Goal: Task Accomplishment & Management: Use online tool/utility

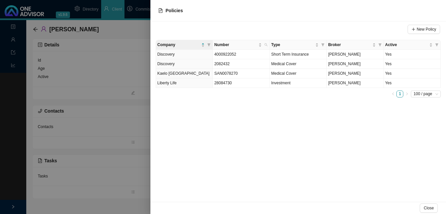
drag, startPoint x: 105, startPoint y: 119, endPoint x: 110, endPoint y: 111, distance: 9.2
click at [106, 117] on div at bounding box center [223, 107] width 446 height 214
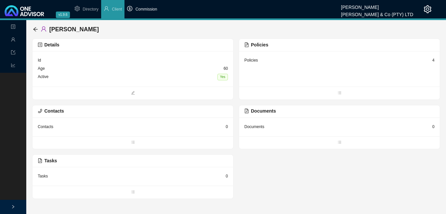
click at [143, 10] on span "Commission" at bounding box center [146, 9] width 22 height 5
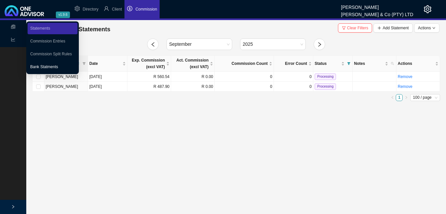
click at [57, 67] on link "Bank Statments" at bounding box center [44, 66] width 28 height 5
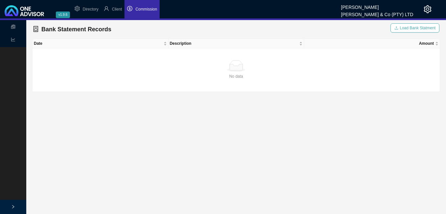
click at [412, 27] on span "Load Bank Statment" at bounding box center [418, 28] width 36 height 7
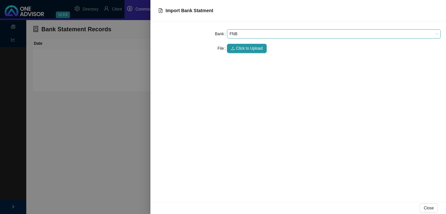
click at [252, 35] on span "FNB" at bounding box center [334, 34] width 209 height 9
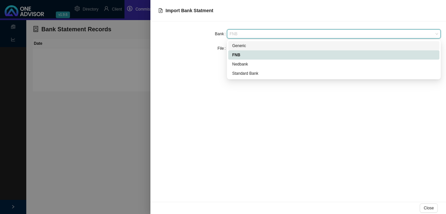
click at [246, 48] on div "Generic" at bounding box center [333, 45] width 203 height 7
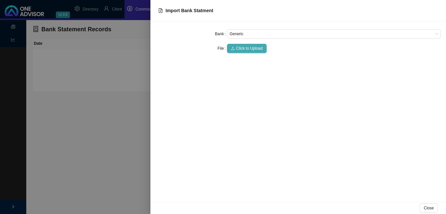
click at [246, 48] on span "Click to Upload" at bounding box center [249, 48] width 27 height 7
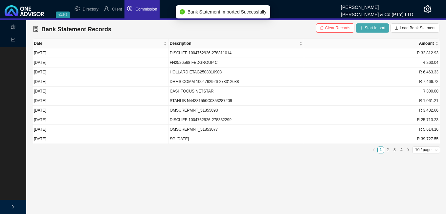
click at [372, 28] on span "Start Import" at bounding box center [375, 28] width 21 height 7
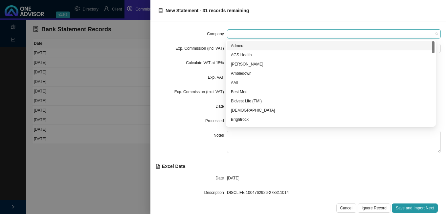
click at [254, 37] on span at bounding box center [334, 34] width 209 height 9
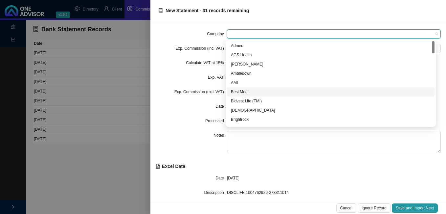
scroll to position [99, 0]
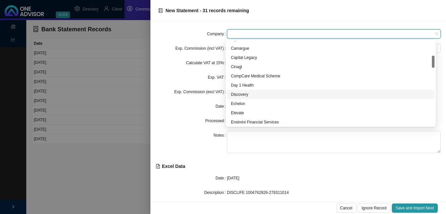
click at [250, 93] on div "Discovery" at bounding box center [331, 94] width 200 height 7
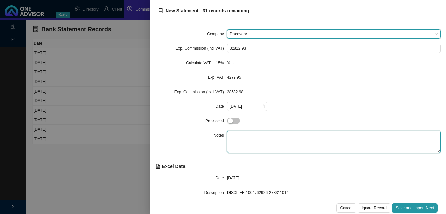
click at [246, 139] on textarea at bounding box center [334, 141] width 214 height 22
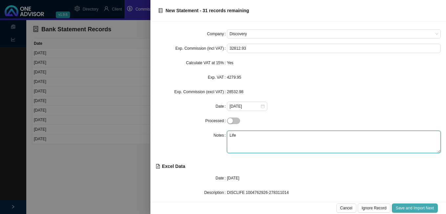
type textarea "Life"
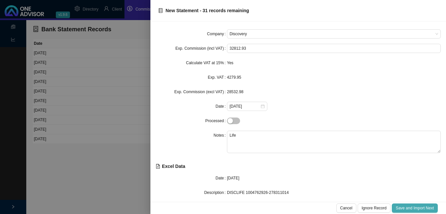
click at [412, 207] on span "Save and Import Next" at bounding box center [415, 207] width 38 height 7
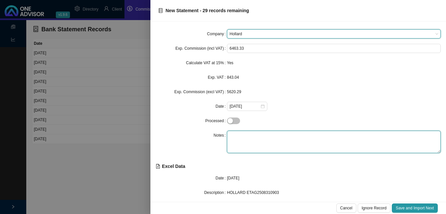
click at [260, 139] on textarea at bounding box center [334, 141] width 214 height 22
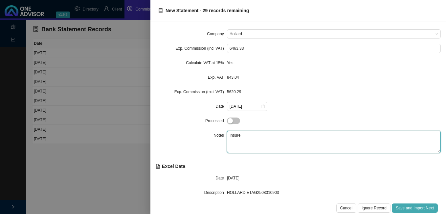
type textarea "Insure"
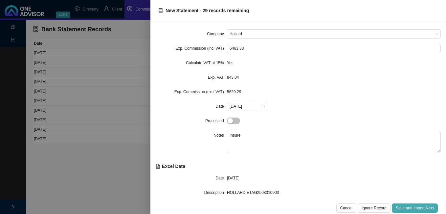
click at [412, 207] on span "Save and Import Next" at bounding box center [415, 207] width 38 height 7
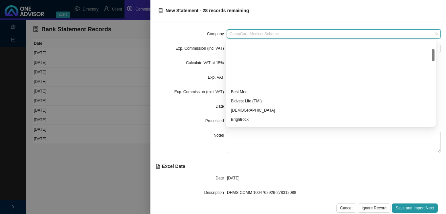
scroll to position [54, 0]
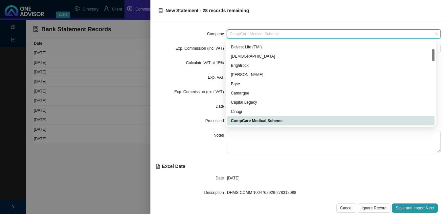
drag, startPoint x: 287, startPoint y: 33, endPoint x: 243, endPoint y: 28, distance: 44.0
click at [243, 28] on div "Company CompCare Medical Scheme Exp. Commission (incl VAT) 7466.72 Calculate VA…" at bounding box center [299, 111] width 296 height 180
type input "d"
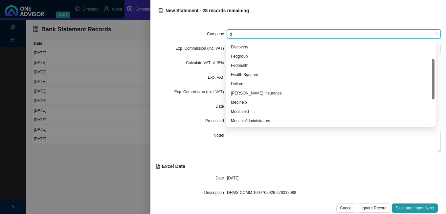
scroll to position [37, 0]
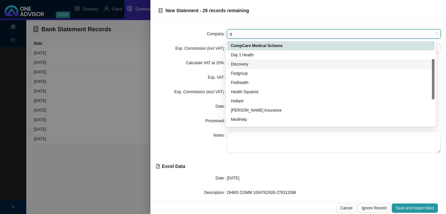
click at [244, 62] on div "Discovery" at bounding box center [331, 64] width 200 height 7
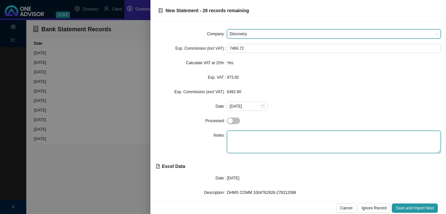
click at [243, 139] on textarea at bounding box center [334, 141] width 214 height 22
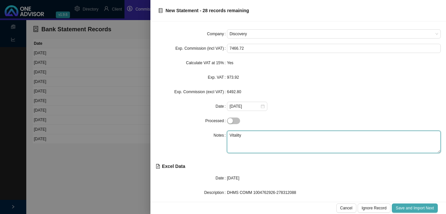
type textarea "Vitality"
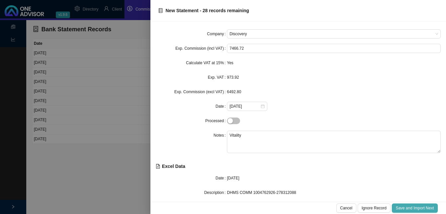
click at [405, 204] on button "Save and Import Next" at bounding box center [415, 207] width 46 height 9
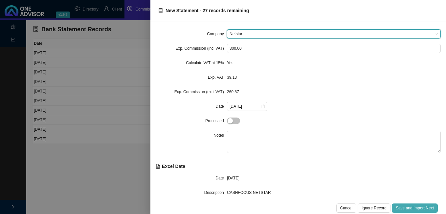
click at [406, 207] on span "Save and Import Next" at bounding box center [415, 207] width 38 height 7
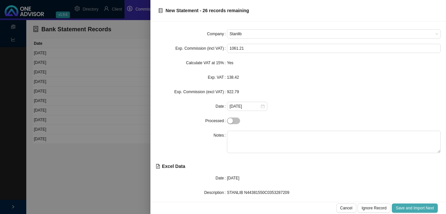
click at [406, 207] on span "Save and Import Next" at bounding box center [415, 207] width 38 height 7
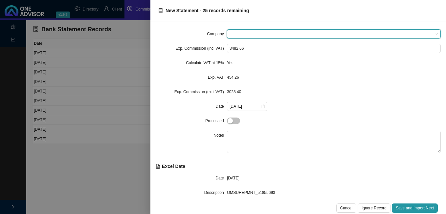
click at [244, 34] on span at bounding box center [334, 34] width 209 height 9
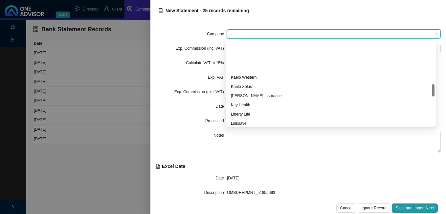
scroll to position [362, 0]
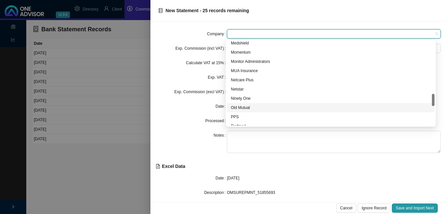
click at [263, 107] on div "Old Mutual" at bounding box center [331, 107] width 200 height 7
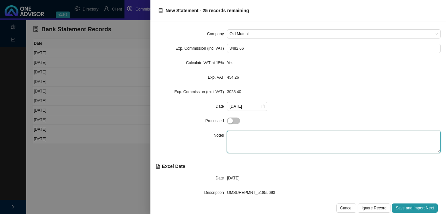
click at [247, 136] on textarea at bounding box center [334, 141] width 214 height 22
type textarea "Insure"
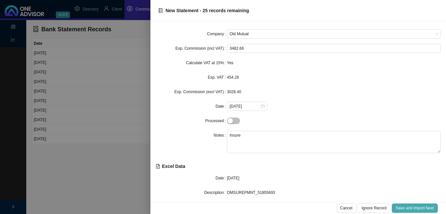
click at [412, 208] on span "Save and Import Next" at bounding box center [415, 207] width 38 height 7
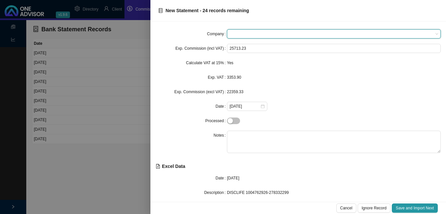
type input "d"
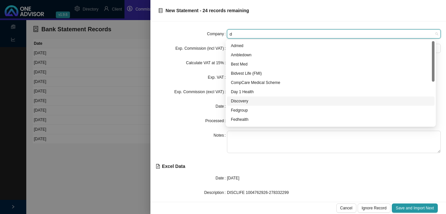
click at [247, 99] on div "Discovery" at bounding box center [331, 101] width 200 height 7
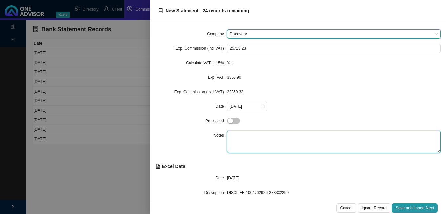
click at [240, 136] on textarea at bounding box center [334, 141] width 214 height 22
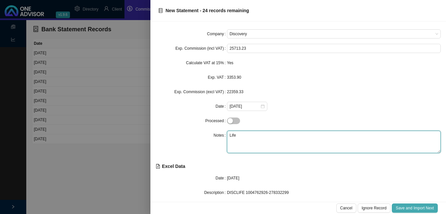
type textarea "Life"
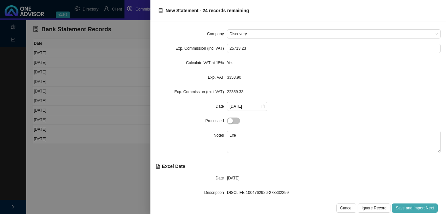
click at [407, 207] on span "Save and Import Next" at bounding box center [415, 207] width 38 height 7
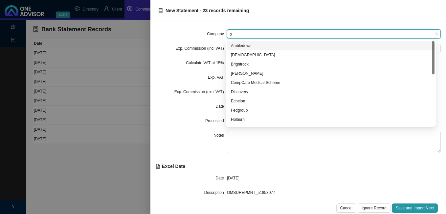
type input "ol"
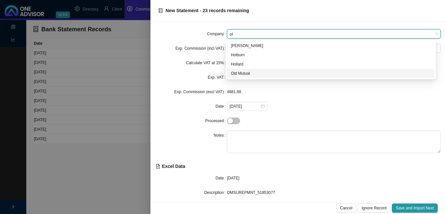
click at [241, 71] on div "Old Mutual" at bounding box center [331, 73] width 200 height 7
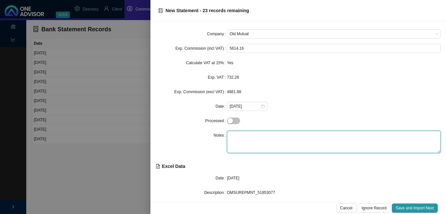
click at [240, 131] on textarea at bounding box center [334, 141] width 214 height 22
type textarea "Insure"
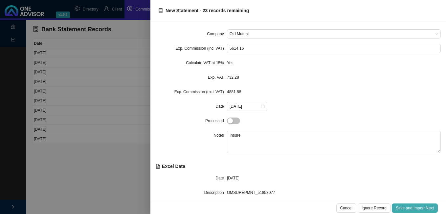
click at [411, 205] on span "Save and Import Next" at bounding box center [415, 207] width 38 height 7
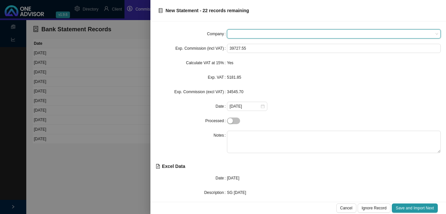
type input "s"
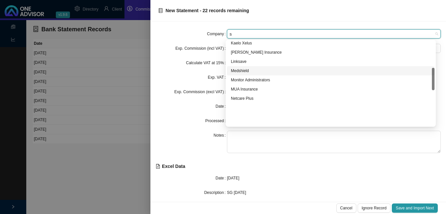
scroll to position [99, 0]
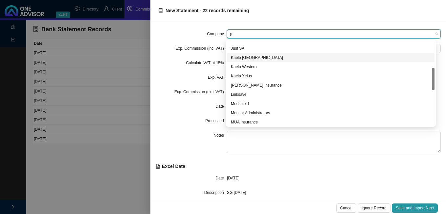
click at [263, 59] on div "Kaelo [GEOGRAPHIC_DATA]" at bounding box center [331, 57] width 200 height 7
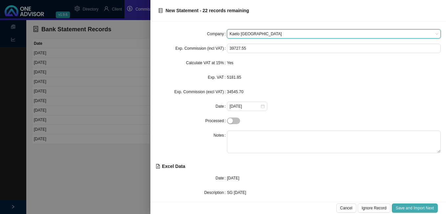
click at [403, 208] on span "Save and Import Next" at bounding box center [415, 207] width 38 height 7
type input "d"
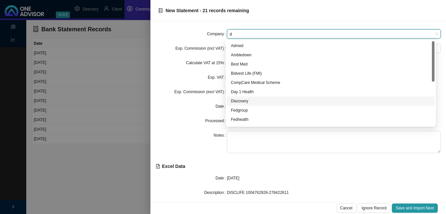
click at [254, 102] on div "Discovery" at bounding box center [331, 101] width 200 height 7
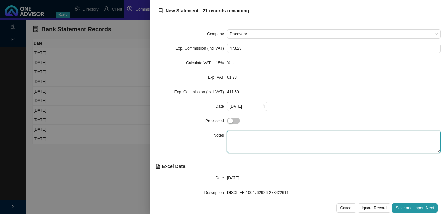
click at [241, 135] on textarea at bounding box center [334, 141] width 214 height 22
type textarea "Life"
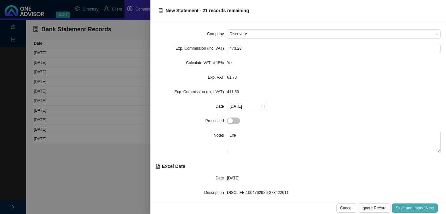
click at [417, 204] on span "Save and Import Next" at bounding box center [415, 207] width 38 height 7
click at [413, 206] on span "Save and Import Next" at bounding box center [415, 207] width 38 height 7
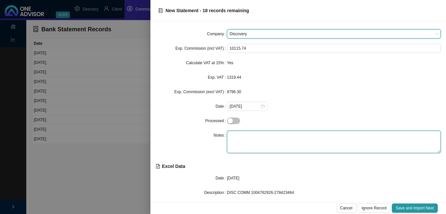
click at [251, 138] on textarea at bounding box center [334, 141] width 214 height 22
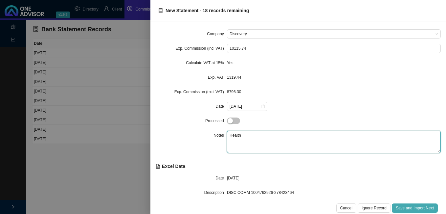
type textarea "Health"
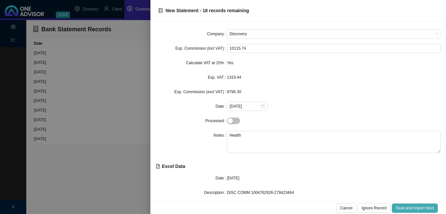
click at [411, 210] on span "Save and Import Next" at bounding box center [415, 207] width 38 height 7
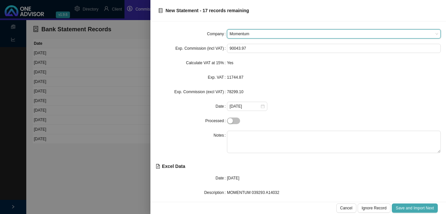
click at [411, 210] on span "Save and Import Next" at bounding box center [415, 207] width 38 height 7
type input "d"
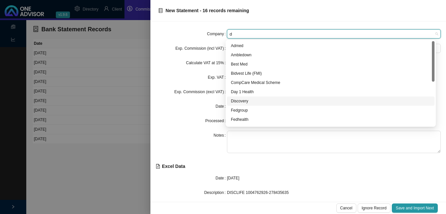
click at [259, 101] on div "Discovery" at bounding box center [331, 101] width 200 height 7
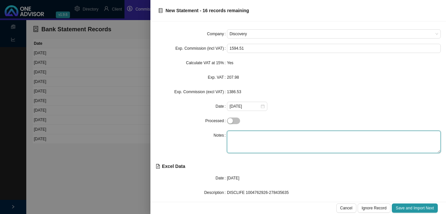
click at [243, 136] on textarea at bounding box center [334, 141] width 214 height 22
type textarea "Life"
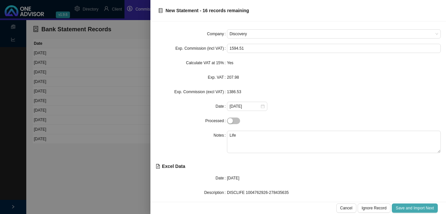
click at [408, 210] on span "Save and Import Next" at bounding box center [415, 207] width 38 height 7
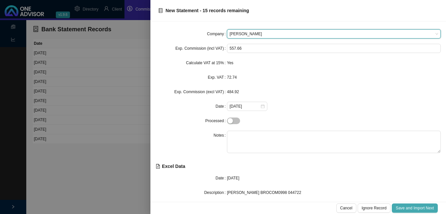
click at [408, 210] on span "Save and Import Next" at bounding box center [415, 207] width 38 height 7
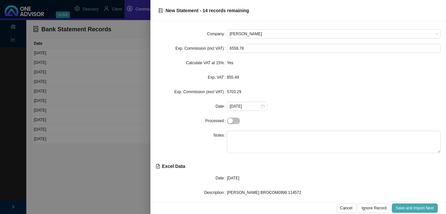
click at [408, 210] on span "Save and Import Next" at bounding box center [415, 207] width 38 height 7
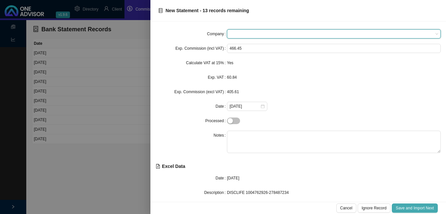
type input "d"
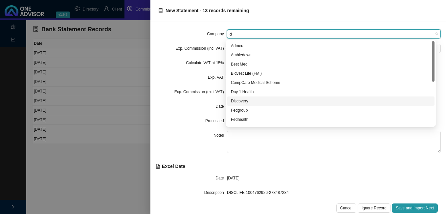
click at [256, 104] on div "Discovery" at bounding box center [331, 101] width 200 height 7
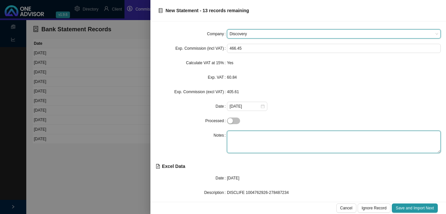
click at [231, 136] on textarea at bounding box center [334, 141] width 214 height 22
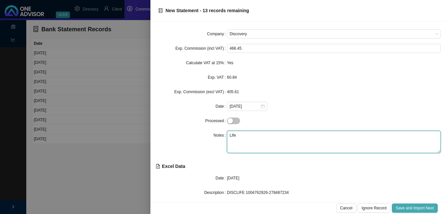
type textarea "Life"
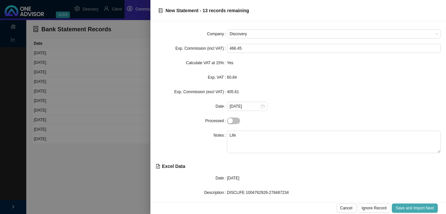
click at [402, 206] on span "Save and Import Next" at bounding box center [415, 207] width 38 height 7
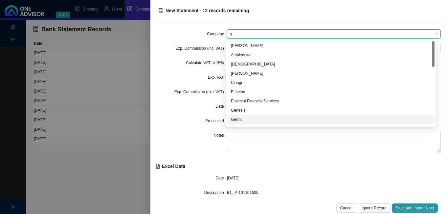
type input "ni"
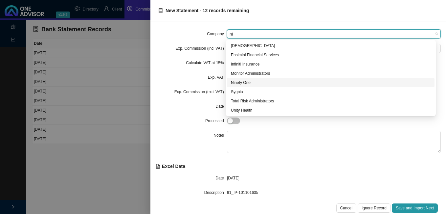
click at [248, 83] on div "Ninety One" at bounding box center [331, 82] width 200 height 7
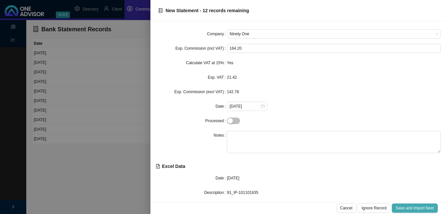
click at [407, 204] on button "Save and Import Next" at bounding box center [415, 207] width 46 height 9
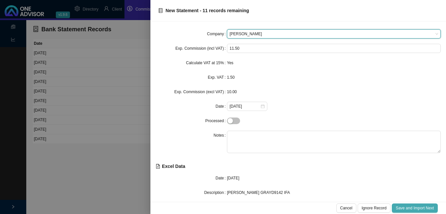
click at [407, 204] on button "Save and Import Next" at bounding box center [415, 207] width 46 height 9
type input "m"
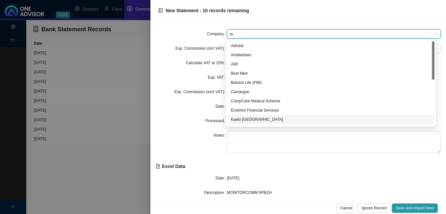
scroll to position [66, 0]
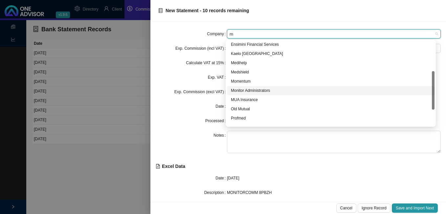
click at [256, 89] on div "Monitor Administrators" at bounding box center [331, 90] width 200 height 7
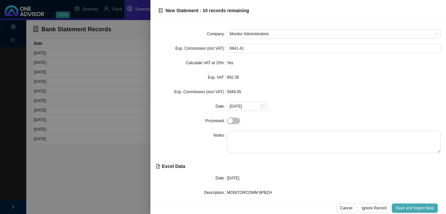
click at [416, 208] on span "Save and Import Next" at bounding box center [415, 207] width 38 height 7
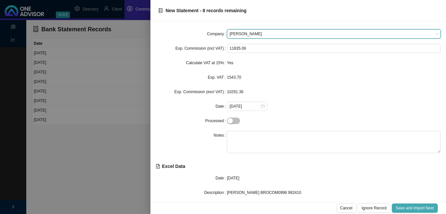
click at [416, 208] on span "Save and Import Next" at bounding box center [415, 207] width 38 height 7
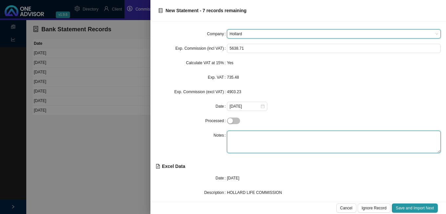
click at [236, 135] on textarea at bounding box center [334, 141] width 214 height 22
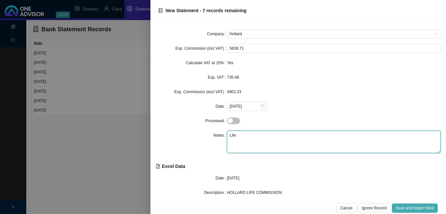
type textarea "Life"
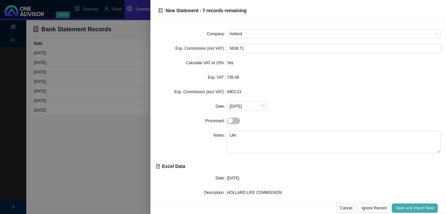
click at [420, 208] on span "Save and Import Next" at bounding box center [415, 207] width 38 height 7
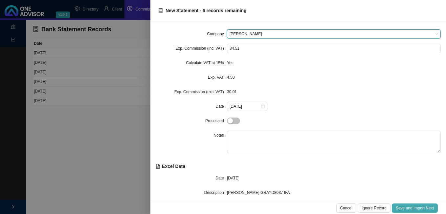
click at [420, 208] on span "Save and Import Next" at bounding box center [415, 207] width 38 height 7
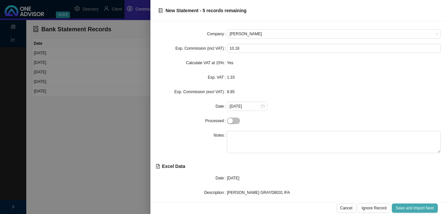
click at [420, 208] on span "Save and Import Next" at bounding box center [415, 207] width 38 height 7
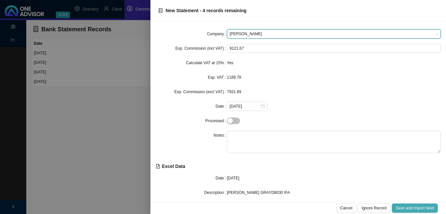
click at [420, 208] on span "Save and Import Next" at bounding box center [415, 207] width 38 height 7
click at [245, 36] on span "Bryte" at bounding box center [334, 34] width 209 height 9
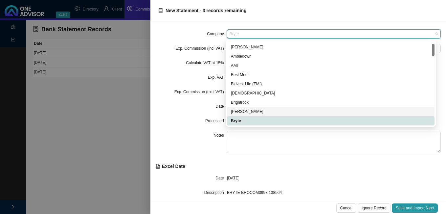
click at [256, 110] on div "[PERSON_NAME]" at bounding box center [331, 111] width 200 height 7
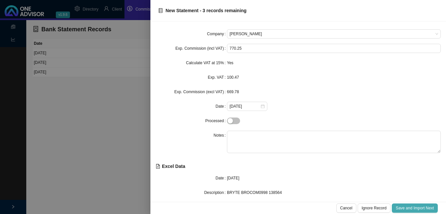
click at [398, 207] on span "Save and Import Next" at bounding box center [415, 207] width 38 height 7
click at [403, 204] on span "Save and Import Next" at bounding box center [415, 207] width 38 height 7
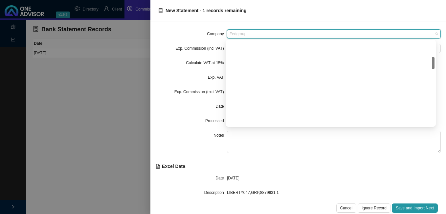
scroll to position [109, 0]
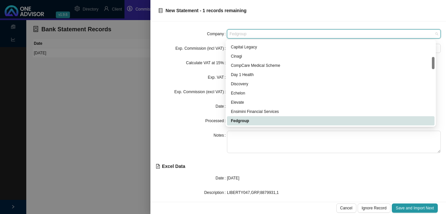
drag, startPoint x: 272, startPoint y: 33, endPoint x: 188, endPoint y: 25, distance: 84.2
click at [188, 25] on div "Company Fedgroup Exp. Commission (incl VAT) 16273.86 Calculate VAT at 15% Yes E…" at bounding box center [299, 111] width 296 height 180
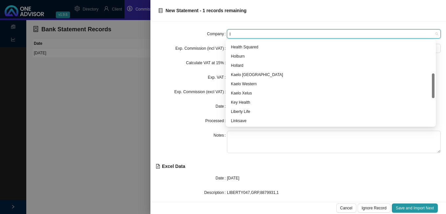
type input "li"
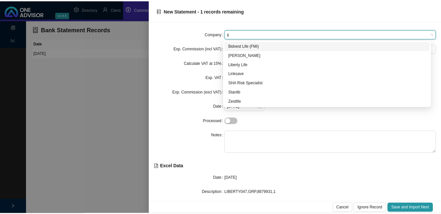
scroll to position [0, 0]
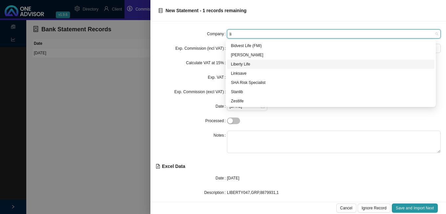
click at [254, 66] on div "Liberty Life" at bounding box center [331, 64] width 200 height 7
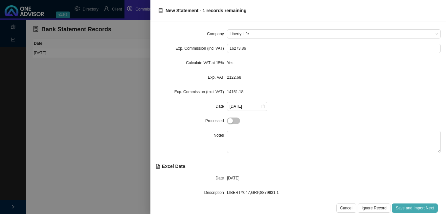
click at [412, 206] on span "Save and Import Next" at bounding box center [415, 207] width 38 height 7
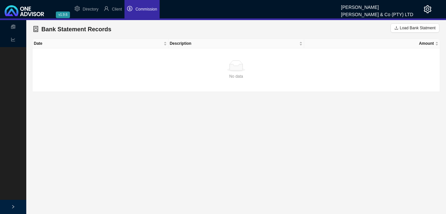
click at [148, 12] on li "Commission" at bounding box center [142, 9] width 35 height 18
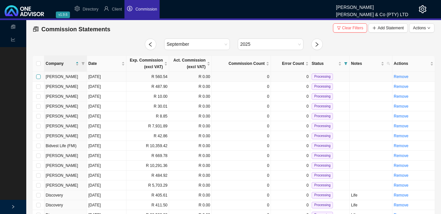
click at [39, 77] on input "checkbox" at bounding box center [38, 76] width 5 height 5
checkbox input "true"
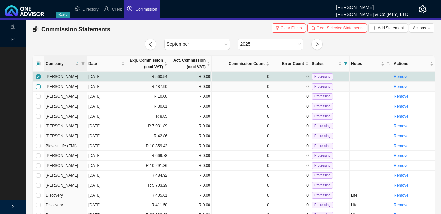
click at [38, 86] on input "checkbox" at bounding box center [38, 86] width 5 height 5
checkbox input "true"
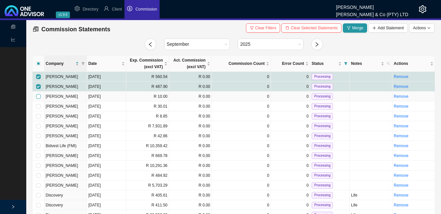
click at [38, 95] on input "checkbox" at bounding box center [38, 96] width 5 height 5
checkbox input "true"
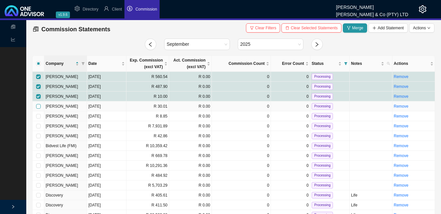
click at [39, 106] on input "checkbox" at bounding box center [38, 106] width 5 height 5
checkbox input "true"
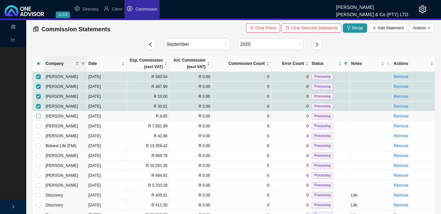
click at [39, 116] on input "checkbox" at bounding box center [38, 116] width 5 height 5
checkbox input "true"
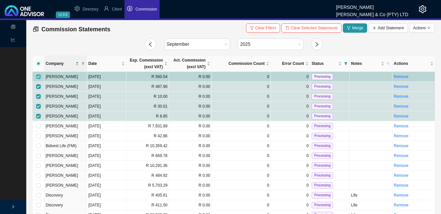
click at [38, 78] on input "checkbox" at bounding box center [38, 76] width 5 height 5
checkbox input "false"
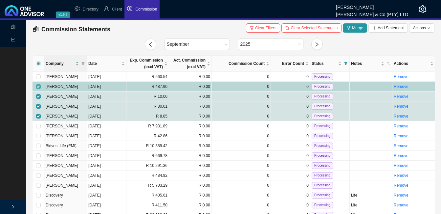
click at [39, 83] on label at bounding box center [38, 86] width 5 height 7
click at [39, 84] on input "checkbox" at bounding box center [38, 86] width 5 height 5
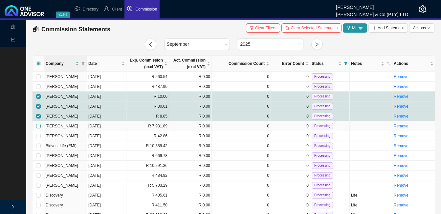
click at [39, 125] on input "checkbox" at bounding box center [38, 126] width 5 height 5
checkbox input "true"
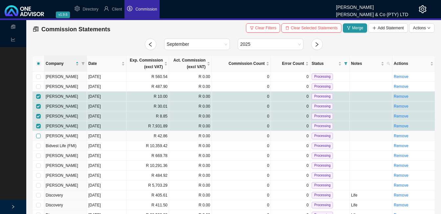
click at [39, 135] on input "checkbox" at bounding box center [38, 135] width 5 height 5
checkbox input "true"
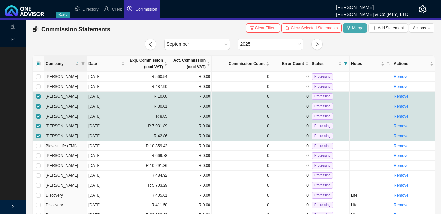
click at [356, 27] on span "Merge" at bounding box center [357, 28] width 11 height 7
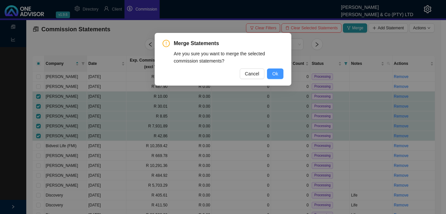
click at [278, 73] on span "Ok" at bounding box center [275, 73] width 6 height 7
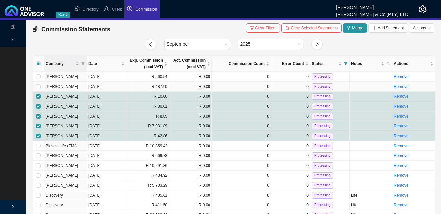
checkbox input "false"
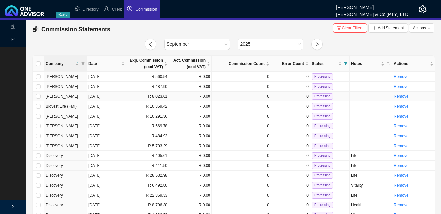
click at [148, 96] on td "R 8,023.61" at bounding box center [148, 96] width 43 height 10
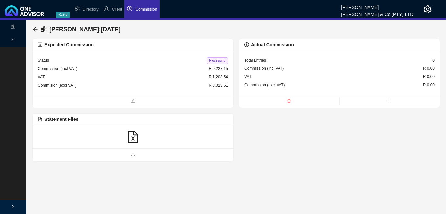
click at [131, 138] on icon "file-excel" at bounding box center [133, 137] width 12 height 12
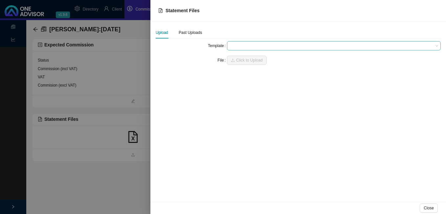
click at [235, 47] on span at bounding box center [334, 45] width 209 height 9
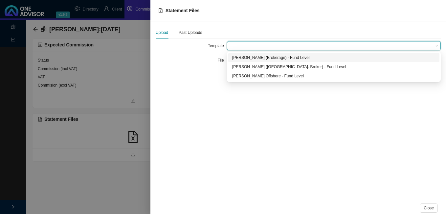
click at [241, 58] on div "[PERSON_NAME] (Brokerage) - Fund Level" at bounding box center [333, 57] width 203 height 7
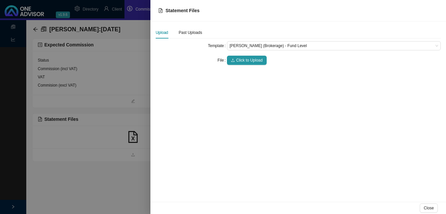
click at [241, 58] on span "Click to Upload" at bounding box center [249, 60] width 27 height 7
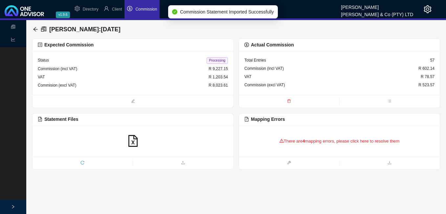
click at [303, 144] on div "There are 4 mapping errors, please click here to resolve them" at bounding box center [340, 141] width 190 height 20
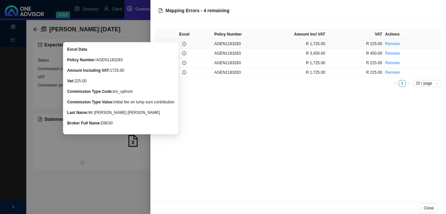
click at [184, 43] on icon "info-circle" at bounding box center [184, 44] width 4 height 4
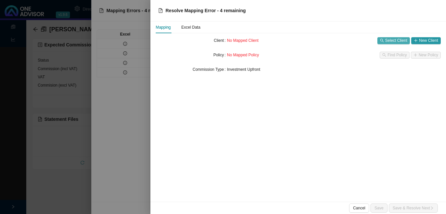
click at [389, 39] on span "Select Client" at bounding box center [397, 40] width 22 height 7
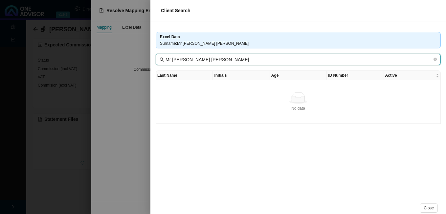
drag, startPoint x: 217, startPoint y: 59, endPoint x: 125, endPoint y: 59, distance: 91.7
click at [125, 59] on div "Client Search Excel Data Surname : Mr [PERSON_NAME] [PERSON_NAME] Mr [PERSON_NA…" at bounding box center [223, 107] width 446 height 214
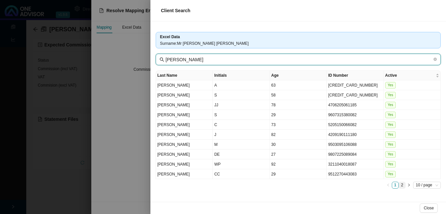
type input "[PERSON_NAME]"
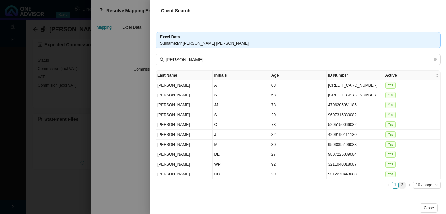
click at [403, 185] on link "2" at bounding box center [402, 185] width 6 height 6
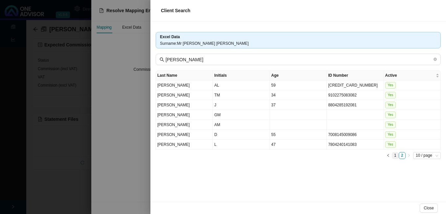
click at [395, 155] on link "1" at bounding box center [395, 155] width 6 height 6
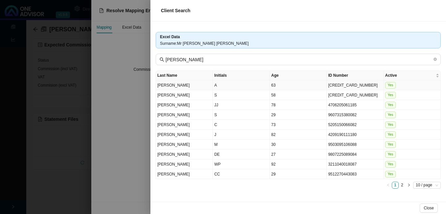
click at [339, 85] on td "[CREDIT_CARD_NUMBER]" at bounding box center [355, 85] width 57 height 10
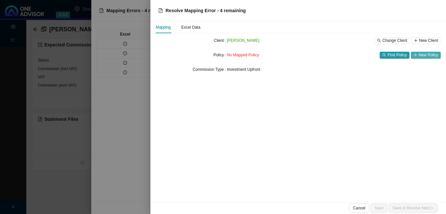
click at [426, 56] on span "New Policy" at bounding box center [428, 55] width 19 height 7
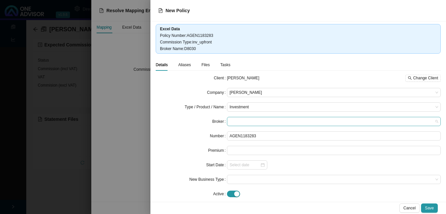
click at [255, 121] on span at bounding box center [334, 121] width 209 height 9
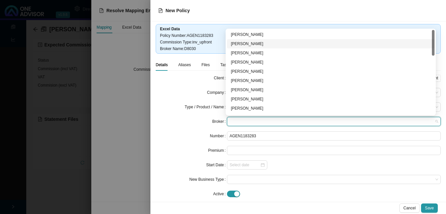
click at [273, 44] on div "[PERSON_NAME]" at bounding box center [331, 43] width 200 height 7
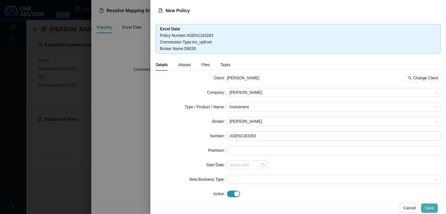
click at [429, 206] on span "Save" at bounding box center [429, 207] width 9 height 7
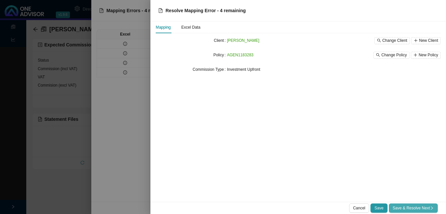
click at [427, 206] on span "Save & Resolve Next" at bounding box center [413, 207] width 41 height 7
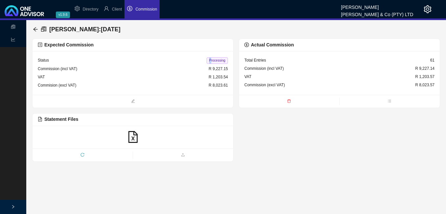
click at [211, 59] on span "Processing" at bounding box center [217, 60] width 21 height 7
click at [35, 27] on icon "arrow-left" at bounding box center [35, 29] width 5 height 5
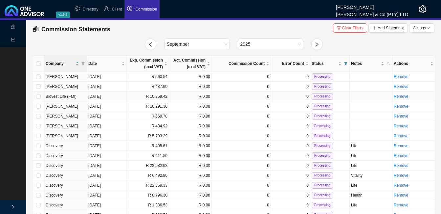
click at [118, 97] on td "[DATE]" at bounding box center [106, 96] width 39 height 10
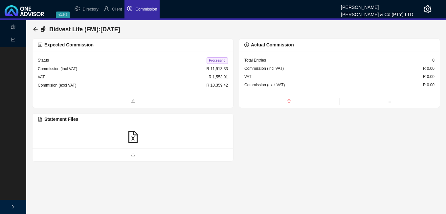
click at [133, 139] on icon "file-excel" at bounding box center [132, 137] width 9 height 12
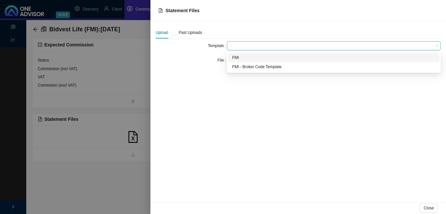
click at [237, 46] on span at bounding box center [334, 45] width 209 height 9
click at [241, 59] on div "FMI" at bounding box center [333, 57] width 203 height 7
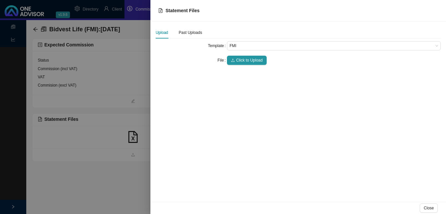
click at [241, 59] on span "Click to Upload" at bounding box center [249, 60] width 27 height 7
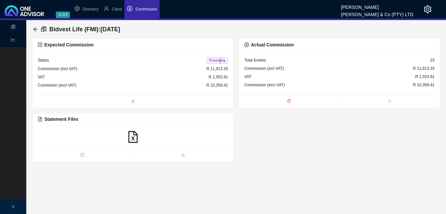
click at [220, 59] on span "Processing" at bounding box center [217, 60] width 21 height 7
click at [35, 28] on icon "arrow-left" at bounding box center [35, 29] width 4 height 4
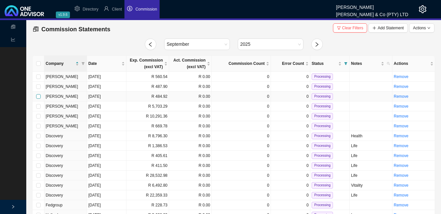
click at [40, 97] on input "checkbox" at bounding box center [38, 96] width 5 height 5
checkbox input "true"
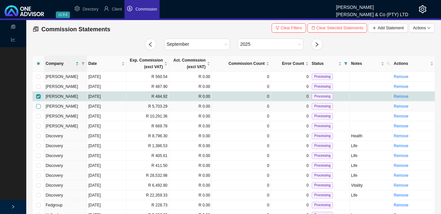
click at [37, 105] on input "checkbox" at bounding box center [38, 106] width 5 height 5
checkbox input "true"
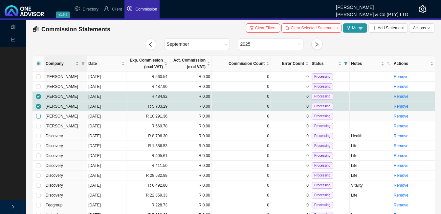
click at [36, 113] on label at bounding box center [38, 116] width 5 height 7
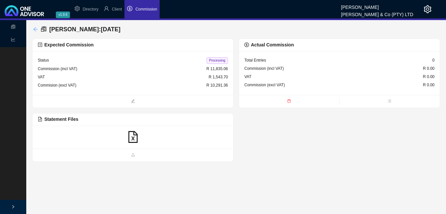
click at [36, 30] on icon "arrow-left" at bounding box center [35, 29] width 5 height 5
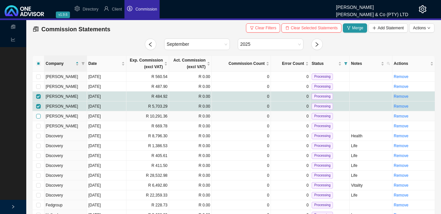
click at [39, 115] on input "checkbox" at bounding box center [38, 116] width 5 height 5
checkbox input "true"
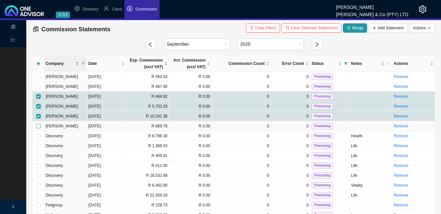
click at [37, 126] on input "checkbox" at bounding box center [38, 126] width 5 height 5
checkbox input "true"
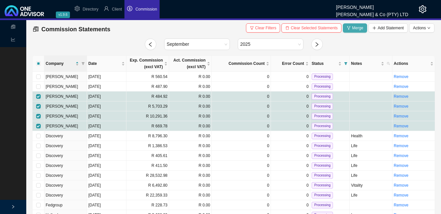
click at [356, 26] on span "Merge" at bounding box center [357, 28] width 11 height 7
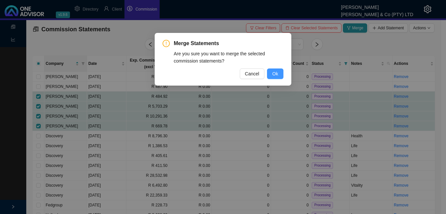
click at [281, 75] on button "Ok" at bounding box center [275, 73] width 16 height 11
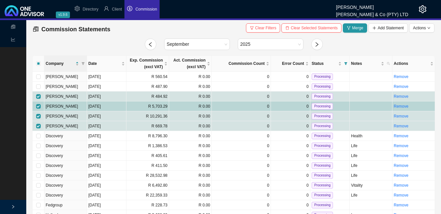
checkbox input "false"
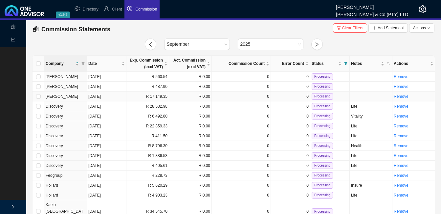
click at [138, 96] on td "R 17,149.35" at bounding box center [148, 96] width 43 height 10
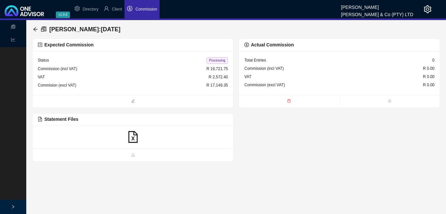
click at [134, 138] on icon "file-excel" at bounding box center [133, 137] width 12 height 12
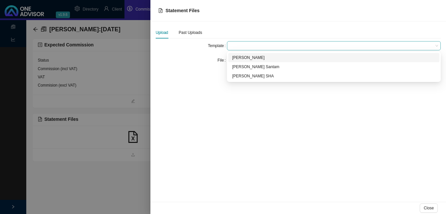
click at [242, 45] on span at bounding box center [334, 45] width 209 height 9
click at [244, 55] on div "[PERSON_NAME]" at bounding box center [333, 57] width 203 height 7
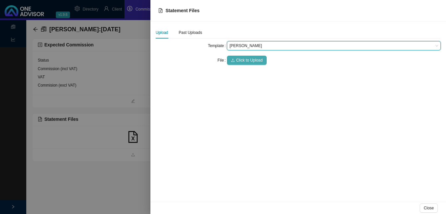
click at [247, 61] on span "Click to Upload" at bounding box center [249, 60] width 27 height 7
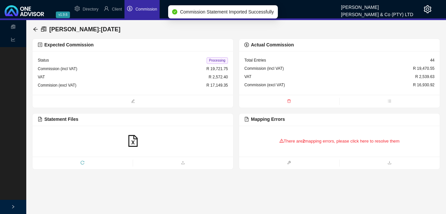
click at [291, 138] on div "There are 2 mapping errors, please click here to resolve them" at bounding box center [340, 141] width 190 height 20
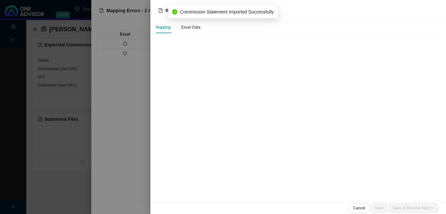
click at [122, 42] on div at bounding box center [223, 107] width 446 height 214
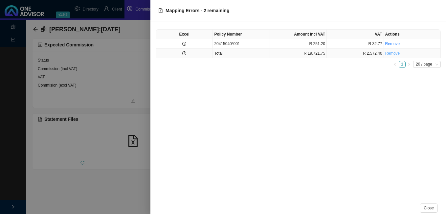
click at [393, 54] on link "Remove" at bounding box center [393, 53] width 15 height 5
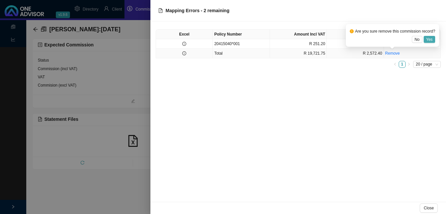
click at [432, 37] on span "Yes" at bounding box center [430, 39] width 7 height 7
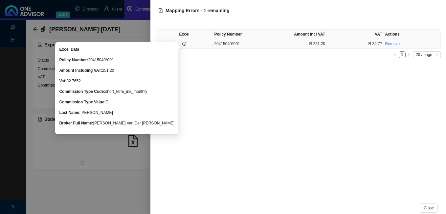
click at [183, 43] on icon "info-circle" at bounding box center [184, 44] width 4 height 4
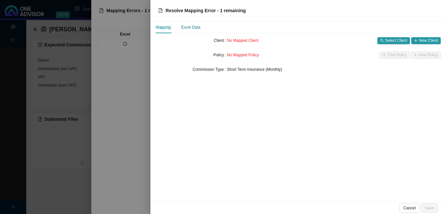
click at [195, 27] on div "Excel Data" at bounding box center [190, 27] width 19 height 7
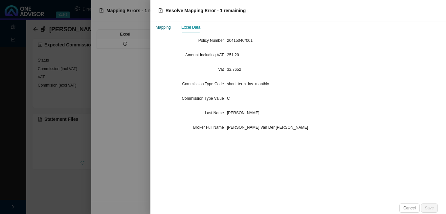
click at [170, 27] on div "Mapping" at bounding box center [163, 27] width 15 height 7
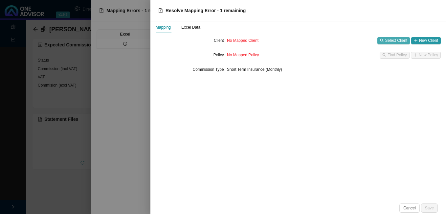
click at [388, 40] on span "Select Client" at bounding box center [397, 40] width 22 height 7
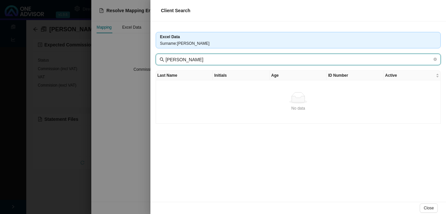
drag, startPoint x: 170, startPoint y: 60, endPoint x: 154, endPoint y: 61, distance: 16.4
click at [154, 61] on div "Excel Data Surname : [PERSON_NAME] Last Name Initials Age ID Number Active No d…" at bounding box center [299, 111] width 296 height 180
type input "[PERSON_NAME]"
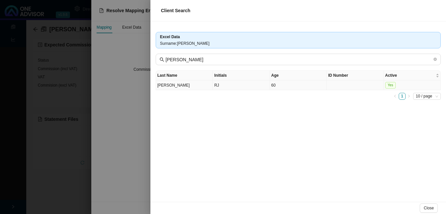
click at [257, 88] on td "RJ" at bounding box center [241, 85] width 57 height 10
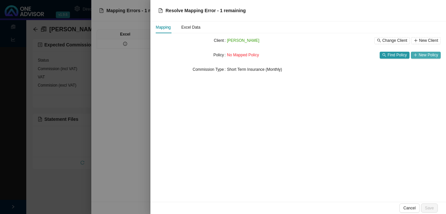
click at [432, 53] on span "New Policy" at bounding box center [428, 55] width 19 height 7
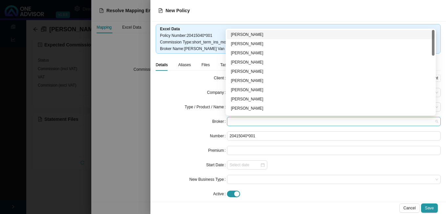
click at [254, 123] on span at bounding box center [334, 121] width 209 height 9
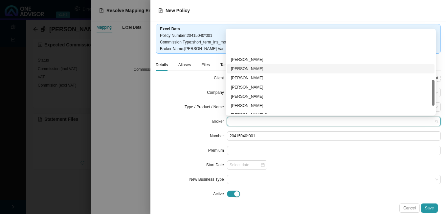
scroll to position [192, 0]
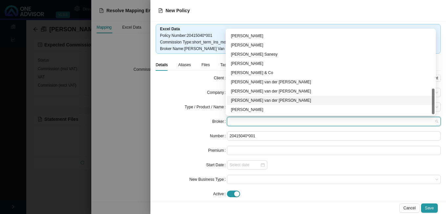
click at [254, 101] on div "[PERSON_NAME] van der [PERSON_NAME]" at bounding box center [331, 100] width 200 height 7
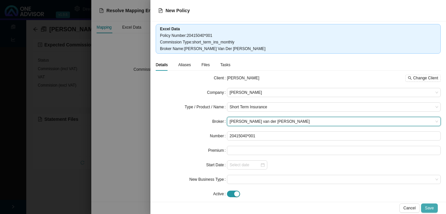
click at [428, 207] on span "Save" at bounding box center [429, 207] width 9 height 7
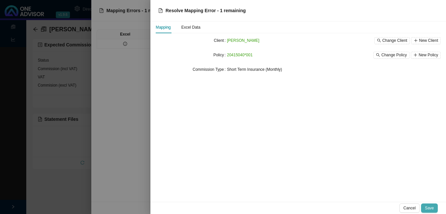
click at [428, 207] on span "Save" at bounding box center [429, 207] width 9 height 7
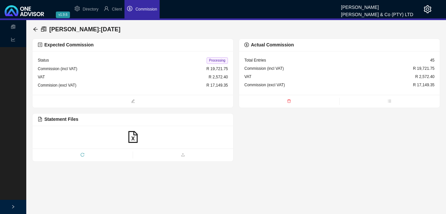
click at [214, 59] on span "Processing" at bounding box center [217, 60] width 21 height 7
click at [37, 29] on icon "arrow-left" at bounding box center [35, 29] width 5 height 5
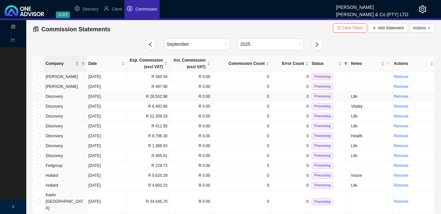
click at [159, 97] on td "R 28,532.98" at bounding box center [148, 96] width 43 height 10
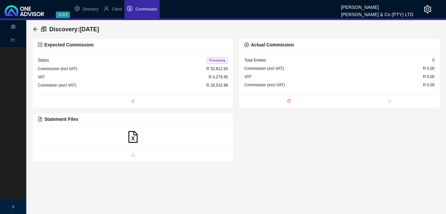
click at [130, 137] on icon "file-excel" at bounding box center [133, 137] width 12 height 12
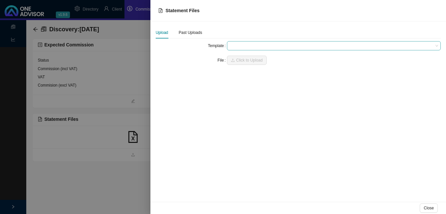
click at [245, 45] on span at bounding box center [334, 45] width 209 height 9
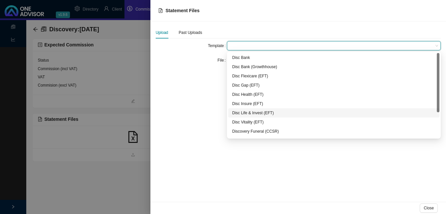
click at [239, 111] on div "Disc Life & Invest (EFT)" at bounding box center [333, 112] width 203 height 7
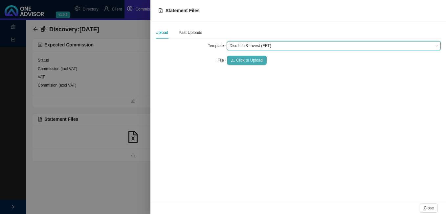
click at [244, 60] on span "Click to Upload" at bounding box center [249, 60] width 27 height 7
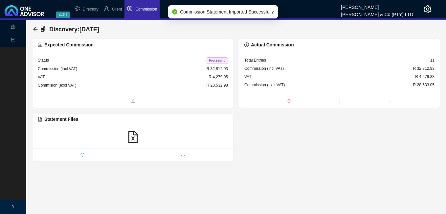
click at [215, 60] on span "Processing" at bounding box center [217, 60] width 21 height 7
click at [34, 28] on icon "arrow-left" at bounding box center [35, 29] width 5 height 5
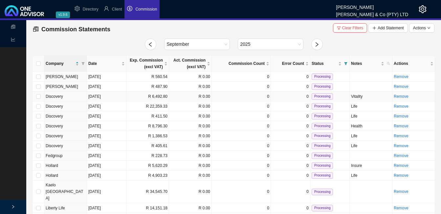
click at [114, 99] on td "[DATE]" at bounding box center [106, 96] width 39 height 10
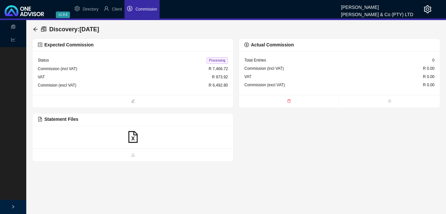
click at [135, 138] on icon "file-excel" at bounding box center [133, 137] width 12 height 12
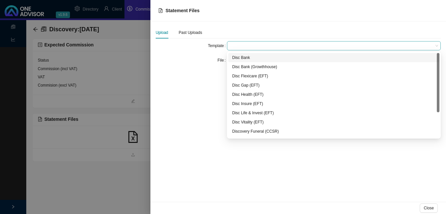
click at [237, 45] on span at bounding box center [334, 45] width 209 height 9
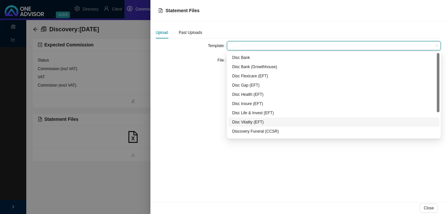
click at [246, 121] on div "Disc Vitality (EFT)" at bounding box center [333, 122] width 203 height 7
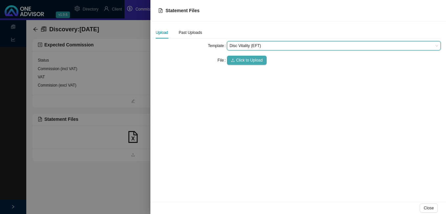
click at [243, 60] on span "Click to Upload" at bounding box center [249, 60] width 27 height 7
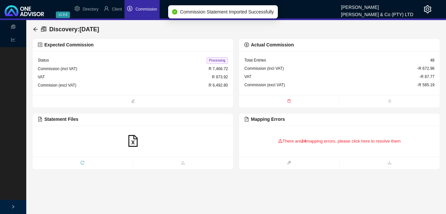
click at [291, 139] on div "There are 24 mapping errors, please click here to resolve them" at bounding box center [340, 141] width 190 height 20
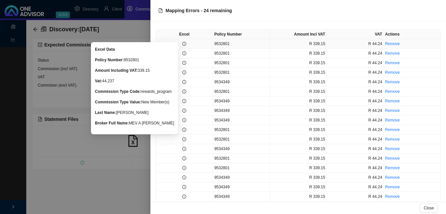
click at [185, 43] on icon "info-circle" at bounding box center [184, 44] width 4 height 4
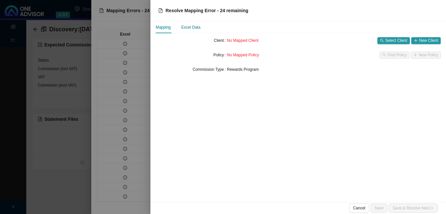
click at [200, 27] on div "Excel Data" at bounding box center [190, 27] width 19 height 7
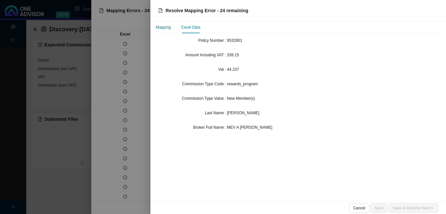
click at [165, 28] on div "Mapping" at bounding box center [163, 27] width 15 height 7
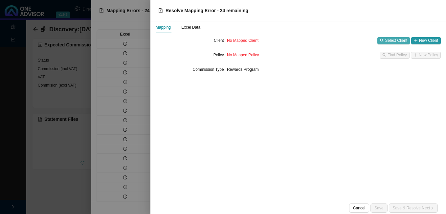
click at [392, 42] on span "Select Client" at bounding box center [397, 40] width 22 height 7
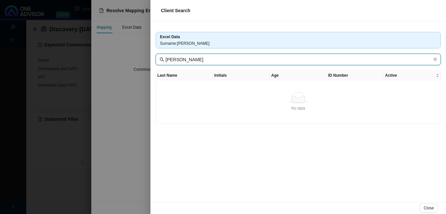
drag, startPoint x: 182, startPoint y: 60, endPoint x: 156, endPoint y: 59, distance: 26.3
click at [156, 59] on span "[PERSON_NAME]" at bounding box center [298, 60] width 285 height 12
type input "MISSELBROOK"
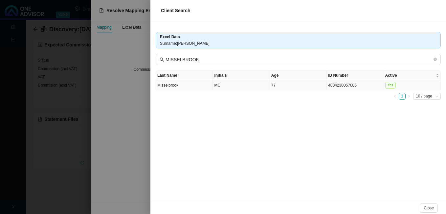
click at [201, 88] on td "Misselbrook" at bounding box center [184, 85] width 57 height 10
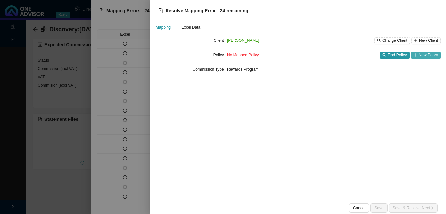
click at [420, 56] on span "New Policy" at bounding box center [428, 55] width 19 height 7
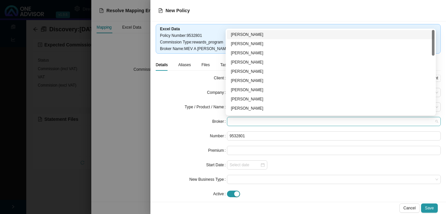
click at [251, 123] on span at bounding box center [334, 121] width 209 height 9
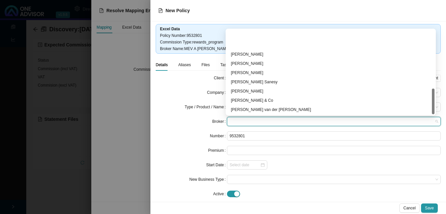
scroll to position [192, 0]
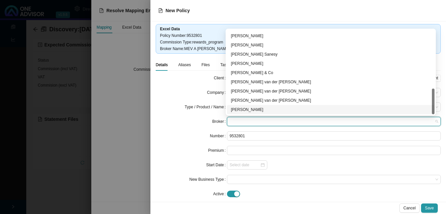
click at [272, 111] on div "[PERSON_NAME]" at bounding box center [331, 109] width 200 height 7
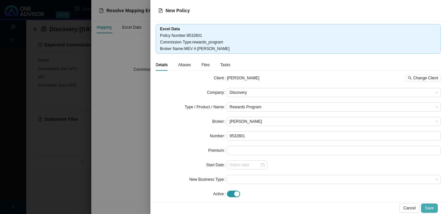
click at [431, 207] on span "Save" at bounding box center [429, 207] width 9 height 7
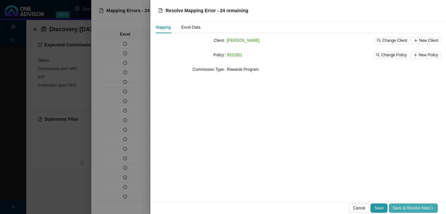
click at [423, 207] on span "Save & Resolve Next" at bounding box center [413, 207] width 41 height 7
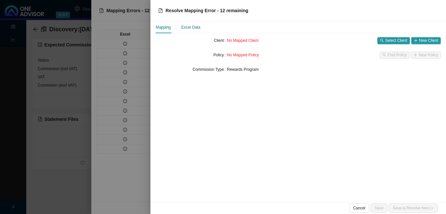
click at [189, 27] on div "Excel Data" at bounding box center [190, 27] width 19 height 7
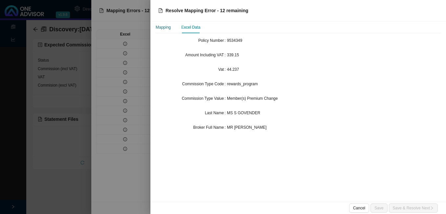
click at [164, 26] on div "Mapping" at bounding box center [163, 27] width 15 height 7
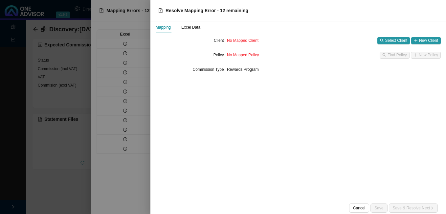
click at [123, 43] on div at bounding box center [223, 107] width 446 height 214
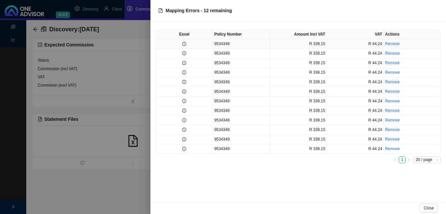
click at [188, 46] on td at bounding box center [184, 44] width 57 height 10
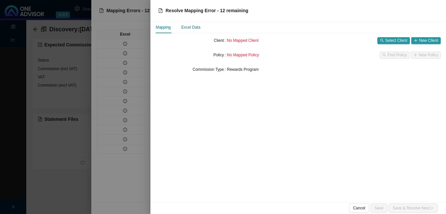
click at [191, 28] on div "Excel Data" at bounding box center [190, 27] width 19 height 7
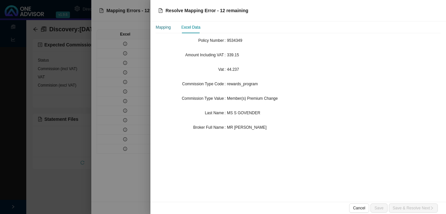
click at [168, 30] on div "Mapping" at bounding box center [163, 27] width 15 height 7
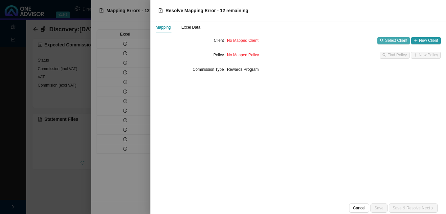
click at [407, 42] on span "Select Client" at bounding box center [397, 40] width 22 height 7
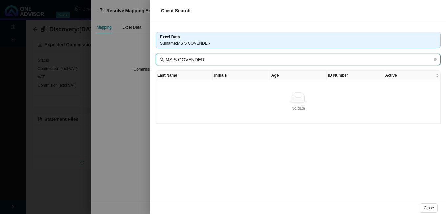
drag, startPoint x: 177, startPoint y: 61, endPoint x: 146, endPoint y: 63, distance: 31.3
click at [146, 63] on div "Client Search Excel Data Surname : MS S GOVENDER MS S GOVENDER Last Name Initia…" at bounding box center [223, 107] width 446 height 214
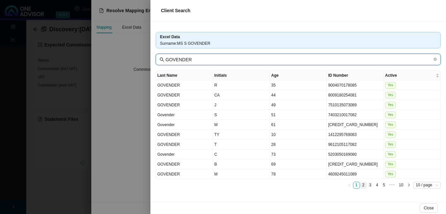
type input "GOVENDER"
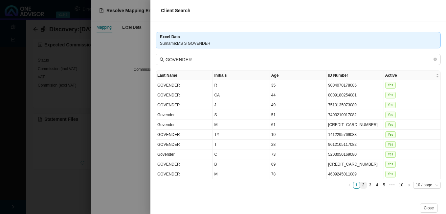
click at [362, 185] on link "2" at bounding box center [364, 185] width 6 height 6
click at [369, 184] on link "3" at bounding box center [370, 185] width 6 height 6
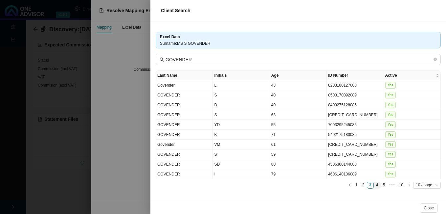
click at [378, 184] on link "4" at bounding box center [377, 185] width 6 height 6
click at [377, 183] on link "5" at bounding box center [377, 185] width 6 height 6
click at [375, 184] on link "6" at bounding box center [377, 185] width 6 height 6
click at [377, 184] on link "7" at bounding box center [377, 185] width 6 height 6
click at [387, 184] on link "8" at bounding box center [387, 185] width 6 height 6
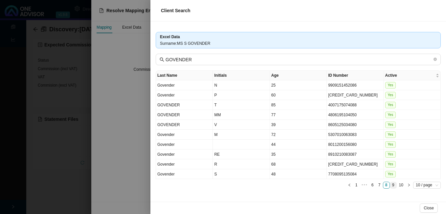
click at [392, 182] on link "9" at bounding box center [393, 185] width 6 height 6
click at [401, 186] on link "10" at bounding box center [401, 185] width 8 height 6
click at [129, 153] on div at bounding box center [223, 107] width 446 height 214
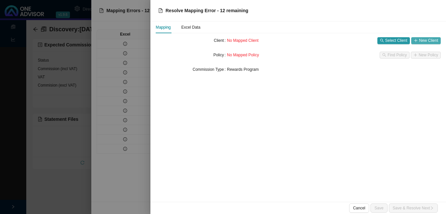
click at [422, 40] on span "New Client" at bounding box center [428, 40] width 19 height 7
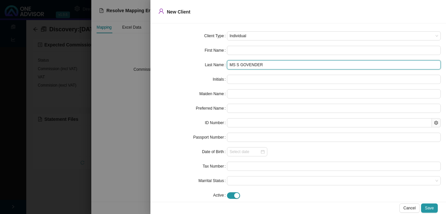
drag, startPoint x: 239, startPoint y: 66, endPoint x: 194, endPoint y: 63, distance: 44.5
click at [195, 63] on div "Last Name MS [PERSON_NAME]" at bounding box center [298, 64] width 285 height 9
type input "GOVENDER"
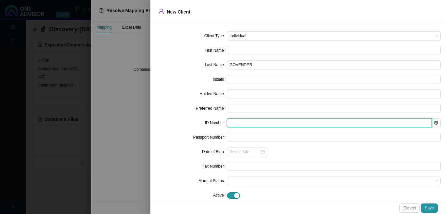
click at [233, 122] on input "text" at bounding box center [329, 122] width 205 height 9
paste input "9408010305080"
type input "9408010305080"
type input "[DATE]"
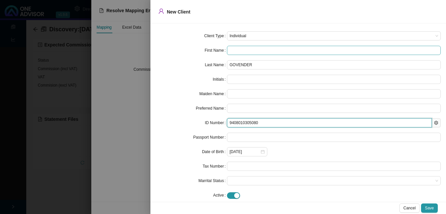
type input "9408010305080"
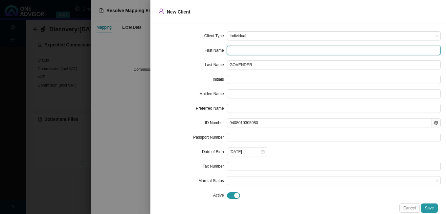
click at [247, 47] on input "text" at bounding box center [334, 50] width 214 height 9
type input "S"
type input "Sa"
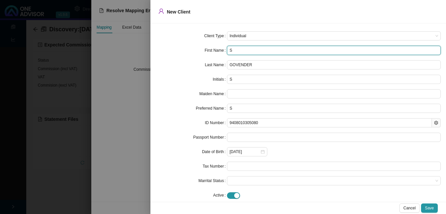
type input "Sa"
type input "Sas"
type input "Sash"
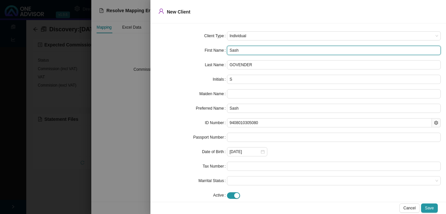
type input "[PERSON_NAME]"
type input "[PERSON_NAME]-"
type input "[PERSON_NAME]"
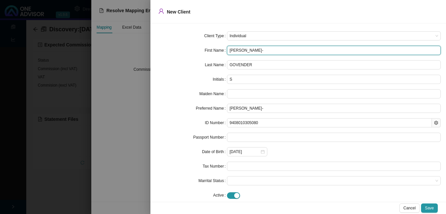
type input "[PERSON_NAME]"
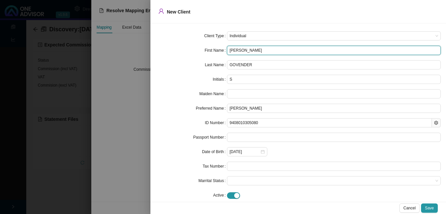
type input "[PERSON_NAME]"
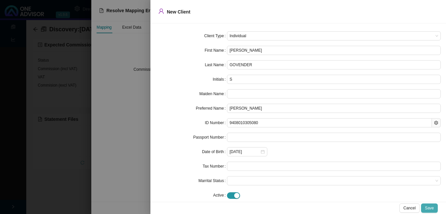
click at [429, 207] on span "Save" at bounding box center [429, 207] width 9 height 7
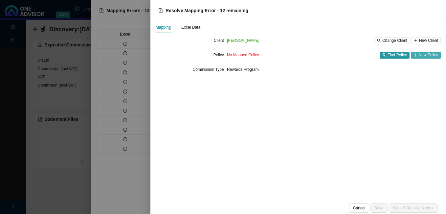
click at [430, 56] on span "New Policy" at bounding box center [428, 55] width 19 height 7
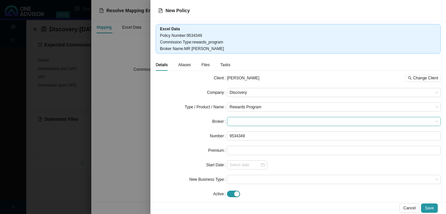
click at [261, 121] on span at bounding box center [334, 121] width 209 height 9
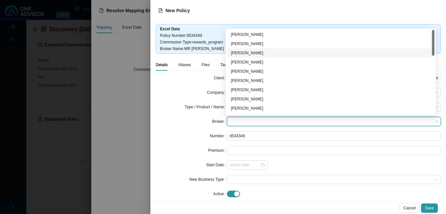
click at [261, 53] on div "[PERSON_NAME]" at bounding box center [331, 53] width 200 height 7
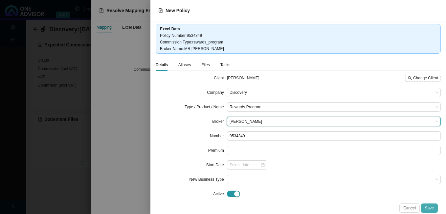
click at [431, 207] on span "Save" at bounding box center [429, 207] width 9 height 7
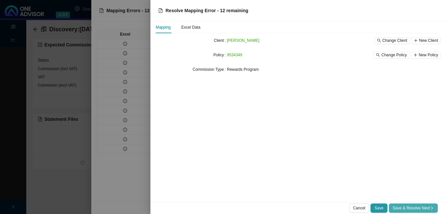
click at [432, 207] on icon "right" at bounding box center [432, 208] width 4 height 4
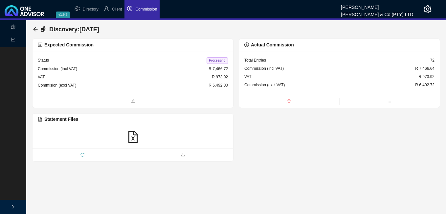
click at [218, 56] on div "Status Processing" at bounding box center [133, 60] width 190 height 9
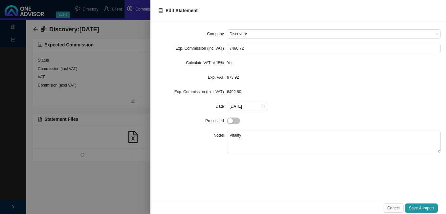
click at [148, 69] on div at bounding box center [223, 107] width 446 height 214
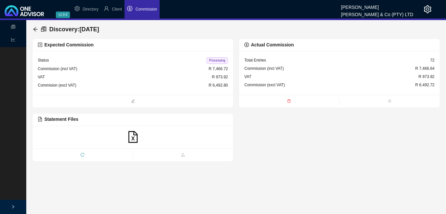
click at [221, 61] on span "Processing" at bounding box center [217, 60] width 21 height 7
click at [36, 28] on icon "arrow-left" at bounding box center [35, 29] width 5 height 5
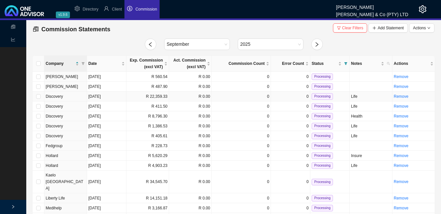
click at [131, 96] on td "R 22,359.33" at bounding box center [148, 96] width 43 height 10
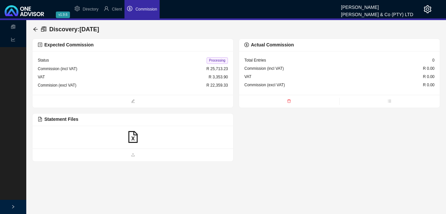
click at [134, 136] on icon "file-excel" at bounding box center [133, 137] width 12 height 12
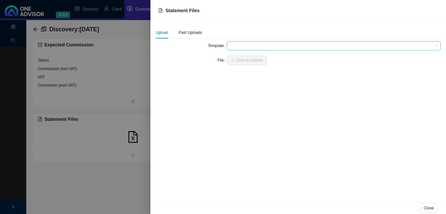
click at [241, 46] on span at bounding box center [334, 45] width 209 height 9
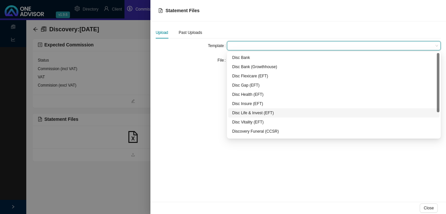
click at [249, 112] on div "Disc Life & Invest (EFT)" at bounding box center [333, 112] width 203 height 7
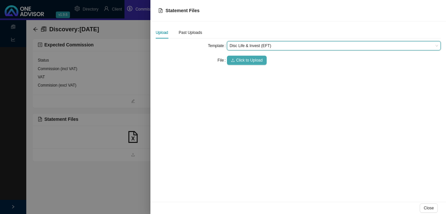
click at [244, 59] on span "Click to Upload" at bounding box center [249, 60] width 27 height 7
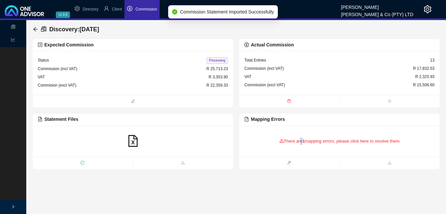
click at [299, 143] on div "There are 1 mapping errors, please click here to resolve them" at bounding box center [340, 141] width 190 height 20
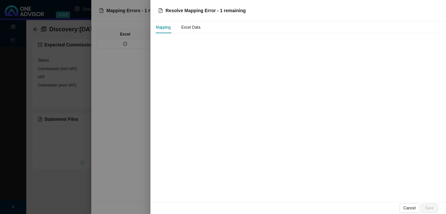
click at [131, 43] on div at bounding box center [223, 107] width 446 height 214
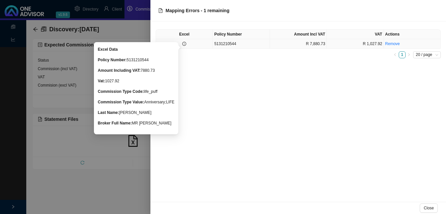
click at [184, 43] on icon "info-circle" at bounding box center [184, 44] width 4 height 4
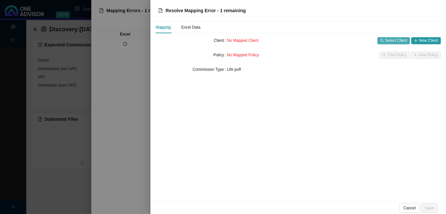
click at [399, 40] on span "Select Client" at bounding box center [397, 40] width 22 height 7
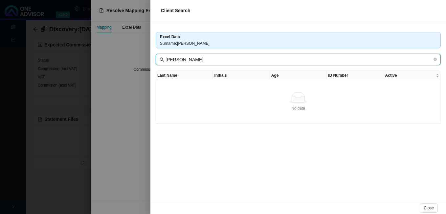
drag, startPoint x: 180, startPoint y: 58, endPoint x: 140, endPoint y: 57, distance: 40.8
click at [140, 57] on div "Client Search Excel Data Surname : [PERSON_NAME] [PERSON_NAME] Last Name Initia…" at bounding box center [223, 107] width 446 height 214
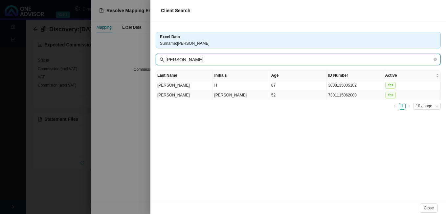
type input "[PERSON_NAME]"
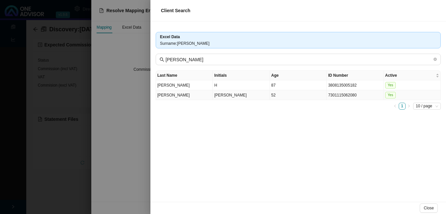
click at [292, 97] on td "52" at bounding box center [298, 95] width 57 height 10
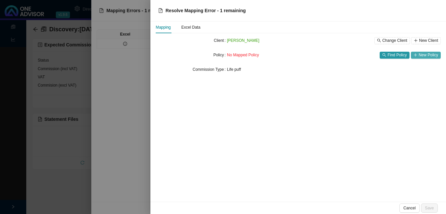
click at [433, 56] on span "New Policy" at bounding box center [428, 55] width 19 height 7
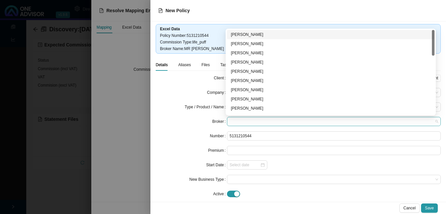
click at [264, 122] on span at bounding box center [334, 121] width 209 height 9
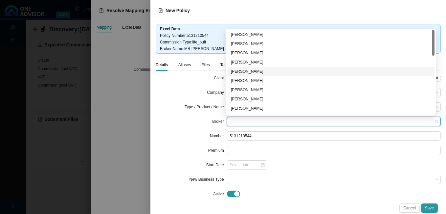
click at [261, 70] on div "[PERSON_NAME]" at bounding box center [331, 71] width 200 height 7
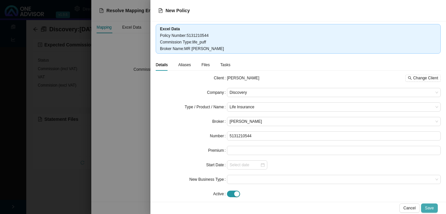
click at [433, 209] on span "Save" at bounding box center [429, 207] width 9 height 7
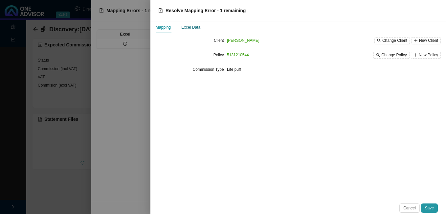
click at [187, 30] on div "Excel Data" at bounding box center [190, 27] width 19 height 7
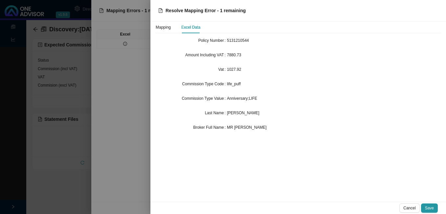
click at [143, 67] on div at bounding box center [223, 107] width 446 height 214
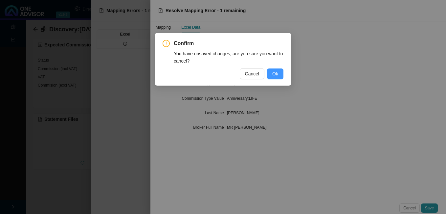
click at [276, 75] on span "Ok" at bounding box center [275, 73] width 6 height 7
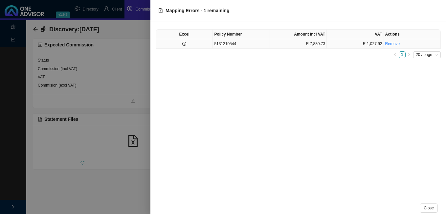
click at [191, 43] on td at bounding box center [184, 44] width 57 height 10
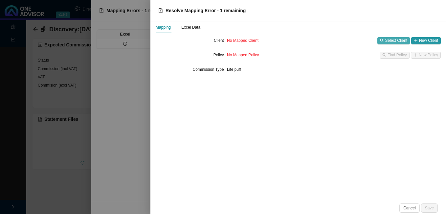
click at [384, 40] on icon "search" at bounding box center [382, 40] width 4 height 4
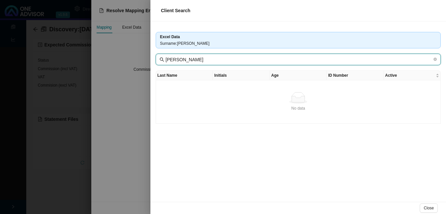
drag, startPoint x: 180, startPoint y: 59, endPoint x: 124, endPoint y: 57, distance: 55.6
click at [127, 56] on div "Client Search Excel Data Surname : [PERSON_NAME] [PERSON_NAME] Last Name Initia…" at bounding box center [223, 107] width 446 height 214
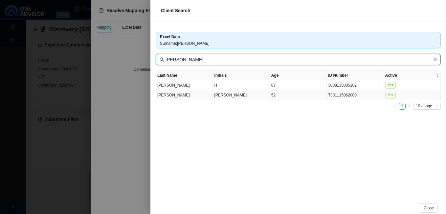
type input "[PERSON_NAME]"
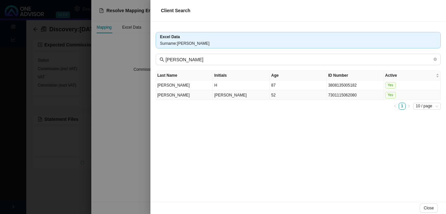
click at [326, 97] on td "52" at bounding box center [298, 95] width 57 height 10
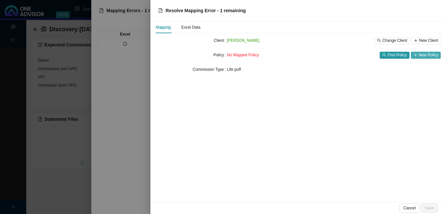
click at [438, 55] on span "New Policy" at bounding box center [428, 55] width 19 height 7
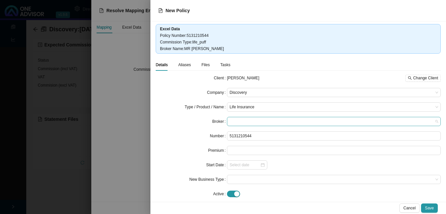
click at [251, 124] on span at bounding box center [334, 121] width 209 height 9
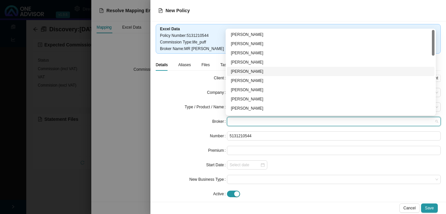
click at [266, 74] on div "[PERSON_NAME]" at bounding box center [331, 71] width 200 height 7
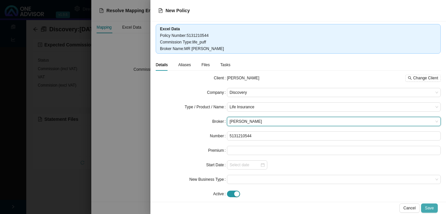
click at [432, 209] on span "Save" at bounding box center [429, 207] width 9 height 7
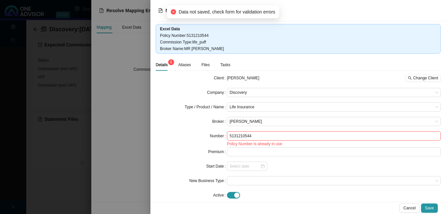
click at [138, 143] on div at bounding box center [223, 107] width 446 height 214
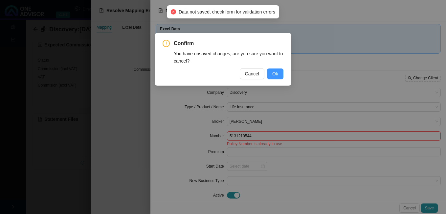
click at [282, 73] on button "Ok" at bounding box center [275, 73] width 16 height 11
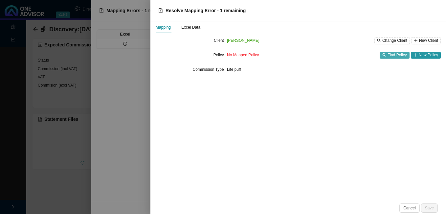
click at [393, 54] on span "Find Policy" at bounding box center [397, 55] width 19 height 7
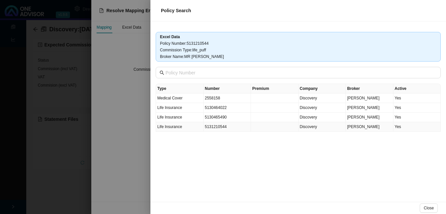
click at [248, 126] on td "5131210544" at bounding box center [228, 127] width 48 height 10
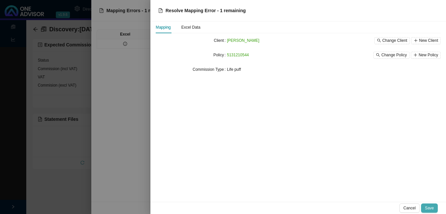
click at [434, 207] on span "Save" at bounding box center [429, 207] width 9 height 7
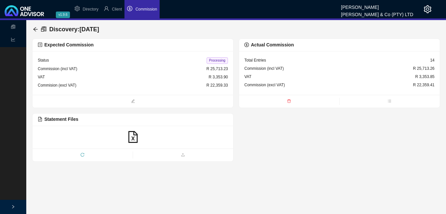
click at [215, 59] on span "Processing" at bounding box center [217, 60] width 21 height 7
click at [33, 27] on icon "arrow-left" at bounding box center [35, 29] width 5 height 5
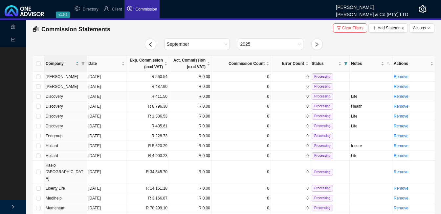
click at [144, 99] on td "R 411.50" at bounding box center [148, 96] width 43 height 10
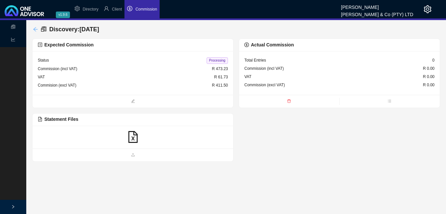
click at [35, 28] on icon "arrow-left" at bounding box center [35, 29] width 4 height 4
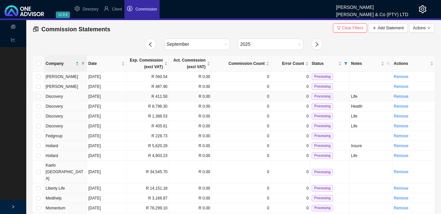
click at [165, 99] on td "R 411.50" at bounding box center [148, 96] width 43 height 10
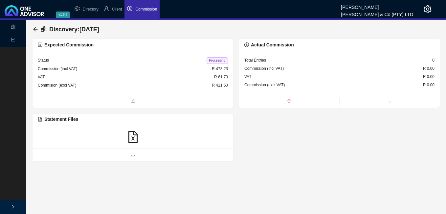
click at [132, 136] on icon "file-excel" at bounding box center [133, 137] width 12 height 12
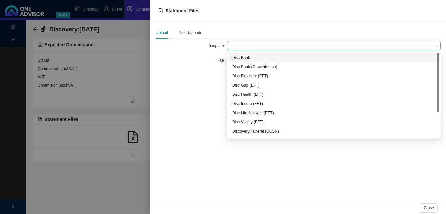
click at [235, 48] on span at bounding box center [334, 45] width 209 height 9
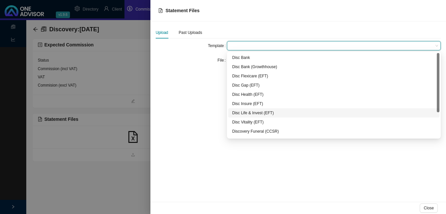
click at [252, 113] on div "Disc Life & Invest (EFT)" at bounding box center [333, 112] width 203 height 7
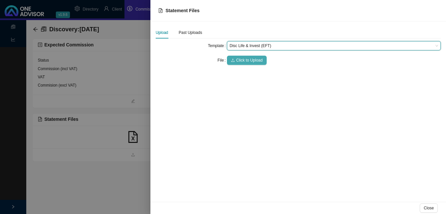
click at [244, 57] on button "Click to Upload" at bounding box center [247, 60] width 40 height 9
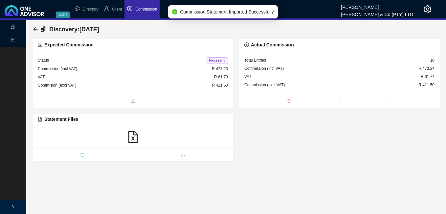
click at [219, 58] on span "Processing" at bounding box center [217, 60] width 21 height 7
click at [36, 29] on icon "arrow-left" at bounding box center [35, 29] width 4 height 4
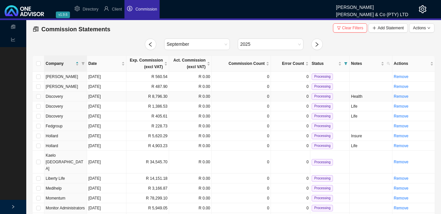
click at [161, 97] on td "R 8,796.30" at bounding box center [148, 96] width 43 height 10
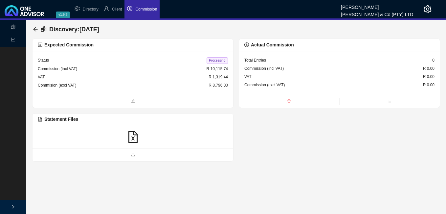
click at [133, 134] on icon "file-excel" at bounding box center [133, 137] width 12 height 12
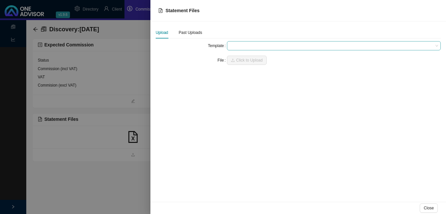
click at [232, 47] on span at bounding box center [334, 45] width 209 height 9
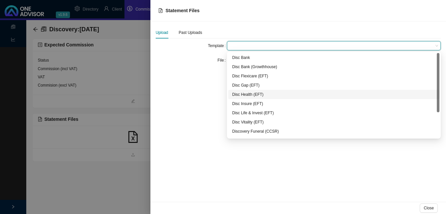
click at [264, 94] on div "Disc Health (EFT)" at bounding box center [333, 94] width 203 height 7
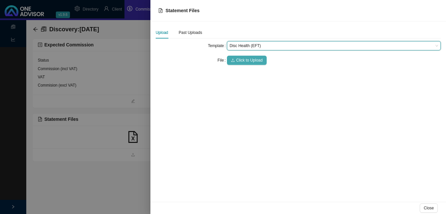
click at [246, 60] on span "Click to Upload" at bounding box center [249, 60] width 27 height 7
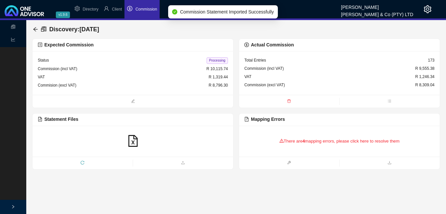
click at [295, 139] on div "There are 4 mapping errors, please click here to resolve them" at bounding box center [340, 141] width 190 height 20
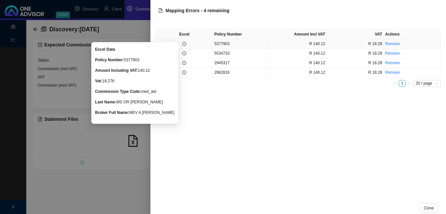
click at [183, 44] on icon "info-circle" at bounding box center [184, 44] width 4 height 4
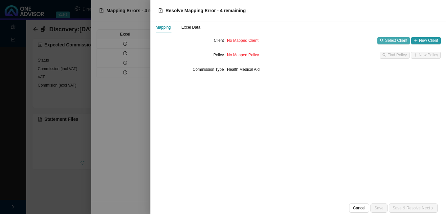
click at [390, 39] on span "Select Client" at bounding box center [397, 40] width 22 height 7
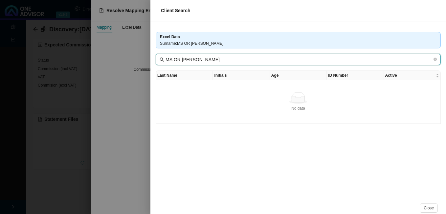
drag, startPoint x: 181, startPoint y: 60, endPoint x: 153, endPoint y: 58, distance: 28.0
click at [153, 58] on div "Excel Data Surname : MS OR LESHILO MS OR LESHILO Last Name Initials Age ID Numb…" at bounding box center [299, 111] width 296 height 180
type input "LESHILO"
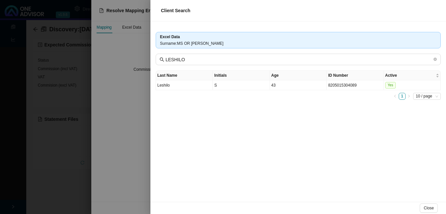
click at [145, 101] on div at bounding box center [223, 107] width 446 height 214
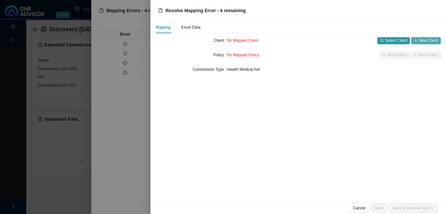
click at [421, 41] on span "New Client" at bounding box center [428, 40] width 19 height 7
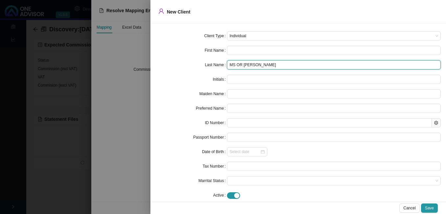
drag, startPoint x: 242, startPoint y: 65, endPoint x: 124, endPoint y: 57, distance: 118.3
click at [132, 57] on div "New Client Client Type Individual First Name Last Name MS OR LESHILO Initials M…" at bounding box center [223, 107] width 446 height 214
type input "LESHILO"
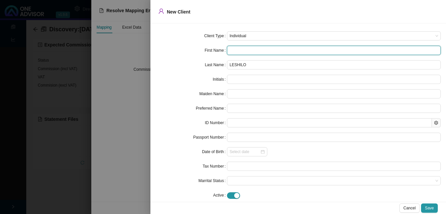
paste input "[PERSON_NAME]"
type input "[PERSON_NAME]"
type input "OR"
type input "[PERSON_NAME]"
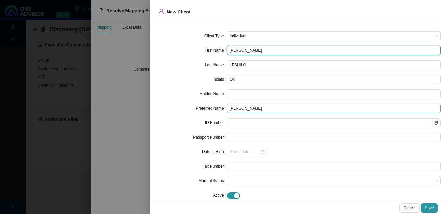
type input "[PERSON_NAME]"
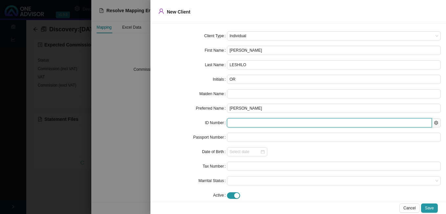
click at [239, 121] on input "text" at bounding box center [329, 122] width 205 height 9
paste input "8309090877082"
type input "8309090877082"
type input "[DATE]"
type input "8309090877082"
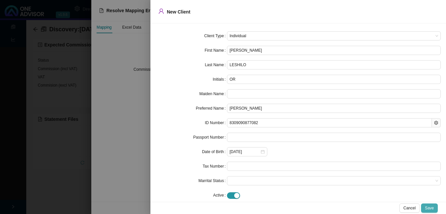
click at [430, 207] on span "Save" at bounding box center [429, 207] width 9 height 7
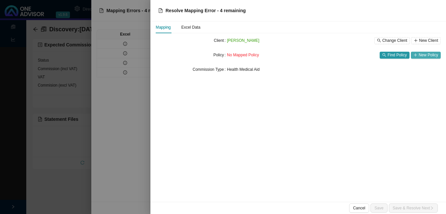
click at [428, 53] on span "New Policy" at bounding box center [428, 55] width 19 height 7
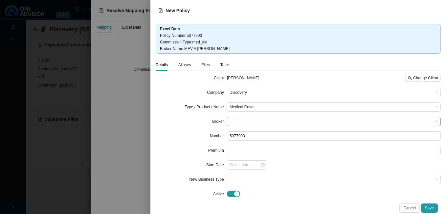
click at [256, 122] on span at bounding box center [334, 121] width 209 height 9
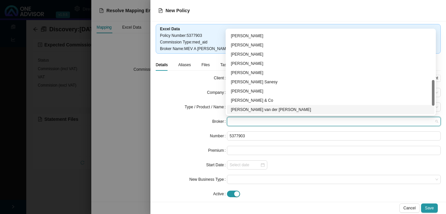
scroll to position [192, 0]
click at [282, 110] on div "[PERSON_NAME]" at bounding box center [331, 109] width 200 height 7
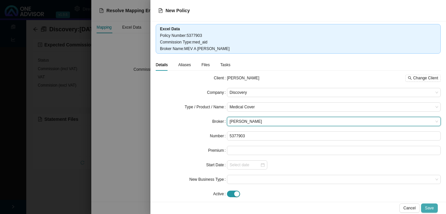
click at [431, 207] on span "Save" at bounding box center [429, 207] width 9 height 7
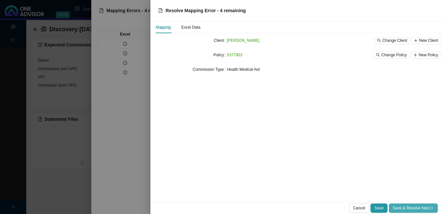
click at [430, 207] on icon "right" at bounding box center [432, 208] width 4 height 4
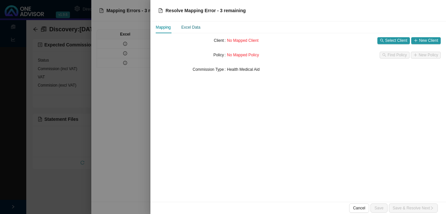
click at [193, 27] on div "Excel Data" at bounding box center [190, 27] width 19 height 7
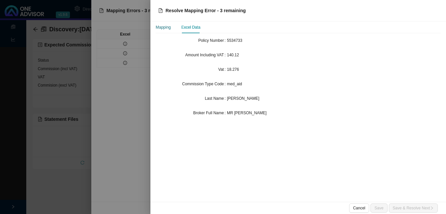
click at [162, 27] on div "Mapping" at bounding box center [163, 27] width 15 height 7
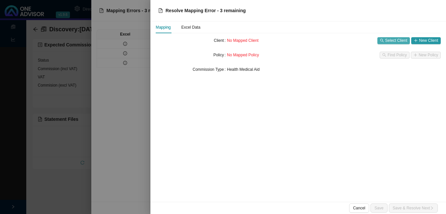
click at [389, 39] on span "Select Client" at bounding box center [397, 40] width 22 height 7
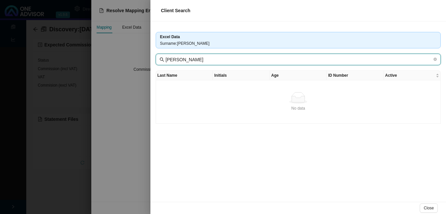
drag, startPoint x: 181, startPoint y: 59, endPoint x: 118, endPoint y: 48, distance: 64.2
click at [119, 48] on div "Client Search Excel Data Surname : [PERSON_NAME] [PERSON_NAME] Last Name Initia…" at bounding box center [223, 107] width 446 height 214
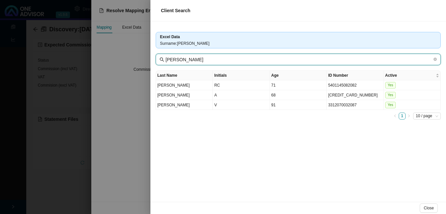
type input "[PERSON_NAME]"
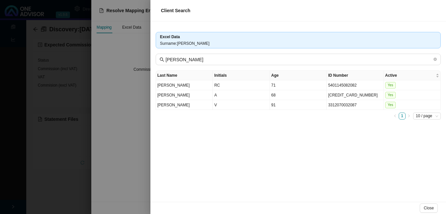
click at [125, 107] on div at bounding box center [223, 107] width 446 height 214
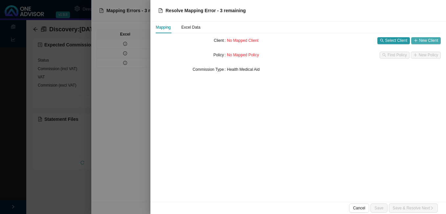
click at [421, 37] on span "New Client" at bounding box center [428, 40] width 19 height 7
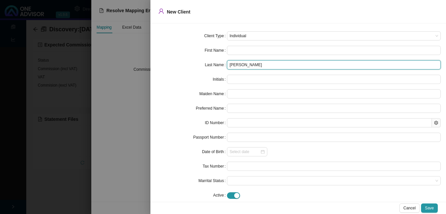
drag, startPoint x: 242, startPoint y: 65, endPoint x: 150, endPoint y: 62, distance: 92.1
click at [150, 62] on div "New Client Client Type Individual First Name Last Name [PERSON_NAME] Initials M…" at bounding box center [223, 107] width 446 height 214
type input "[PERSON_NAME]"
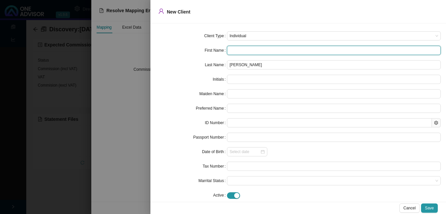
click at [246, 52] on input "text" at bounding box center [334, 50] width 214 height 9
type input "R"
type input "Ri"
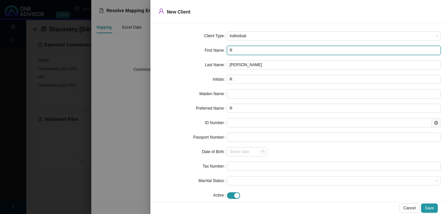
type input "Ri"
type input "Ric"
type input "Rich"
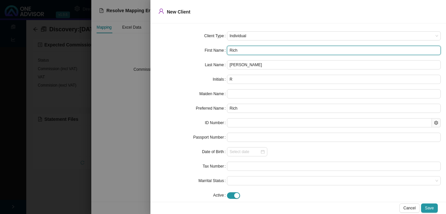
type input "[PERSON_NAME]"
type input "Richar"
type input "[PERSON_NAME]"
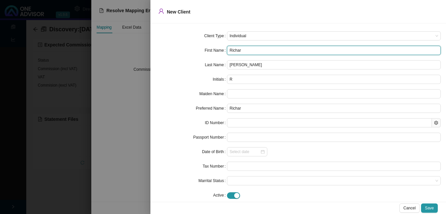
type input "[PERSON_NAME]"
type input "RA"
type input "[PERSON_NAME]"
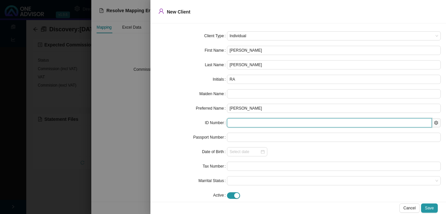
click at [246, 125] on input "text" at bounding box center [329, 122] width 205 height 9
paste input "7206265074084"
type input "7206265074084"
type input "[DATE]"
type input "7206265074084"
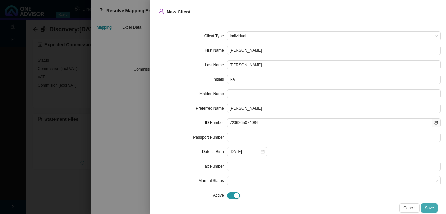
click at [433, 208] on span "Save" at bounding box center [429, 207] width 9 height 7
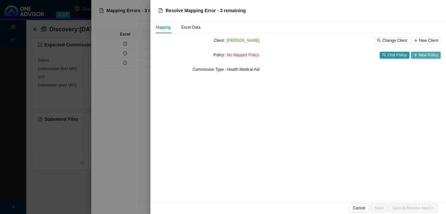
click at [426, 57] on span "New Policy" at bounding box center [428, 55] width 19 height 7
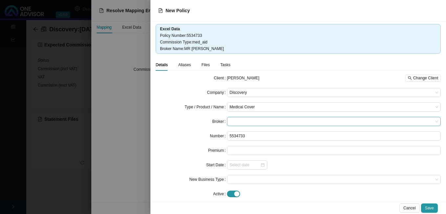
click at [259, 120] on span at bounding box center [334, 121] width 209 height 9
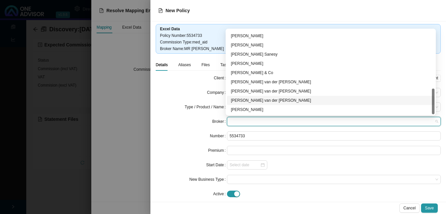
click at [279, 100] on div "[PERSON_NAME] van der [PERSON_NAME]" at bounding box center [331, 100] width 200 height 7
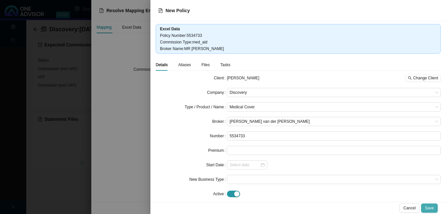
click at [435, 209] on button "Save" at bounding box center [429, 207] width 17 height 9
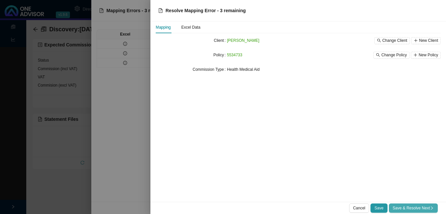
click at [435, 209] on button "Save & Resolve Next" at bounding box center [413, 207] width 49 height 9
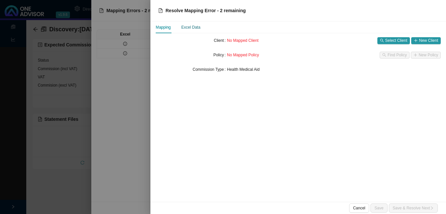
click at [185, 29] on div "Excel Data" at bounding box center [190, 27] width 19 height 7
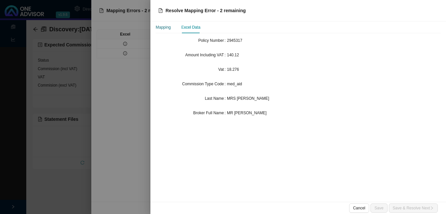
click at [164, 28] on div "Mapping" at bounding box center [163, 27] width 15 height 7
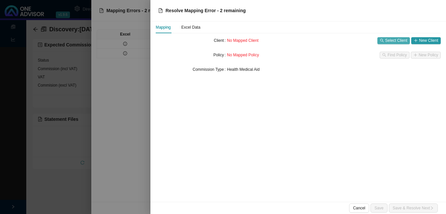
click at [395, 39] on span "Select Client" at bounding box center [397, 40] width 22 height 7
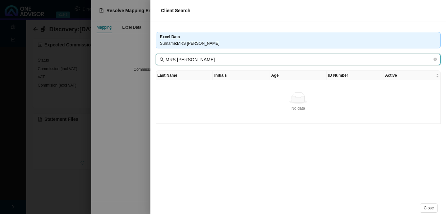
drag, startPoint x: 180, startPoint y: 57, endPoint x: 130, endPoint y: 59, distance: 49.7
click at [130, 59] on div "Client Search Excel Data Surname : MRS [PERSON_NAME] MRS [PERSON_NAME] Last Nam…" at bounding box center [223, 107] width 446 height 214
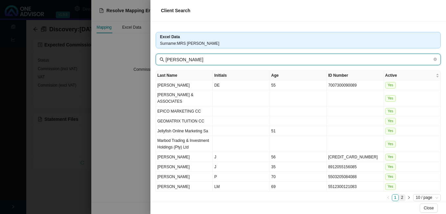
type input "[PERSON_NAME]"
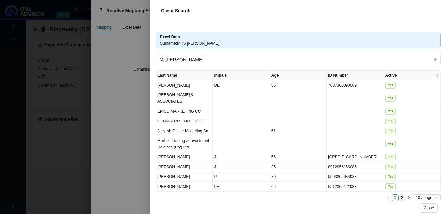
click at [399, 198] on link "2" at bounding box center [402, 197] width 6 height 6
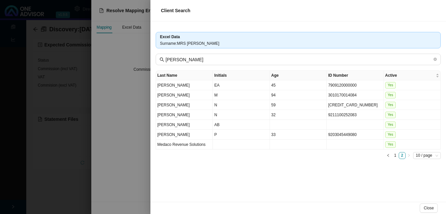
click at [116, 169] on div at bounding box center [223, 107] width 446 height 214
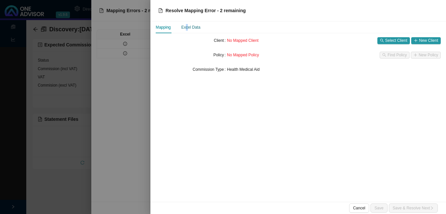
click at [187, 27] on div "Excel Data" at bounding box center [190, 27] width 19 height 7
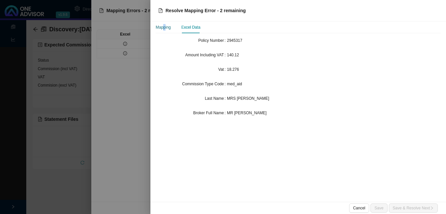
drag, startPoint x: 187, startPoint y: 27, endPoint x: 165, endPoint y: 26, distance: 22.4
click at [165, 26] on div "Mapping" at bounding box center [163, 27] width 15 height 7
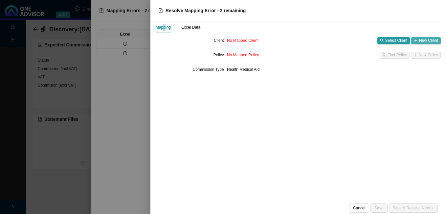
click at [420, 39] on span "New Client" at bounding box center [428, 40] width 19 height 7
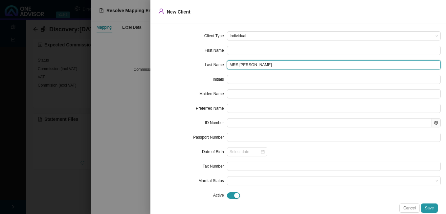
drag, startPoint x: 241, startPoint y: 66, endPoint x: 208, endPoint y: 62, distance: 33.1
click at [208, 62] on div "Last Name MRS [PERSON_NAME]" at bounding box center [298, 64] width 285 height 9
type input "[PERSON_NAME]"
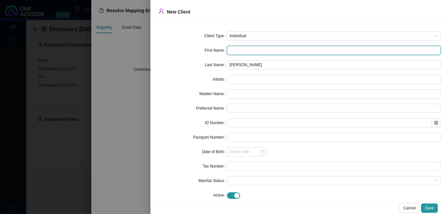
click at [242, 48] on input "text" at bounding box center [334, 50] width 214 height 9
type input "R"
type input "Ro"
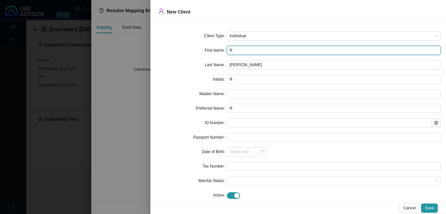
type input "Ro"
type input "Rox"
type input "Roxa"
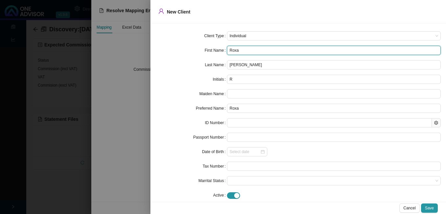
type input "[PERSON_NAME]"
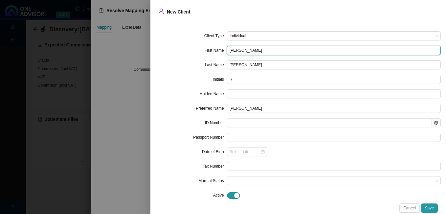
type input "[PERSON_NAME]"
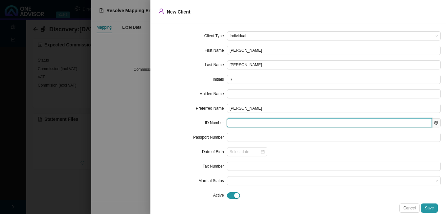
click at [234, 124] on input "text" at bounding box center [329, 122] width 205 height 9
paste input "8308280063081"
type input "8308280063081"
type input "[DATE]"
type input "8308280063081"
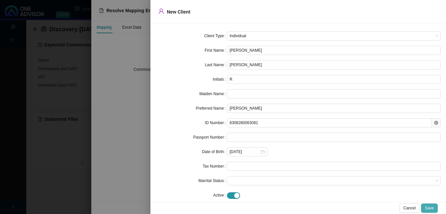
click at [433, 210] on span "Save" at bounding box center [429, 207] width 9 height 7
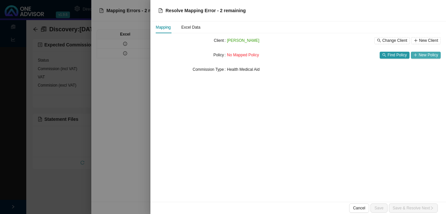
click at [426, 56] on span "New Policy" at bounding box center [428, 55] width 19 height 7
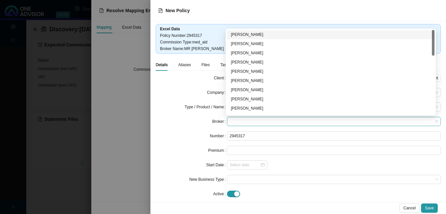
click at [268, 117] on span at bounding box center [334, 121] width 209 height 9
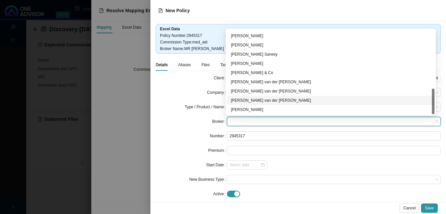
click at [276, 102] on div "[PERSON_NAME] van der [PERSON_NAME]" at bounding box center [331, 100] width 200 height 7
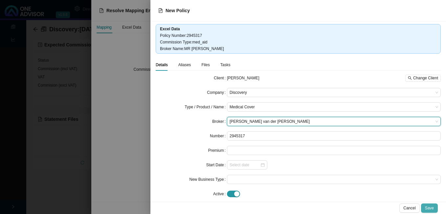
click at [430, 207] on span "Save" at bounding box center [429, 207] width 9 height 7
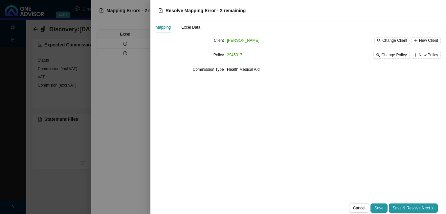
click at [430, 207] on icon "right" at bounding box center [432, 208] width 4 height 4
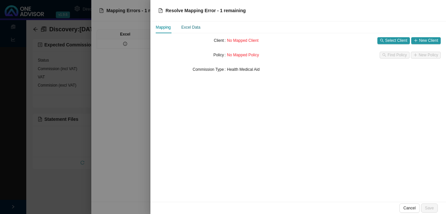
click at [192, 29] on div "Excel Data" at bounding box center [190, 27] width 19 height 7
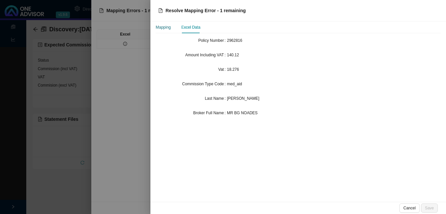
click at [168, 26] on div "Mapping" at bounding box center [163, 27] width 15 height 7
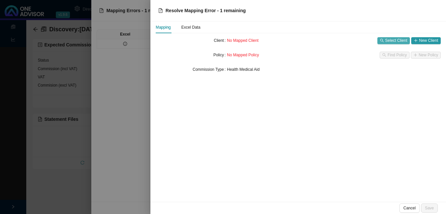
click at [397, 41] on span "Select Client" at bounding box center [397, 40] width 22 height 7
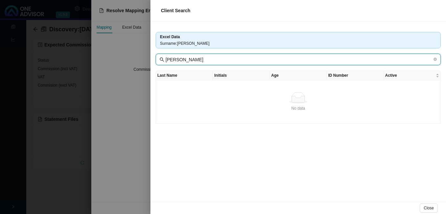
drag, startPoint x: 179, startPoint y: 61, endPoint x: 153, endPoint y: 57, distance: 26.0
click at [155, 57] on div "Excel Data Surname : [PERSON_NAME] [PERSON_NAME] Last Name Initials Age ID Numb…" at bounding box center [299, 111] width 296 height 180
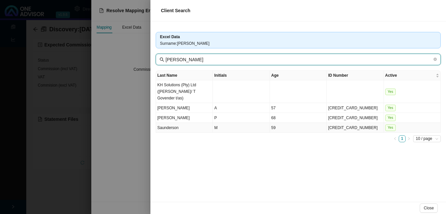
type input "[PERSON_NAME]"
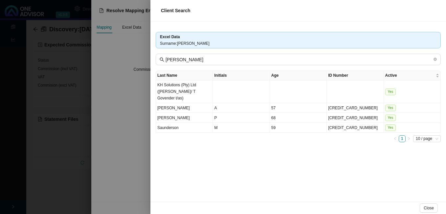
click at [131, 114] on div at bounding box center [223, 107] width 446 height 214
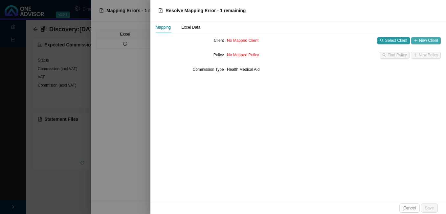
click at [427, 42] on span "New Client" at bounding box center [428, 40] width 19 height 7
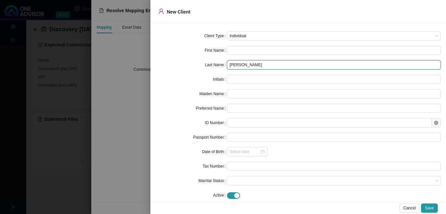
drag, startPoint x: 241, startPoint y: 66, endPoint x: 199, endPoint y: 64, distance: 41.4
click at [199, 64] on div "Last Name [PERSON_NAME]" at bounding box center [298, 64] width 285 height 9
type input "[PERSON_NAME]"
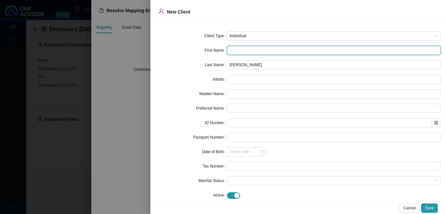
paste input "[CREDIT_CARD_NUMBER]"
type input "[CREDIT_CARD_NUMBER]"
type input "6"
type input "[CREDIT_CARD_NUMBER]"
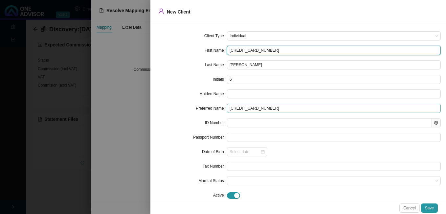
type input "[CREDIT_CARD_NUMBER]"
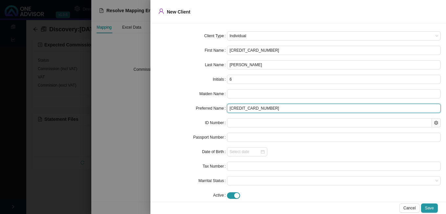
drag, startPoint x: 263, startPoint y: 109, endPoint x: 220, endPoint y: 106, distance: 43.1
click at [220, 106] on div "Preferred Name [CREDIT_CARD_NUMBER]" at bounding box center [298, 108] width 285 height 9
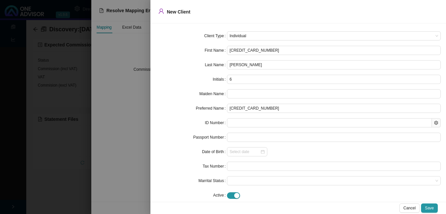
drag, startPoint x: 231, startPoint y: 106, endPoint x: 176, endPoint y: 78, distance: 62.0
click at [176, 78] on div "Initials" at bounding box center [191, 79] width 71 height 9
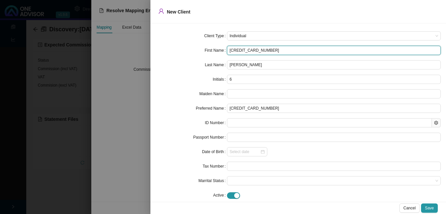
drag, startPoint x: 262, startPoint y: 51, endPoint x: 228, endPoint y: 51, distance: 34.2
click at [228, 51] on input "[CREDIT_CARD_NUMBER]" at bounding box center [334, 50] width 214 height 9
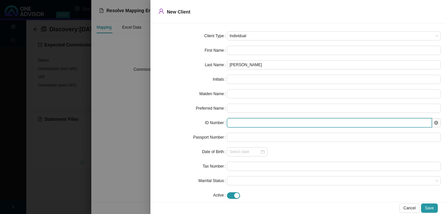
click at [237, 122] on input "text" at bounding box center [329, 122] width 205 height 9
paste input "[CREDIT_CARD_NUMBER]"
type input "[CREDIT_CARD_NUMBER]"
type input "[DATE]"
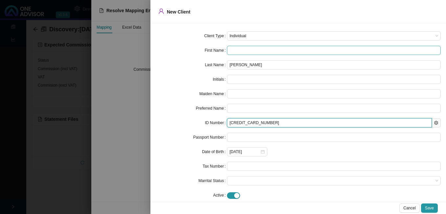
type input "[CREDIT_CARD_NUMBER]"
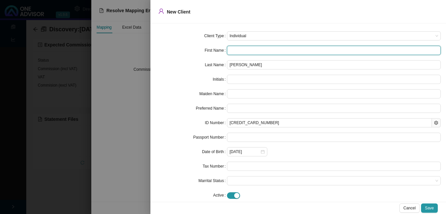
click at [237, 47] on input "text" at bounding box center [334, 50] width 214 height 9
type input "D"
type input "Da"
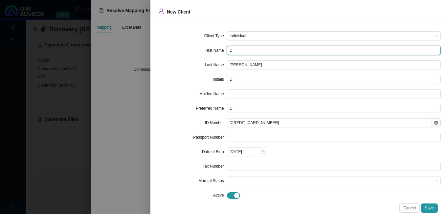
type input "Da"
type input "Dar"
type input "[PERSON_NAME]"
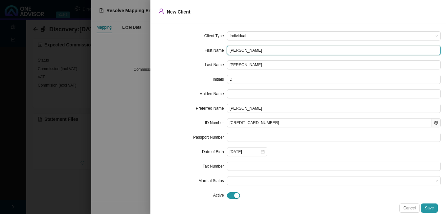
type input "[PERSON_NAME]"
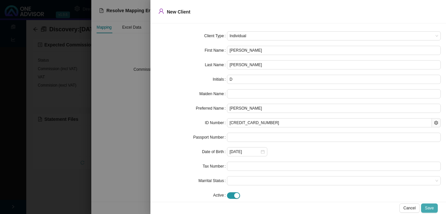
click at [431, 207] on span "Save" at bounding box center [429, 207] width 9 height 7
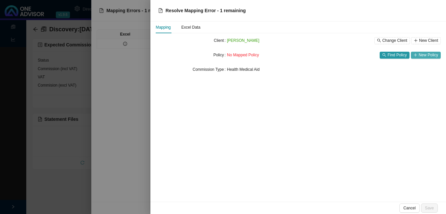
click at [416, 54] on icon "plus" at bounding box center [416, 55] width 4 height 4
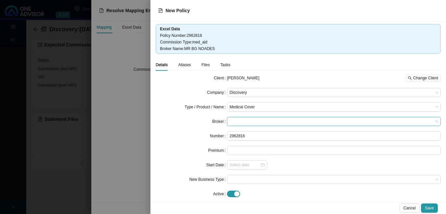
click at [276, 117] on span at bounding box center [334, 121] width 209 height 9
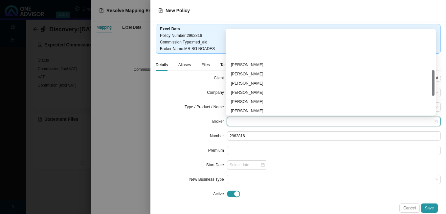
scroll to position [131, 0]
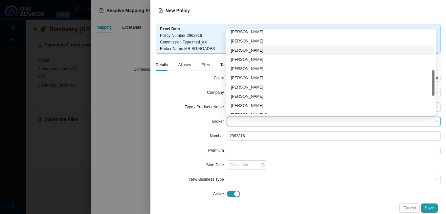
click at [260, 49] on div "[PERSON_NAME]" at bounding box center [331, 50] width 200 height 7
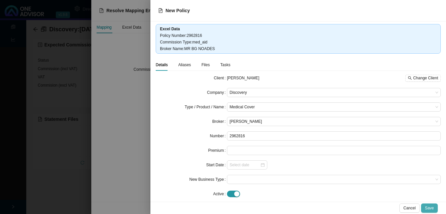
click at [431, 210] on span "Save" at bounding box center [429, 207] width 9 height 7
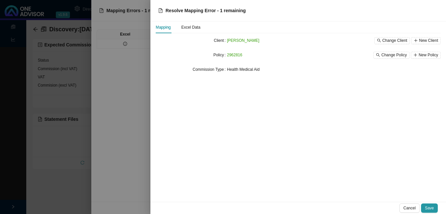
click at [431, 210] on span "Save" at bounding box center [429, 207] width 9 height 7
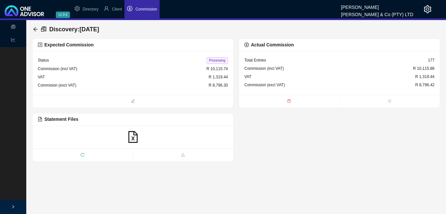
click at [220, 60] on span "Processing" at bounding box center [217, 60] width 21 height 7
click at [34, 27] on icon "arrow-left" at bounding box center [35, 29] width 5 height 5
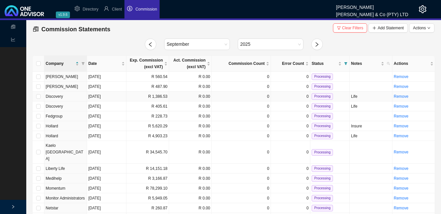
click at [169, 97] on td "R 0.00" at bounding box center [190, 96] width 43 height 10
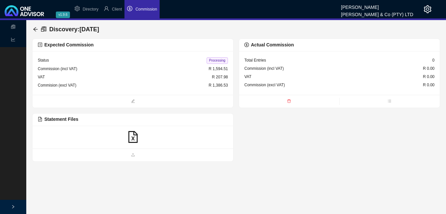
click at [131, 137] on icon "file-excel" at bounding box center [133, 137] width 12 height 12
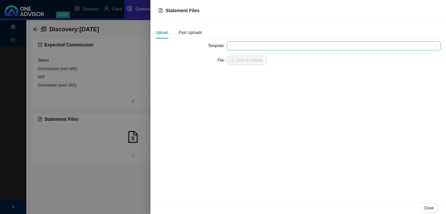
click at [232, 42] on span at bounding box center [334, 45] width 209 height 9
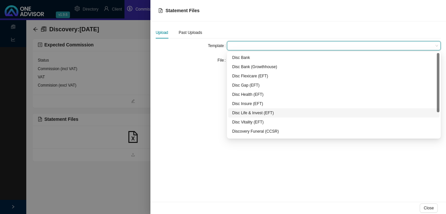
click at [248, 113] on div "Disc Life & Invest (EFT)" at bounding box center [333, 112] width 203 height 7
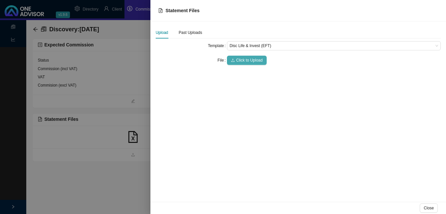
click at [249, 62] on span "Click to Upload" at bounding box center [249, 60] width 27 height 7
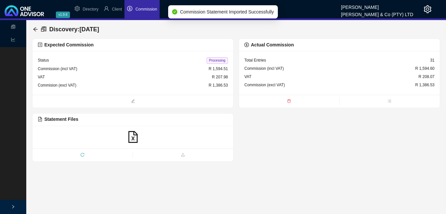
click at [223, 59] on span "Processing" at bounding box center [217, 60] width 21 height 7
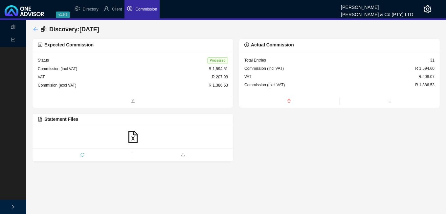
click at [36, 28] on icon "arrow-left" at bounding box center [35, 29] width 5 height 5
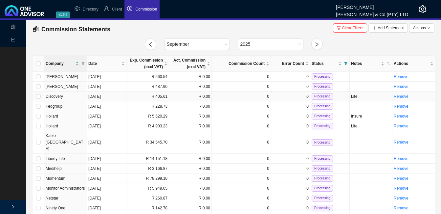
click at [133, 94] on td "R 405.61" at bounding box center [148, 96] width 43 height 10
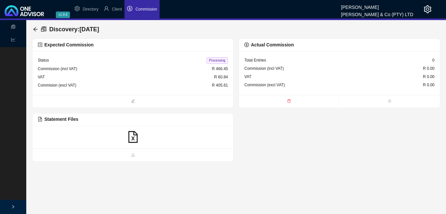
click at [134, 137] on icon "file-excel" at bounding box center [133, 137] width 12 height 12
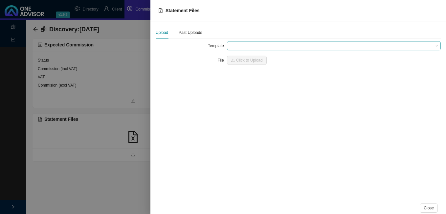
click at [238, 47] on span at bounding box center [334, 45] width 209 height 9
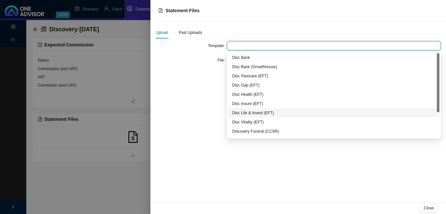
click at [256, 113] on div "Disc Life & Invest (EFT)" at bounding box center [333, 112] width 203 height 7
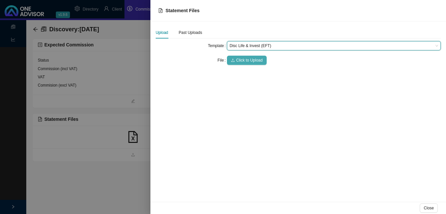
click at [247, 59] on span "Click to Upload" at bounding box center [249, 60] width 27 height 7
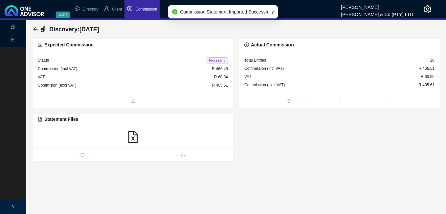
click at [220, 59] on span "Processing" at bounding box center [217, 60] width 21 height 7
click at [37, 27] on icon "arrow-left" at bounding box center [35, 29] width 5 height 5
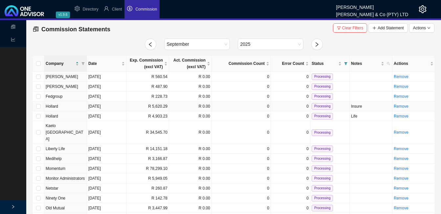
click at [167, 107] on td "R 5,620.29" at bounding box center [148, 106] width 43 height 10
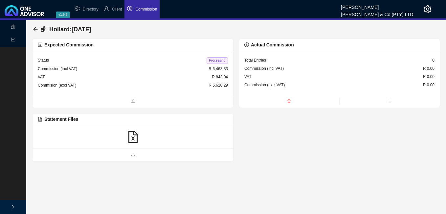
click at [136, 139] on icon "file-excel" at bounding box center [133, 137] width 12 height 12
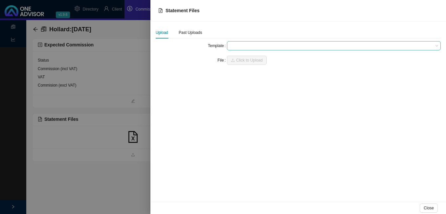
click at [240, 46] on span at bounding box center [334, 45] width 209 height 9
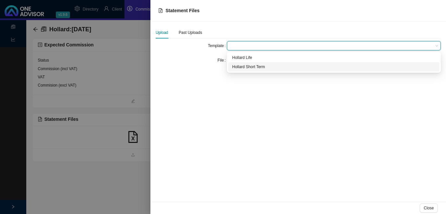
click at [242, 66] on div "Hollard Short Term" at bounding box center [333, 66] width 203 height 7
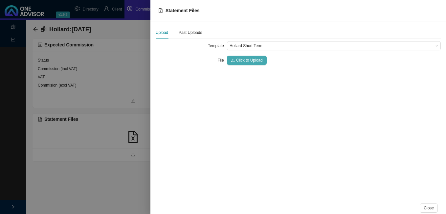
click at [242, 58] on span "Click to Upload" at bounding box center [249, 60] width 27 height 7
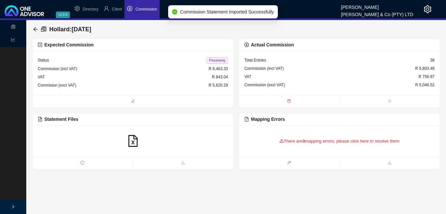
click at [298, 141] on div "There are 3 mapping errors, please click here to resolve them" at bounding box center [340, 141] width 190 height 20
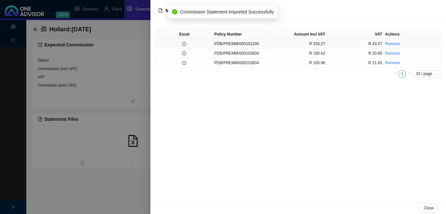
click at [190, 46] on td at bounding box center [184, 44] width 57 height 10
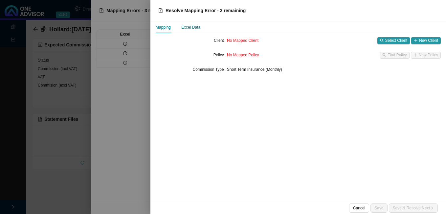
click at [193, 29] on div "Excel Data" at bounding box center [190, 27] width 19 height 7
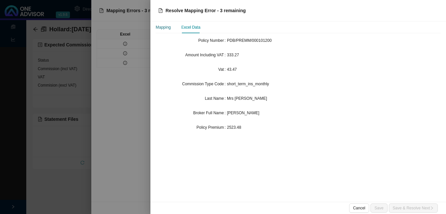
click at [162, 28] on div "Mapping" at bounding box center [163, 27] width 15 height 7
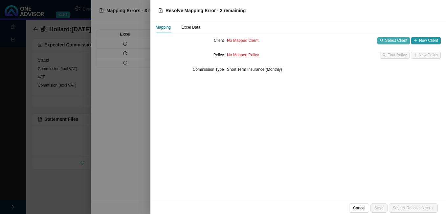
click at [389, 39] on span "Select Client" at bounding box center [397, 40] width 22 height 7
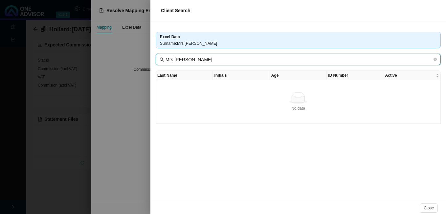
drag, startPoint x: 178, startPoint y: 60, endPoint x: 126, endPoint y: 56, distance: 52.4
click at [126, 56] on div "Client Search Excel Data Surname : Mrs [PERSON_NAME] Mrs [PERSON_NAME] Last Nam…" at bounding box center [223, 107] width 446 height 214
type input "[PERSON_NAME]"
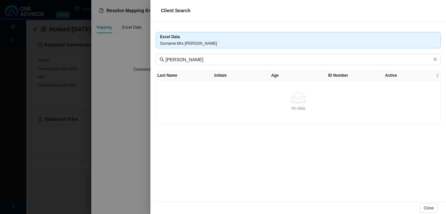
click at [129, 107] on div at bounding box center [223, 107] width 446 height 214
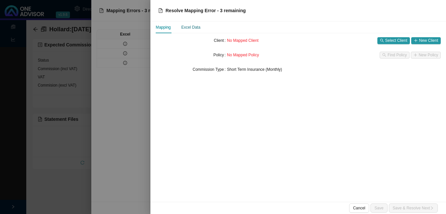
click at [194, 27] on div "Excel Data" at bounding box center [190, 27] width 19 height 7
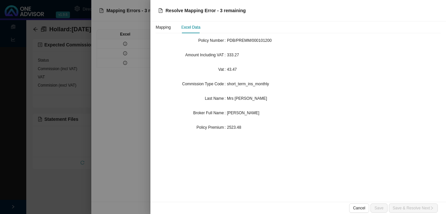
click at [132, 73] on div at bounding box center [223, 107] width 446 height 214
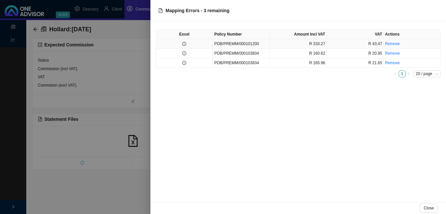
click at [186, 45] on icon "info-circle" at bounding box center [184, 44] width 4 height 4
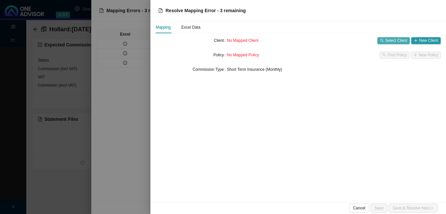
click at [387, 40] on span "Select Client" at bounding box center [397, 40] width 22 height 7
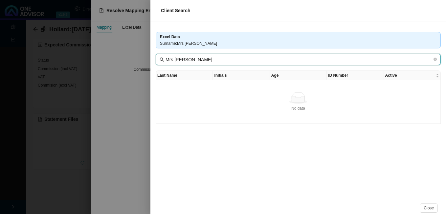
drag, startPoint x: 180, startPoint y: 59, endPoint x: 157, endPoint y: 59, distance: 23.0
click at [161, 59] on span "Mrs [PERSON_NAME]" at bounding box center [298, 60] width 285 height 12
drag, startPoint x: 186, startPoint y: 62, endPoint x: 165, endPoint y: 60, distance: 21.1
click at [165, 60] on span "[PERSON_NAME]" at bounding box center [298, 60] width 285 height 12
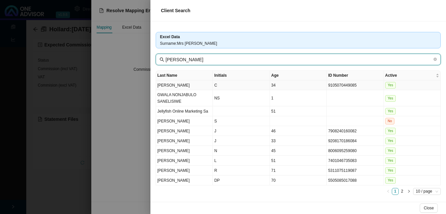
type input "[PERSON_NAME]"
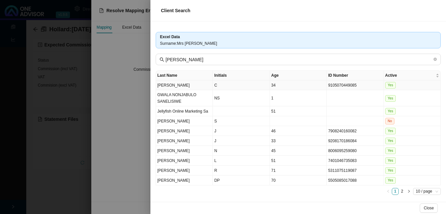
click at [258, 87] on td "C" at bounding box center [241, 85] width 57 height 10
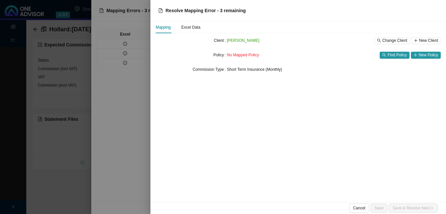
click at [143, 68] on div at bounding box center [223, 107] width 446 height 214
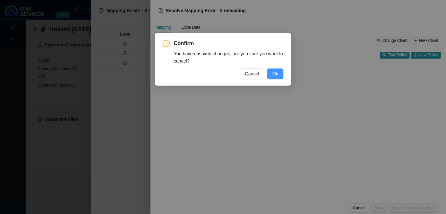
click at [275, 75] on span "Ok" at bounding box center [275, 73] width 6 height 7
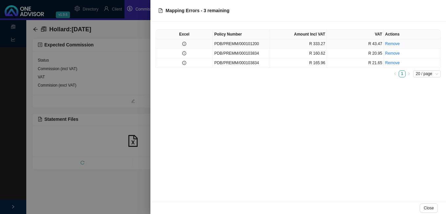
click at [194, 46] on td at bounding box center [184, 44] width 57 height 10
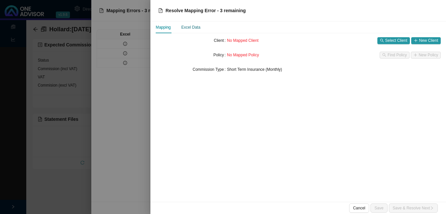
click at [196, 28] on div "Excel Data" at bounding box center [190, 27] width 19 height 7
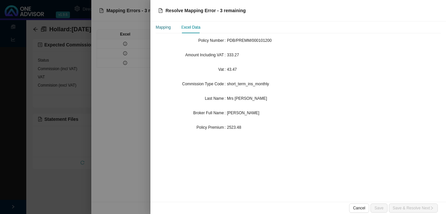
click at [162, 29] on div "Mapping" at bounding box center [163, 27] width 15 height 7
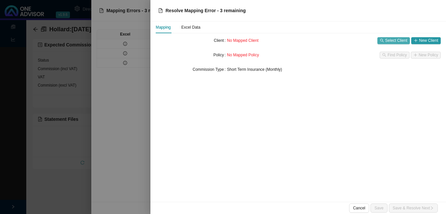
click at [387, 41] on span "Select Client" at bounding box center [397, 40] width 22 height 7
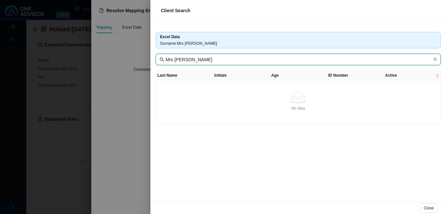
drag, startPoint x: 198, startPoint y: 59, endPoint x: 165, endPoint y: 59, distance: 33.2
click at [165, 59] on span "Mrs [PERSON_NAME]" at bounding box center [298, 60] width 285 height 12
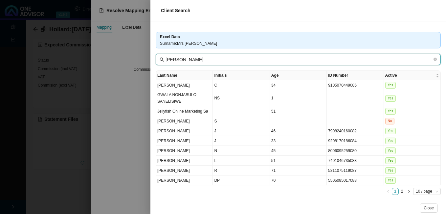
type input "[PERSON_NAME]"
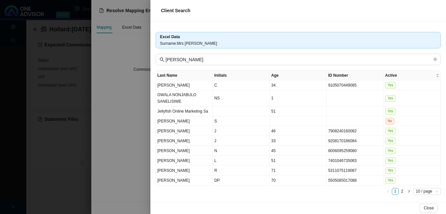
click at [121, 127] on div at bounding box center [223, 107] width 446 height 214
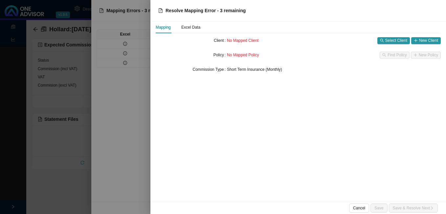
click at [96, 91] on div at bounding box center [223, 107] width 446 height 214
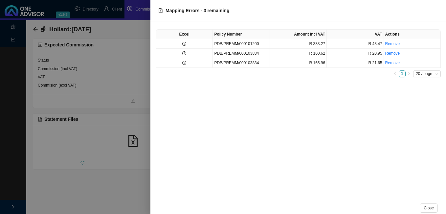
click at [95, 87] on div at bounding box center [223, 107] width 446 height 214
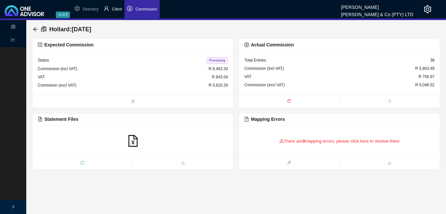
click at [113, 8] on span "Client" at bounding box center [117, 9] width 10 height 5
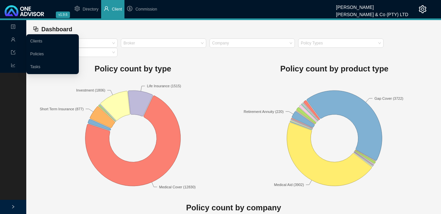
click at [13, 37] on icon "user" at bounding box center [13, 39] width 5 height 5
click at [32, 40] on link "Clients" at bounding box center [36, 41] width 12 height 5
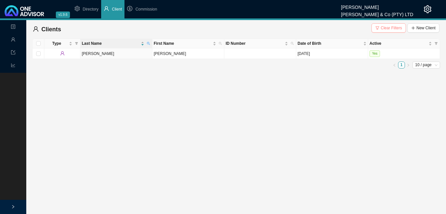
click at [385, 29] on span "Clear Filters" at bounding box center [391, 28] width 21 height 7
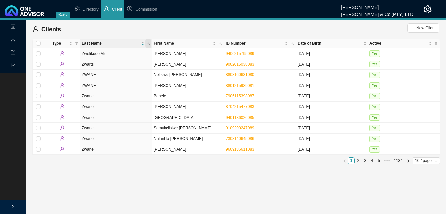
click at [149, 41] on span at bounding box center [149, 43] width 6 height 9
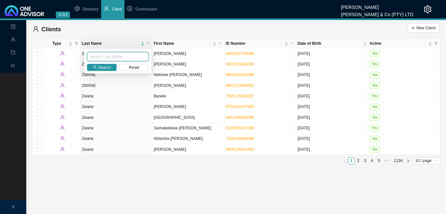
click at [130, 57] on input "text" at bounding box center [118, 56] width 62 height 9
type input "[PERSON_NAME]"
click at [108, 68] on span "Search" at bounding box center [104, 67] width 12 height 7
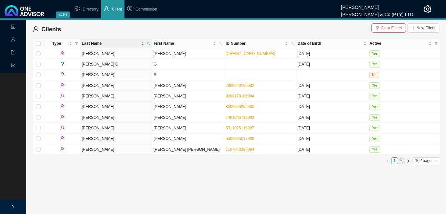
click at [404, 160] on link "2" at bounding box center [402, 160] width 6 height 6
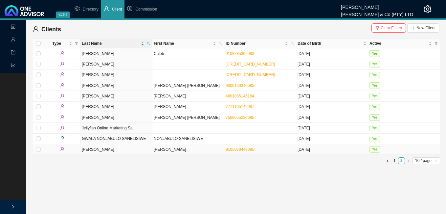
click at [206, 152] on td "[PERSON_NAME]" at bounding box center [189, 149] width 72 height 11
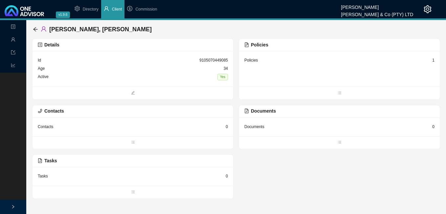
click at [432, 59] on div "Policies 1" at bounding box center [340, 60] width 190 height 8
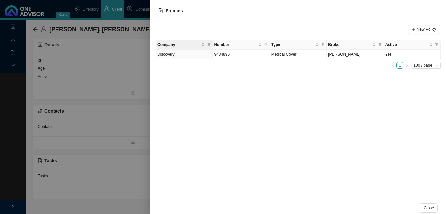
click at [129, 131] on div at bounding box center [223, 107] width 446 height 214
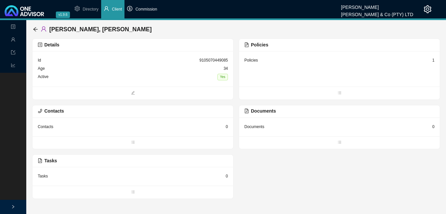
click at [158, 11] on li "Commission" at bounding box center [142, 9] width 35 height 18
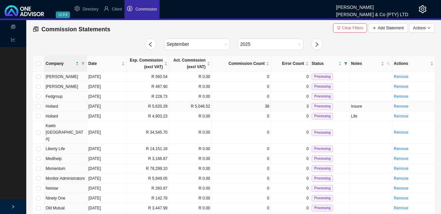
click at [119, 108] on td "[DATE]" at bounding box center [106, 106] width 39 height 10
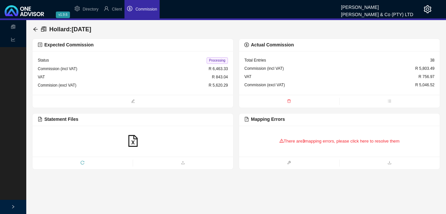
click at [289, 143] on div "There are 3 mapping errors, please click here to resolve them" at bounding box center [340, 141] width 190 height 20
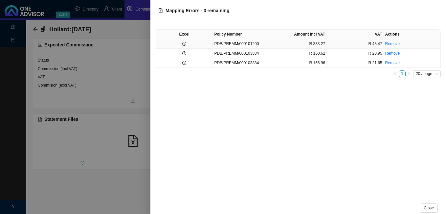
click at [187, 44] on td at bounding box center [184, 44] width 57 height 10
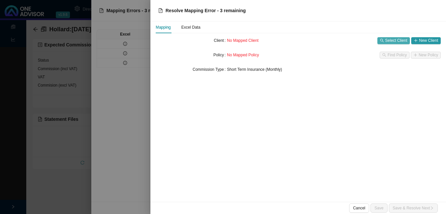
click at [405, 40] on span "Select Client" at bounding box center [397, 40] width 22 height 7
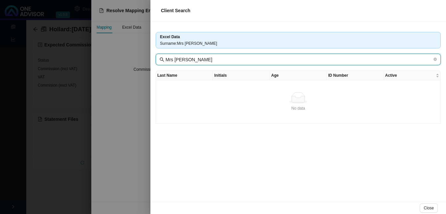
drag, startPoint x: 199, startPoint y: 59, endPoint x: 98, endPoint y: 57, distance: 101.3
click at [98, 57] on div "Client Search Excel Data Surname : Mrs [PERSON_NAME] Mrs [PERSON_NAME] Last Nam…" at bounding box center [223, 107] width 446 height 214
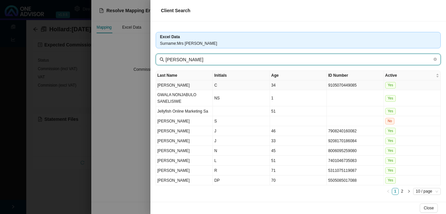
type input "[PERSON_NAME]"
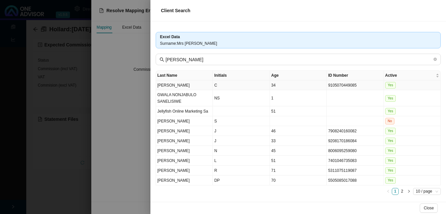
click at [235, 86] on td "C" at bounding box center [241, 85] width 57 height 10
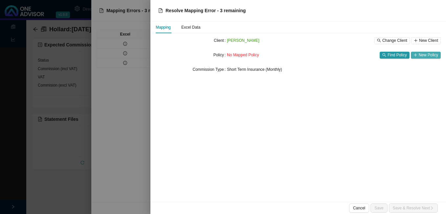
click at [420, 57] on span "New Policy" at bounding box center [428, 55] width 19 height 7
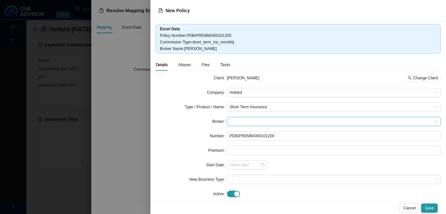
click at [255, 123] on span at bounding box center [334, 121] width 209 height 9
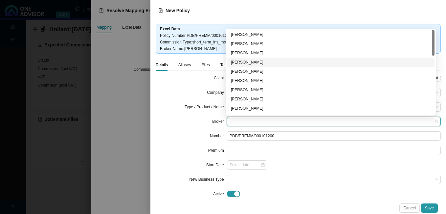
click at [259, 61] on div "[PERSON_NAME]" at bounding box center [331, 62] width 200 height 7
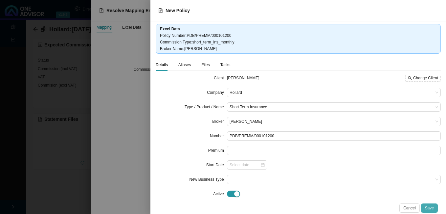
click at [430, 206] on span "Save" at bounding box center [429, 207] width 9 height 7
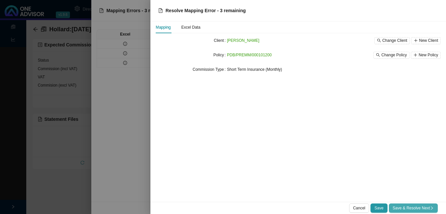
click at [430, 207] on icon "right" at bounding box center [432, 208] width 4 height 4
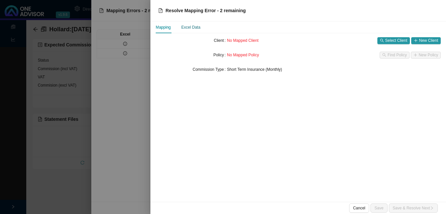
click at [185, 29] on div "Excel Data" at bounding box center [190, 27] width 19 height 7
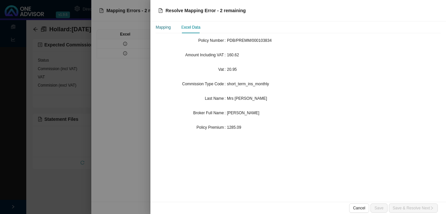
click at [170, 29] on div "Mapping" at bounding box center [163, 27] width 15 height 7
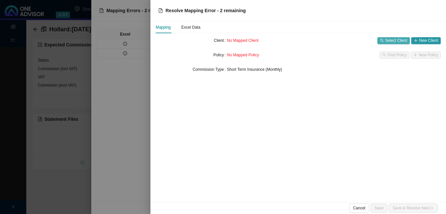
click at [395, 40] on span "Select Client" at bounding box center [397, 40] width 22 height 7
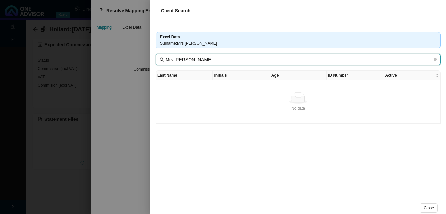
drag, startPoint x: 178, startPoint y: 60, endPoint x: 141, endPoint y: 64, distance: 37.4
click at [147, 64] on div "Client Search Excel Data Surname : Mrs [PERSON_NAME] Mrs [PERSON_NAME] Last Nam…" at bounding box center [223, 107] width 446 height 214
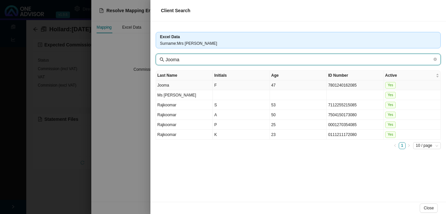
type input "Jooma"
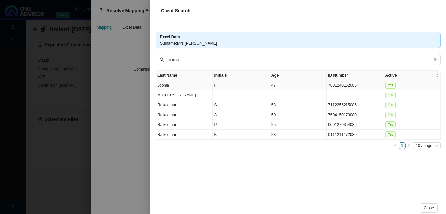
click at [254, 84] on td "F" at bounding box center [241, 85] width 57 height 10
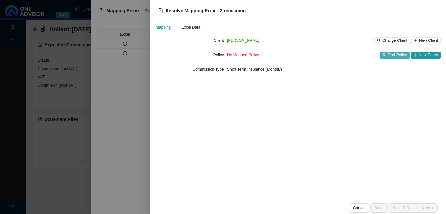
click at [401, 55] on span "Find Policy" at bounding box center [397, 55] width 19 height 7
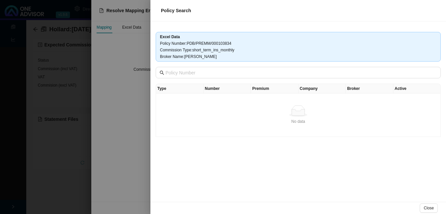
click at [114, 90] on div at bounding box center [223, 107] width 446 height 214
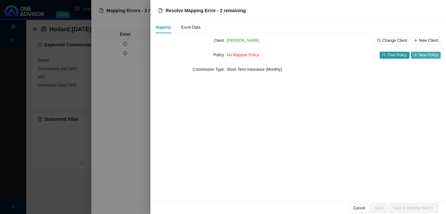
click at [424, 54] on span "New Policy" at bounding box center [428, 55] width 19 height 7
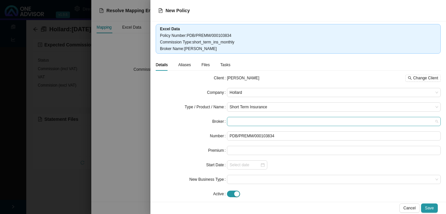
click at [243, 121] on span at bounding box center [334, 121] width 209 height 9
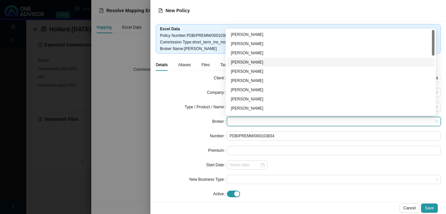
click at [271, 61] on div "[PERSON_NAME]" at bounding box center [331, 62] width 200 height 7
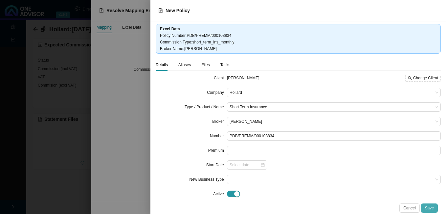
click at [429, 206] on span "Save" at bounding box center [429, 207] width 9 height 7
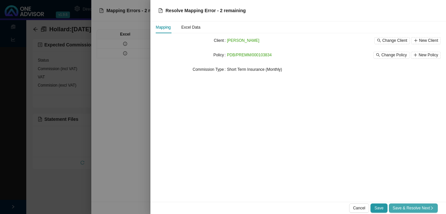
click at [402, 205] on span "Save & Resolve Next" at bounding box center [413, 207] width 41 height 7
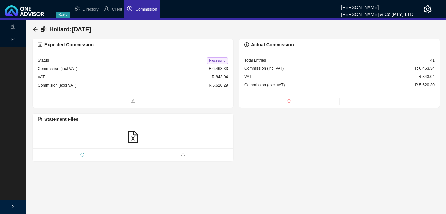
click at [212, 59] on span "Processing" at bounding box center [217, 60] width 21 height 7
click at [117, 9] on span "Client" at bounding box center [117, 9] width 10 height 5
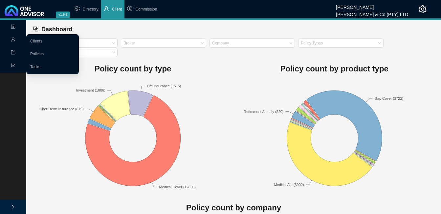
click at [15, 38] on icon "user" at bounding box center [13, 39] width 5 height 5
drag, startPoint x: 36, startPoint y: 38, endPoint x: 43, endPoint y: 39, distance: 7.3
click at [36, 39] on link "Clients" at bounding box center [36, 41] width 12 height 5
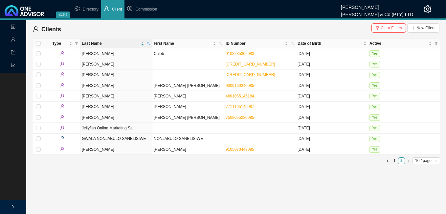
click at [386, 29] on span "Clear Filters" at bounding box center [391, 28] width 21 height 7
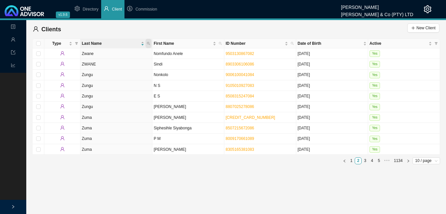
click at [147, 42] on icon "search" at bounding box center [148, 43] width 3 height 3
click at [136, 55] on input "text" at bounding box center [118, 56] width 62 height 9
type input "jooma"
click at [101, 65] on span "Search" at bounding box center [104, 67] width 12 height 7
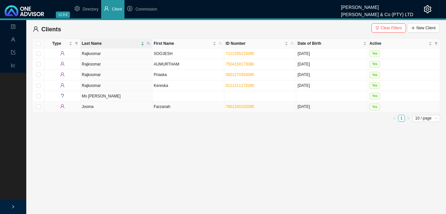
click at [183, 105] on td "Farzanah" at bounding box center [189, 107] width 72 height 11
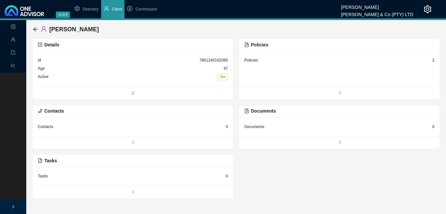
click at [435, 59] on div "2" at bounding box center [434, 60] width 2 height 7
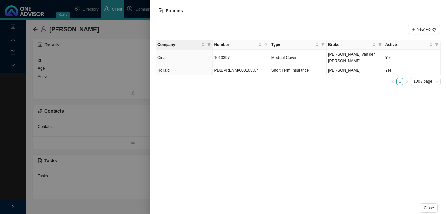
click at [110, 78] on div at bounding box center [223, 107] width 446 height 214
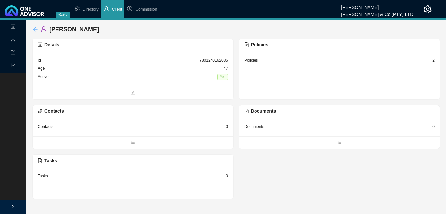
click at [34, 30] on icon "arrow-left" at bounding box center [35, 29] width 5 height 5
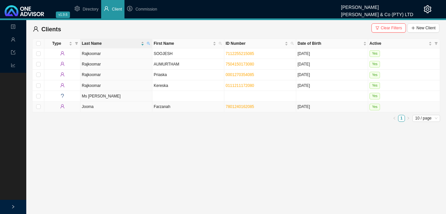
click at [212, 109] on td "Farzanah" at bounding box center [189, 107] width 72 height 11
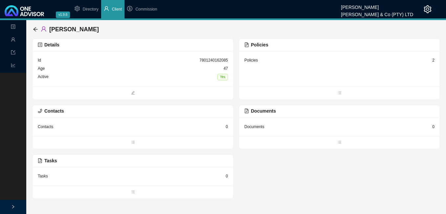
click at [434, 61] on div "2" at bounding box center [434, 60] width 2 height 7
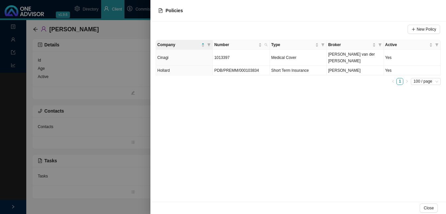
click at [103, 83] on div at bounding box center [223, 107] width 446 height 214
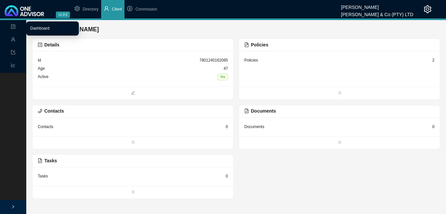
click at [30, 27] on link "Dashboard" at bounding box center [39, 28] width 19 height 5
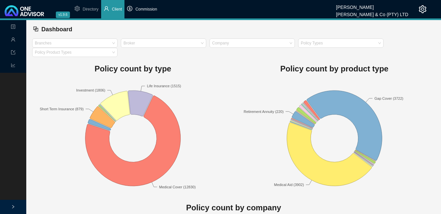
click at [146, 8] on span "Commission" at bounding box center [146, 9] width 22 height 5
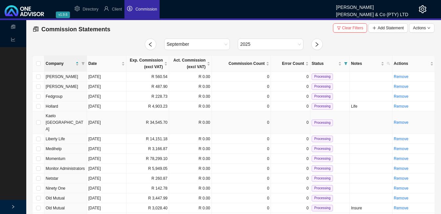
click at [189, 115] on td "R 0.00" at bounding box center [190, 122] width 43 height 23
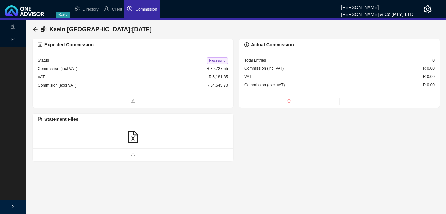
click at [133, 133] on icon "file-excel" at bounding box center [133, 137] width 12 height 12
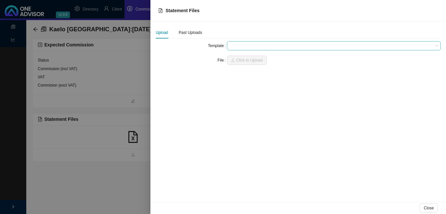
click at [241, 47] on span at bounding box center [334, 45] width 209 height 9
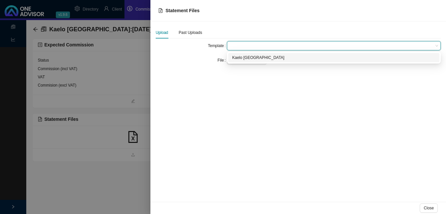
click at [241, 56] on div "Kaelo [GEOGRAPHIC_DATA]" at bounding box center [333, 57] width 203 height 7
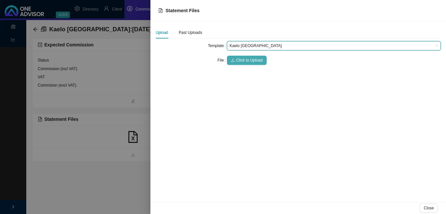
click at [241, 59] on span "Click to Upload" at bounding box center [249, 60] width 27 height 7
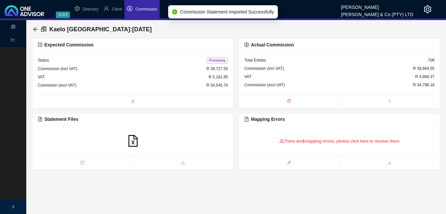
click at [293, 143] on div "There are 1 mapping errors, please click here to resolve them" at bounding box center [340, 141] width 190 height 20
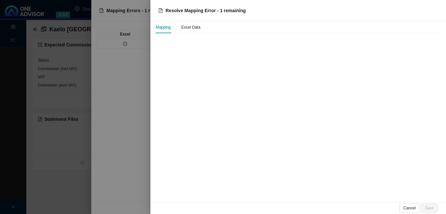
click at [125, 41] on div at bounding box center [223, 107] width 446 height 214
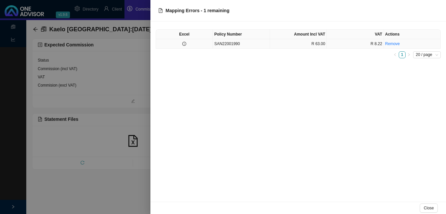
click at [194, 46] on td at bounding box center [184, 44] width 57 height 10
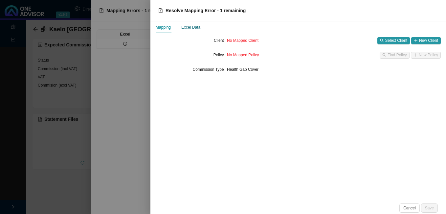
click at [196, 27] on div "Excel Data" at bounding box center [190, 27] width 19 height 7
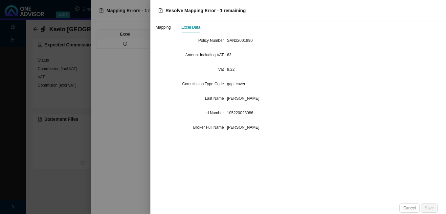
click at [78, 64] on div at bounding box center [223, 107] width 446 height 214
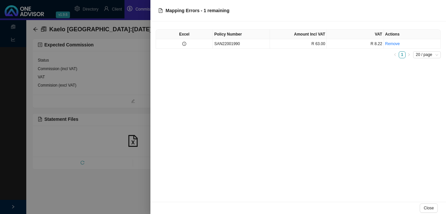
click at [99, 31] on div at bounding box center [223, 107] width 446 height 214
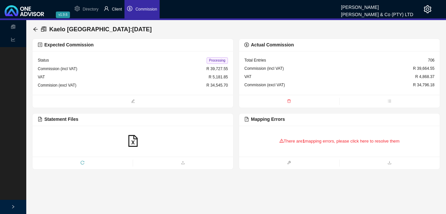
click at [119, 10] on span "Client" at bounding box center [117, 9] width 10 height 5
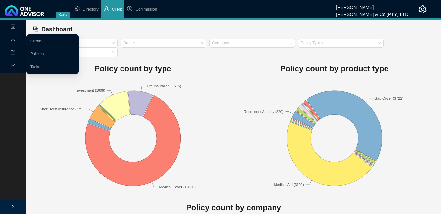
click at [14, 38] on icon "user" at bounding box center [13, 39] width 5 height 5
click at [30, 39] on link "Clients" at bounding box center [36, 41] width 12 height 5
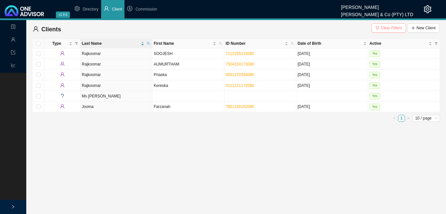
click at [383, 29] on span "Clear Filters" at bounding box center [391, 28] width 21 height 7
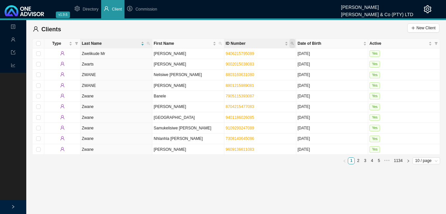
click at [293, 42] on icon "search" at bounding box center [292, 43] width 3 height 3
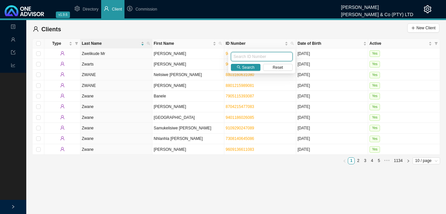
paste input "105220023086"
click at [239, 67] on icon "search" at bounding box center [239, 67] width 4 height 4
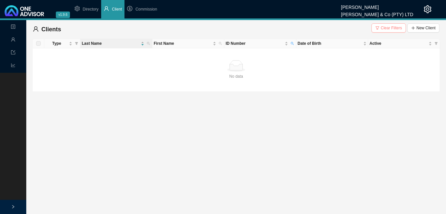
click at [392, 27] on span "Clear Filters" at bounding box center [391, 28] width 21 height 7
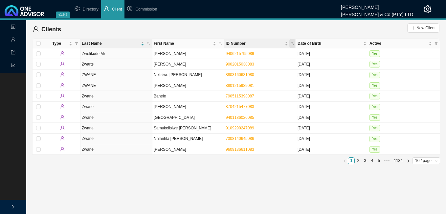
click at [291, 42] on icon "search" at bounding box center [292, 43] width 3 height 3
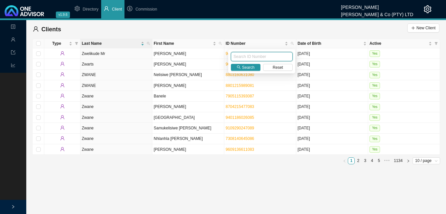
paste input "0105220023086"
type input "0105220023086"
click at [246, 66] on span "Search" at bounding box center [248, 67] width 12 height 7
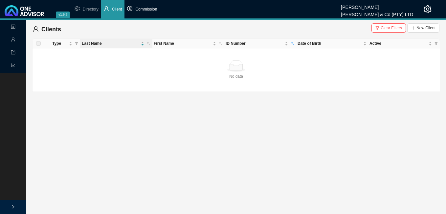
click at [148, 10] on span "Commission" at bounding box center [146, 9] width 22 height 5
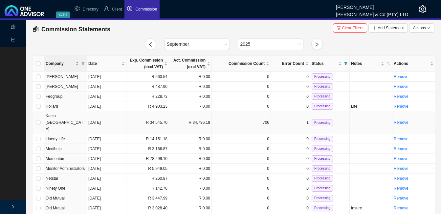
click at [140, 117] on td "R 34,545.70" at bounding box center [148, 122] width 43 height 23
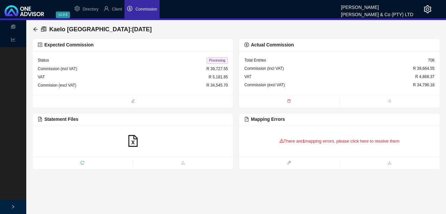
click at [302, 141] on div "There are 1 mapping errors, please click here to resolve them" at bounding box center [340, 141] width 190 height 20
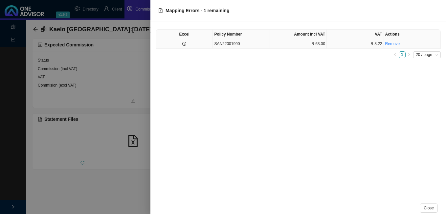
click at [184, 46] on td at bounding box center [184, 44] width 57 height 10
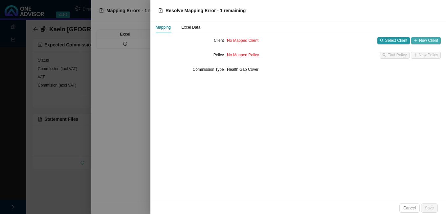
click at [421, 41] on span "New Client" at bounding box center [428, 40] width 19 height 7
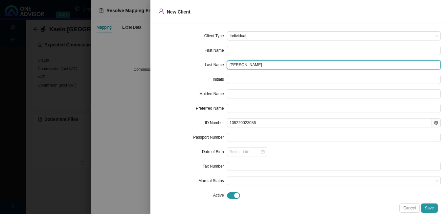
drag, startPoint x: 244, startPoint y: 65, endPoint x: 167, endPoint y: 52, distance: 78.1
click at [167, 52] on form "Client Type Individual First Name Last Name [PERSON_NAME] Initials Maiden Name …" at bounding box center [298, 115] width 285 height 168
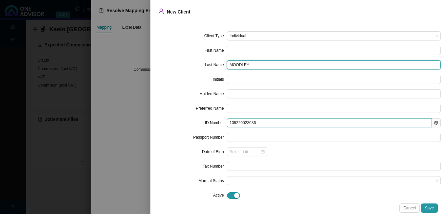
type input "MOODLEY"
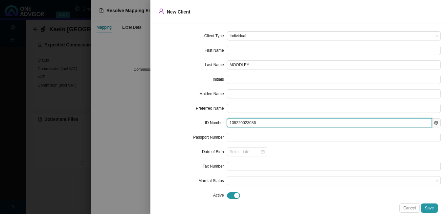
click at [227, 125] on input "105220023086" at bounding box center [329, 122] width 205 height 9
type input "0105220023086"
type input "[DATE]"
type input "0105220023086"
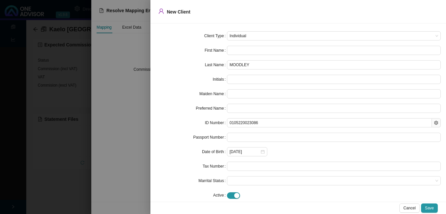
click at [219, 154] on label "Date of Birth" at bounding box center [214, 151] width 25 height 9
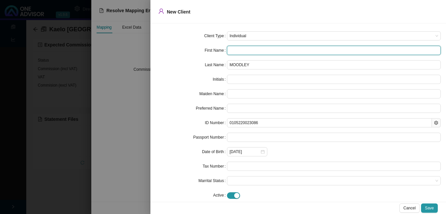
paste input "Cloee"
type input "Cloee"
type input "C"
type input "Cloee"
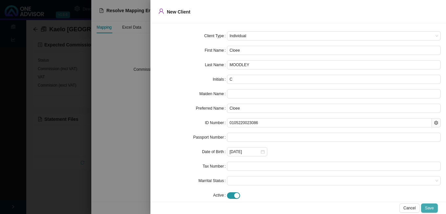
click at [429, 206] on span "Save" at bounding box center [429, 207] width 9 height 7
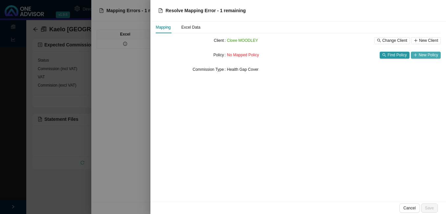
click at [426, 54] on span "New Policy" at bounding box center [428, 55] width 19 height 7
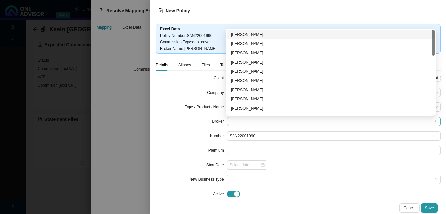
click at [249, 121] on span at bounding box center [334, 121] width 209 height 9
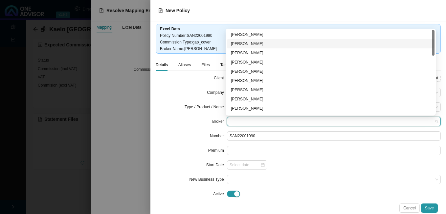
click at [250, 43] on div "[PERSON_NAME]" at bounding box center [331, 43] width 200 height 7
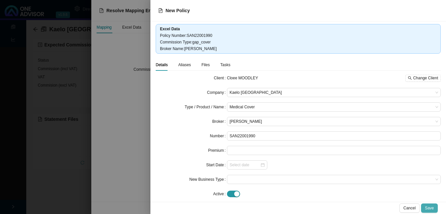
click at [430, 208] on span "Save" at bounding box center [429, 207] width 9 height 7
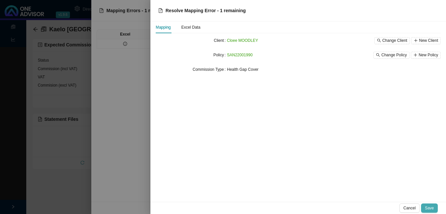
click at [428, 206] on span "Save" at bounding box center [429, 207] width 9 height 7
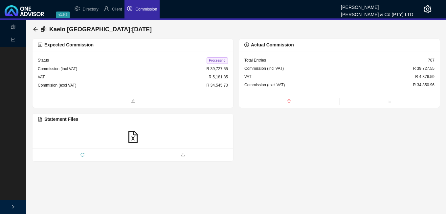
click at [216, 60] on span "Processing" at bounding box center [217, 60] width 21 height 7
click at [37, 29] on icon "arrow-left" at bounding box center [35, 29] width 4 height 4
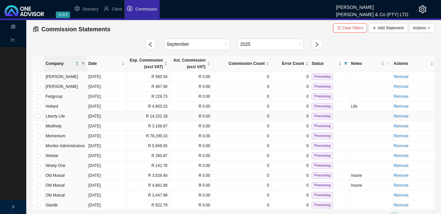
click at [158, 114] on td "R 14,151.18" at bounding box center [148, 116] width 43 height 10
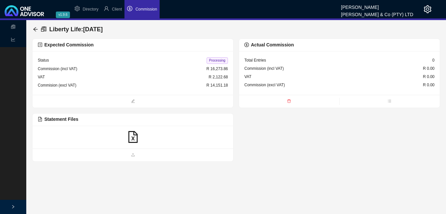
click at [131, 135] on icon "file-excel" at bounding box center [133, 137] width 12 height 12
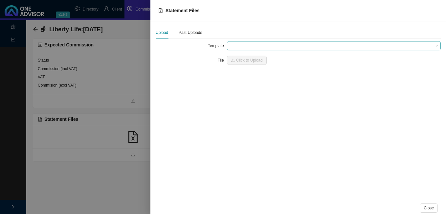
click at [243, 46] on span at bounding box center [334, 45] width 209 height 9
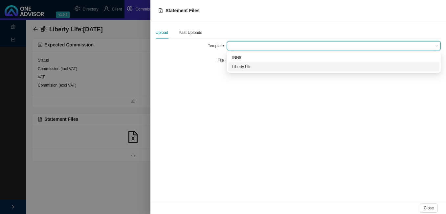
click at [242, 68] on div "Liberty Life" at bounding box center [333, 66] width 203 height 7
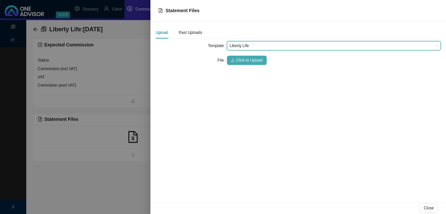
click at [243, 62] on span "Click to Upload" at bounding box center [249, 60] width 27 height 7
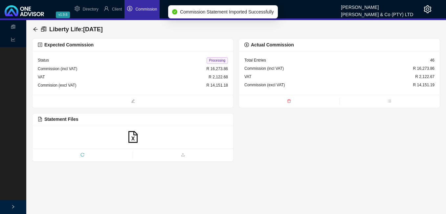
click at [213, 61] on span "Processing" at bounding box center [217, 60] width 21 height 7
click at [35, 28] on icon "arrow-left" at bounding box center [35, 29] width 5 height 5
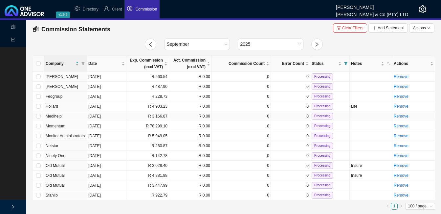
click at [155, 116] on td "R 3,166.87" at bounding box center [148, 116] width 43 height 10
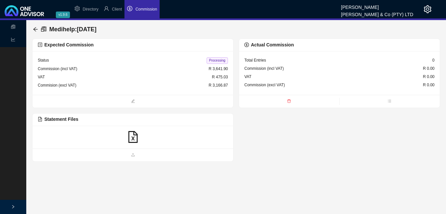
click at [130, 139] on icon "file-excel" at bounding box center [133, 137] width 12 height 12
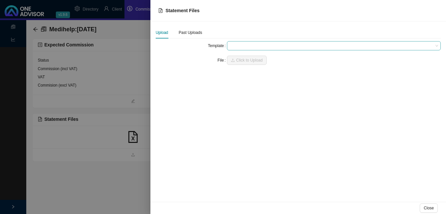
click at [236, 47] on span at bounding box center [334, 45] width 209 height 9
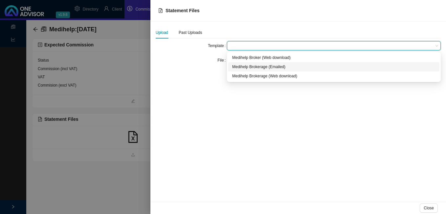
click at [244, 69] on div "Medihelp Brokerage (Emailed)" at bounding box center [333, 66] width 203 height 7
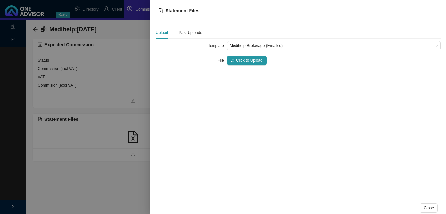
click at [244, 65] on div "Template Medihelp Brokerage (Emailed) File Click to Upload" at bounding box center [298, 55] width 285 height 29
click at [244, 64] on button "Click to Upload" at bounding box center [247, 60] width 40 height 9
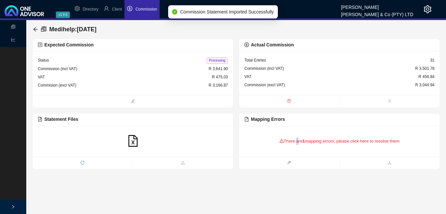
click at [296, 147] on div "There are 1 mapping errors, please click here to resolve them" at bounding box center [340, 141] width 190 height 20
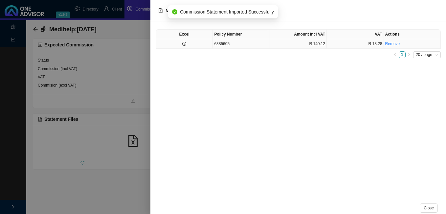
click at [191, 43] on td at bounding box center [184, 44] width 57 height 10
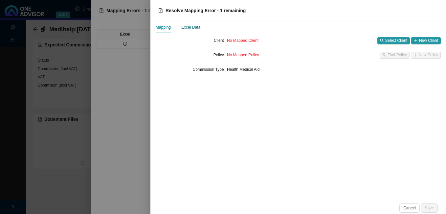
click at [188, 28] on div "Excel Data" at bounding box center [190, 27] width 19 height 7
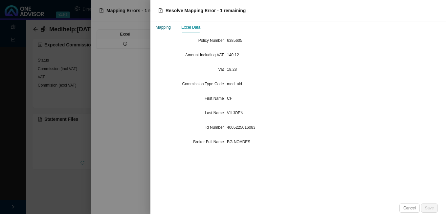
click at [170, 26] on div "Mapping" at bounding box center [163, 27] width 15 height 7
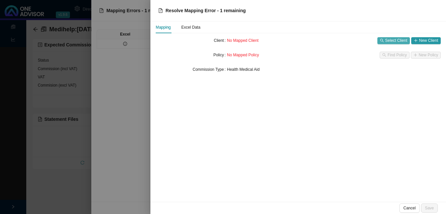
click at [388, 41] on span "Select Client" at bounding box center [397, 40] width 22 height 7
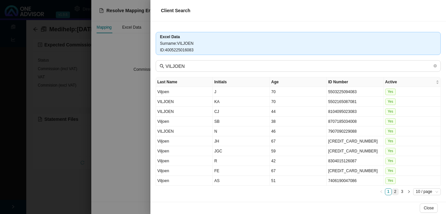
click at [392, 191] on link "2" at bounding box center [395, 191] width 6 height 6
click at [399, 190] on link "3" at bounding box center [402, 191] width 6 height 6
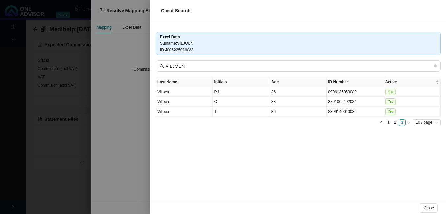
click at [138, 86] on div at bounding box center [223, 107] width 446 height 214
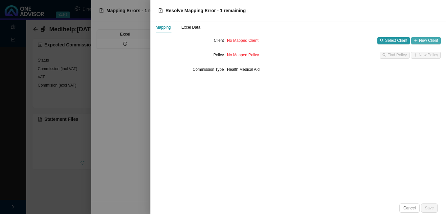
click at [424, 40] on span "New Client" at bounding box center [428, 40] width 19 height 7
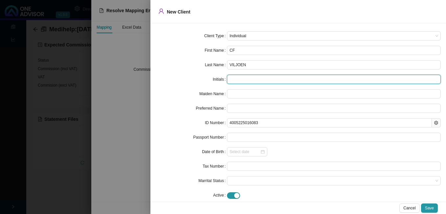
click at [273, 81] on input "text" at bounding box center [334, 79] width 214 height 9
type input "CF"
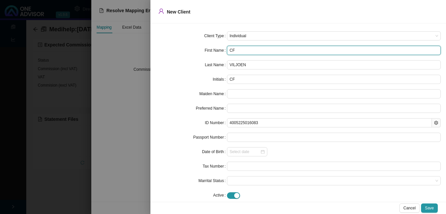
drag, startPoint x: 243, startPoint y: 49, endPoint x: 213, endPoint y: 47, distance: 29.6
click at [214, 47] on div "First Name CF" at bounding box center [298, 50] width 285 height 9
paste input "hristian"
type input "[DEMOGRAPHIC_DATA]"
type input "C"
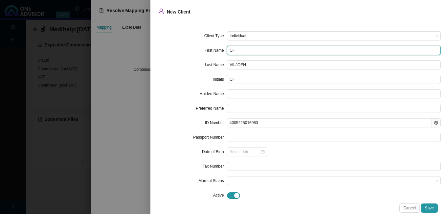
type input "[DEMOGRAPHIC_DATA]"
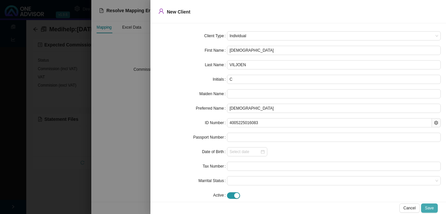
click at [431, 207] on span "Save" at bounding box center [429, 207] width 9 height 7
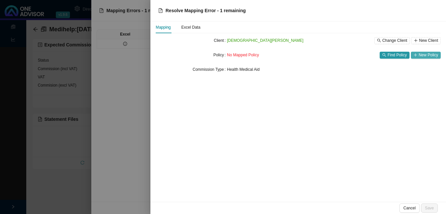
click at [422, 53] on span "New Policy" at bounding box center [428, 55] width 19 height 7
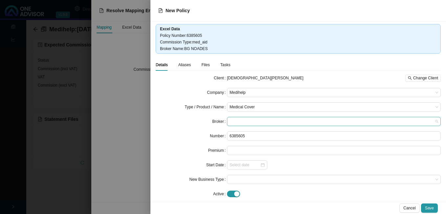
click at [246, 121] on span at bounding box center [334, 121] width 209 height 9
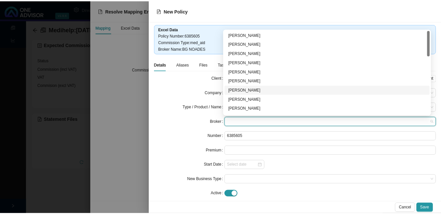
scroll to position [99, 0]
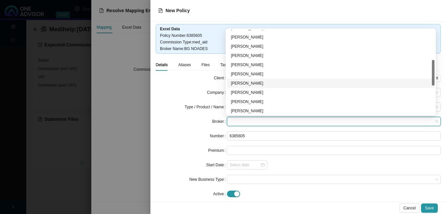
click at [266, 83] on div "[PERSON_NAME]" at bounding box center [331, 83] width 200 height 7
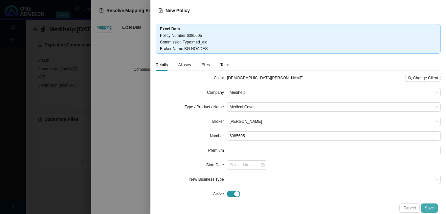
click at [428, 206] on span "Save" at bounding box center [429, 207] width 9 height 7
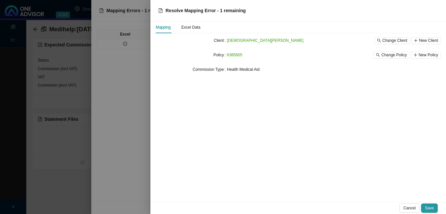
click at [428, 206] on span "Save" at bounding box center [429, 207] width 9 height 7
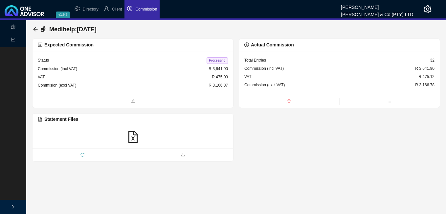
click at [218, 60] on span "Processing" at bounding box center [217, 60] width 21 height 7
click at [34, 28] on icon "arrow-left" at bounding box center [35, 29] width 5 height 5
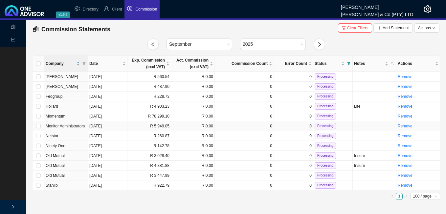
click at [155, 125] on td "R 5,949.05" at bounding box center [150, 126] width 44 height 10
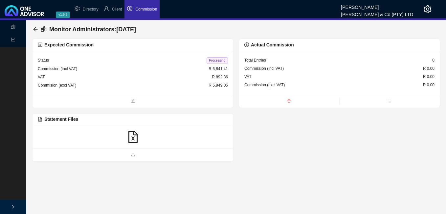
click at [132, 136] on icon "file-excel" at bounding box center [132, 137] width 9 height 12
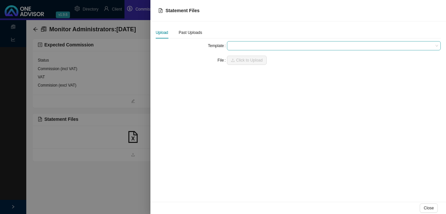
click at [234, 46] on span at bounding box center [334, 45] width 209 height 9
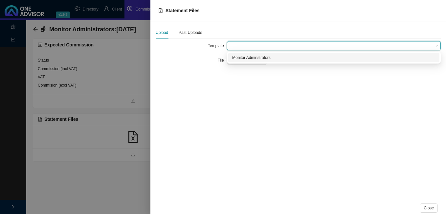
click at [238, 57] on div "Monitor Adminstrators" at bounding box center [333, 57] width 203 height 7
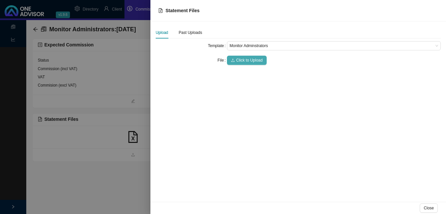
click at [239, 59] on span "Click to Upload" at bounding box center [249, 60] width 27 height 7
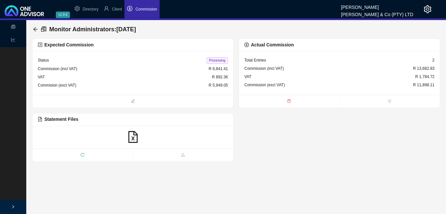
click at [290, 98] on span at bounding box center [289, 101] width 100 height 7
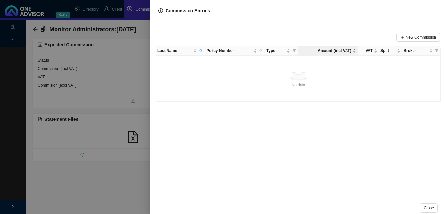
click at [135, 98] on div at bounding box center [223, 107] width 446 height 214
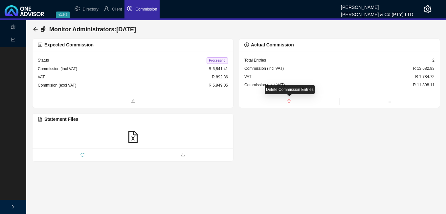
click at [290, 99] on icon "delete" at bounding box center [289, 101] width 4 height 4
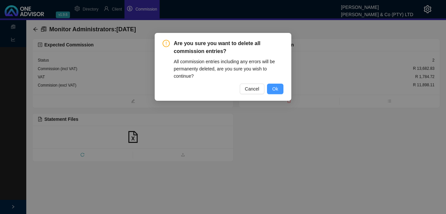
click at [274, 88] on span "Ok" at bounding box center [275, 88] width 6 height 7
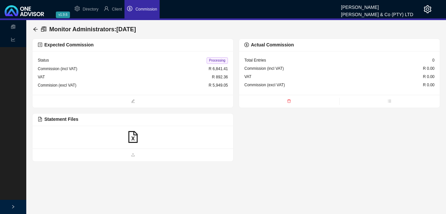
click at [134, 136] on icon "file-excel" at bounding box center [133, 137] width 12 height 12
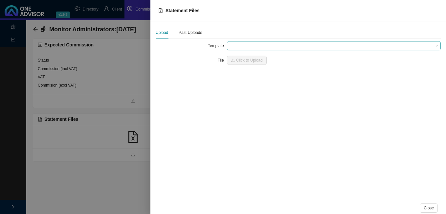
click at [244, 45] on span at bounding box center [334, 45] width 209 height 9
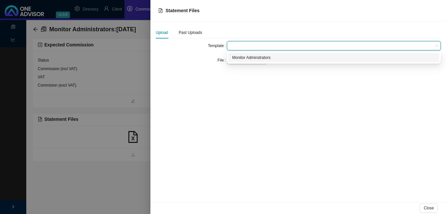
click at [243, 58] on div "Monitor Adminstrators" at bounding box center [333, 57] width 203 height 7
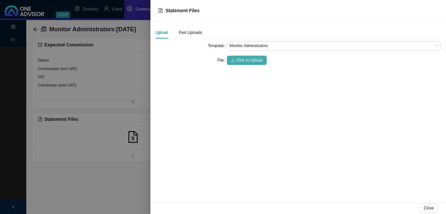
click at [243, 59] on span "Click to Upload" at bounding box center [249, 60] width 27 height 7
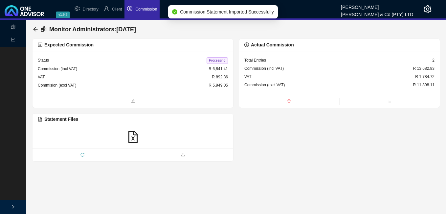
click at [290, 100] on icon "delete" at bounding box center [289, 101] width 3 height 4
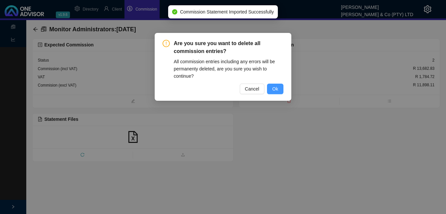
click at [278, 88] on span "Ok" at bounding box center [275, 88] width 6 height 7
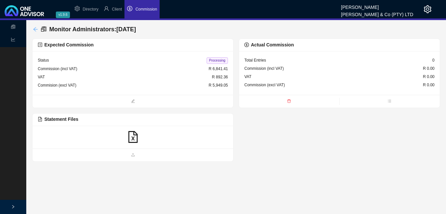
click at [36, 28] on icon "arrow-left" at bounding box center [35, 29] width 5 height 5
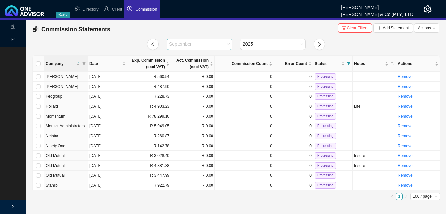
click at [229, 43] on span "September" at bounding box center [199, 44] width 60 height 11
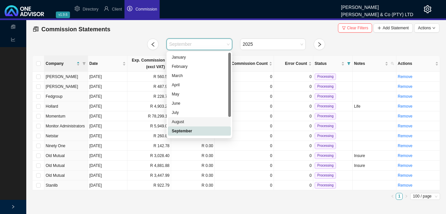
click at [192, 123] on div "August" at bounding box center [199, 121] width 55 height 7
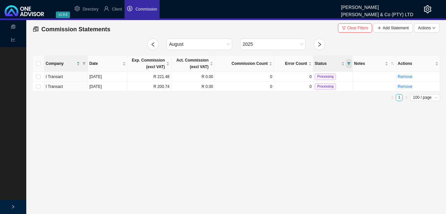
click at [349, 63] on icon "filter" at bounding box center [349, 63] width 3 height 3
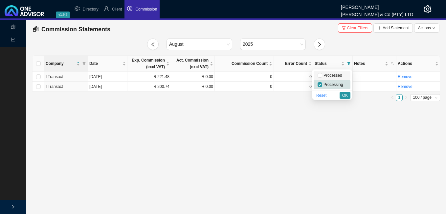
click at [334, 74] on span "Processed" at bounding box center [332, 75] width 20 height 5
checkbox input "true"
click at [344, 94] on span "OK" at bounding box center [346, 95] width 6 height 7
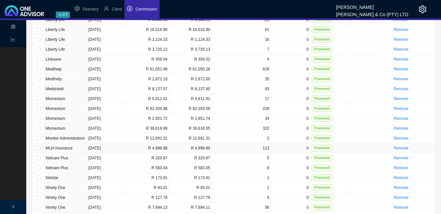
scroll to position [756, 0]
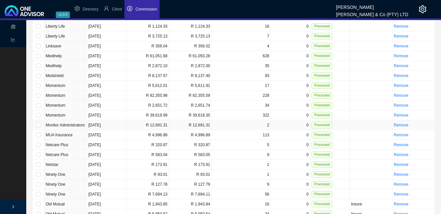
click at [127, 120] on td "R 12,691.31" at bounding box center [148, 125] width 43 height 10
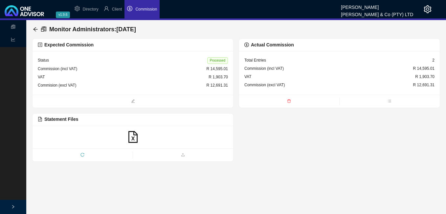
click at [69, 117] on span "Statement Files" at bounding box center [58, 118] width 40 height 5
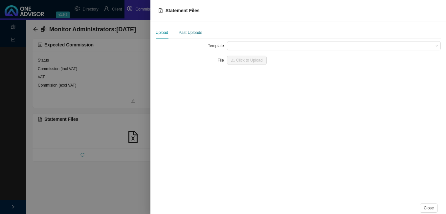
click at [193, 32] on div "Past Uploads" at bounding box center [190, 32] width 23 height 7
click at [198, 47] on span "Monitor [DATE].xlsx" at bounding box center [184, 47] width 35 height 5
drag, startPoint x: 238, startPoint y: 100, endPoint x: 204, endPoint y: 102, distance: 34.3
click at [236, 100] on div "Upload Past Uploads Monitor [DATE].xlsx [DATE]" at bounding box center [299, 111] width 296 height 180
click at [135, 106] on div at bounding box center [223, 107] width 446 height 214
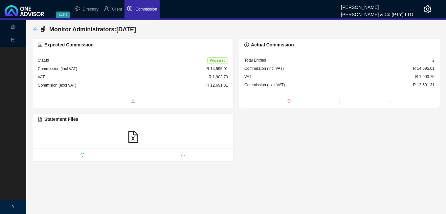
click at [35, 27] on icon "arrow-left" at bounding box center [35, 29] width 5 height 5
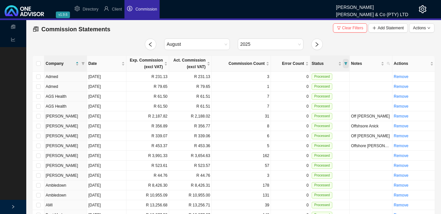
click at [347, 63] on icon "filter" at bounding box center [346, 63] width 3 height 3
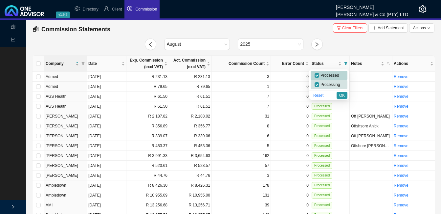
click at [329, 73] on span "Processed" at bounding box center [329, 75] width 20 height 5
checkbox input "false"
click at [327, 83] on span "Processing" at bounding box center [329, 84] width 21 height 5
checkbox input "false"
click at [344, 93] on span "OK" at bounding box center [343, 95] width 6 height 7
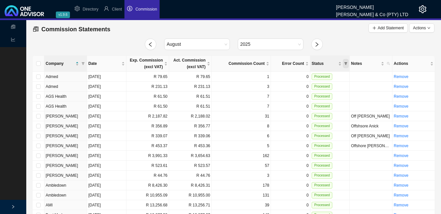
click at [346, 63] on icon "filter" at bounding box center [346, 63] width 3 height 3
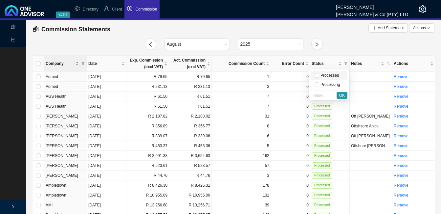
click at [326, 75] on span "Processed" at bounding box center [329, 75] width 20 height 5
checkbox input "true"
click at [327, 84] on span "Processing" at bounding box center [329, 84] width 21 height 5
checkbox input "true"
click at [343, 93] on span "OK" at bounding box center [343, 95] width 6 height 7
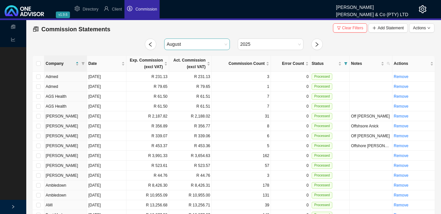
click at [225, 43] on span "August" at bounding box center [197, 44] width 60 height 11
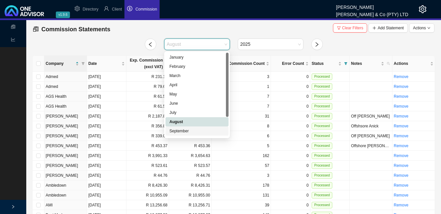
click at [184, 133] on div "September" at bounding box center [197, 131] width 55 height 7
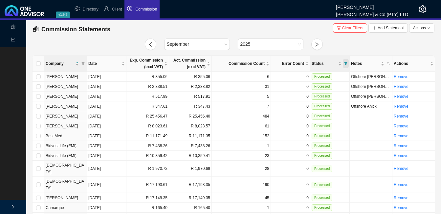
click at [346, 62] on icon "filter" at bounding box center [345, 63] width 3 height 3
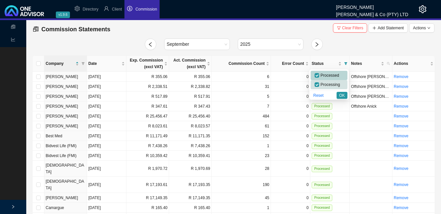
click at [330, 74] on span "Processed" at bounding box center [329, 75] width 20 height 5
checkbox input "false"
click at [343, 94] on span "OK" at bounding box center [343, 95] width 6 height 7
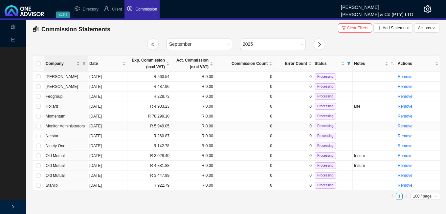
click at [150, 129] on td "R 5,949.05" at bounding box center [150, 126] width 44 height 10
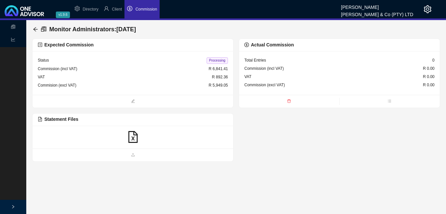
click at [133, 138] on icon "file-excel" at bounding box center [132, 137] width 9 height 12
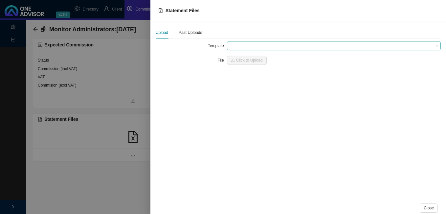
click at [246, 45] on span at bounding box center [334, 45] width 209 height 9
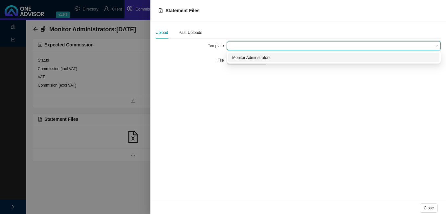
drag, startPoint x: 260, startPoint y: 54, endPoint x: 258, endPoint y: 57, distance: 3.7
click at [258, 56] on div "Monitor Adminstrators" at bounding box center [333, 57] width 211 height 9
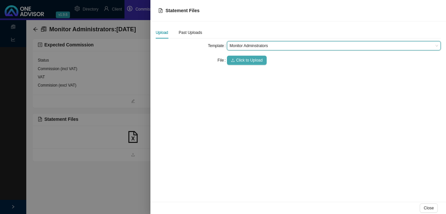
click at [243, 61] on span "Click to Upload" at bounding box center [249, 60] width 27 height 7
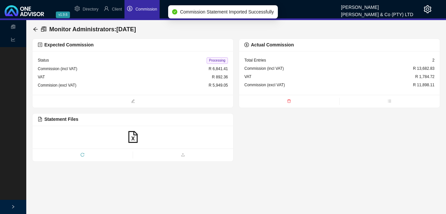
click at [288, 100] on icon "delete" at bounding box center [289, 101] width 3 height 4
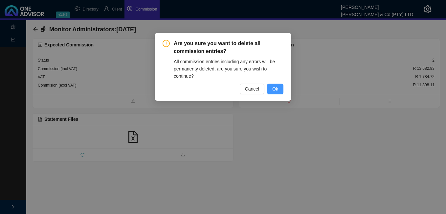
drag, startPoint x: 274, startPoint y: 88, endPoint x: 275, endPoint y: 92, distance: 4.2
click at [274, 88] on span "Ok" at bounding box center [275, 88] width 6 height 7
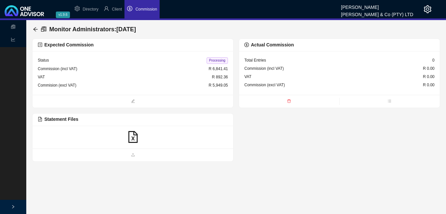
click at [135, 137] on icon "file-excel" at bounding box center [133, 137] width 12 height 12
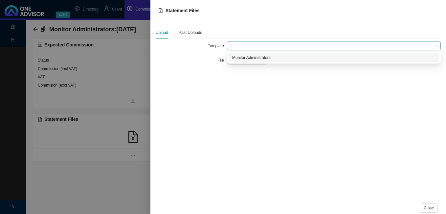
click at [247, 45] on span at bounding box center [334, 45] width 209 height 9
click at [245, 58] on div "Monitor Adminstrators" at bounding box center [333, 57] width 203 height 7
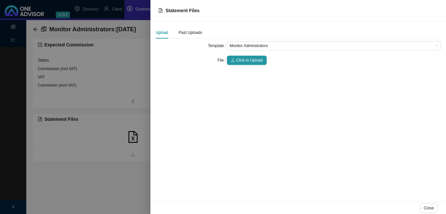
click at [245, 58] on span "Click to Upload" at bounding box center [249, 60] width 27 height 7
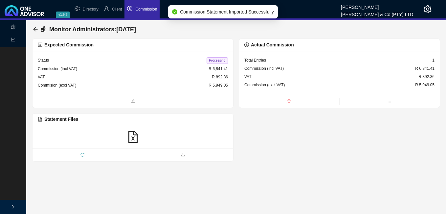
click at [215, 60] on span "Processing" at bounding box center [217, 60] width 21 height 7
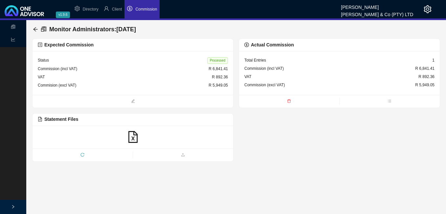
click at [39, 29] on div "Monitor Administrators : [DATE]" at bounding box center [86, 29] width 106 height 12
click at [36, 27] on icon "arrow-left" at bounding box center [35, 29] width 5 height 5
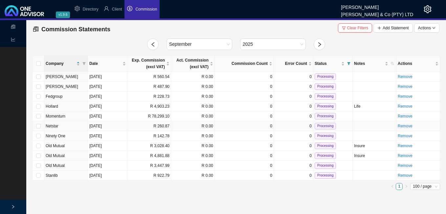
click at [158, 124] on td "R 260.87" at bounding box center [150, 126] width 44 height 10
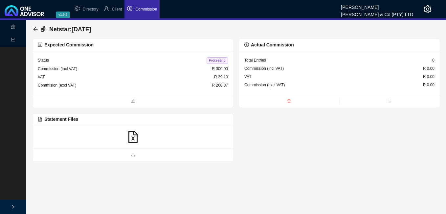
click at [131, 133] on icon "file-excel" at bounding box center [133, 137] width 12 height 12
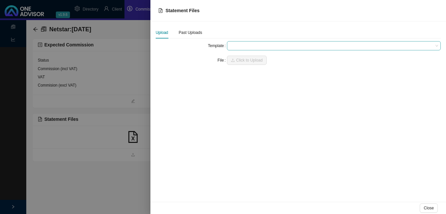
click at [239, 47] on span at bounding box center [334, 45] width 209 height 9
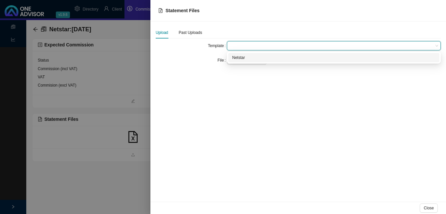
click at [240, 58] on div "Netstar" at bounding box center [333, 57] width 203 height 7
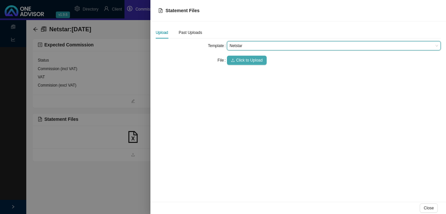
click at [241, 58] on span "Click to Upload" at bounding box center [249, 60] width 27 height 7
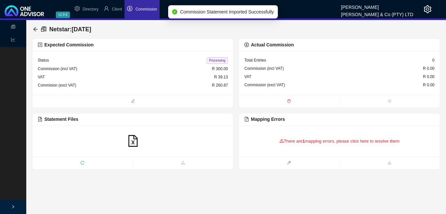
click at [302, 142] on div "There are 1 mapping errors, please click here to resolve them" at bounding box center [340, 141] width 190 height 20
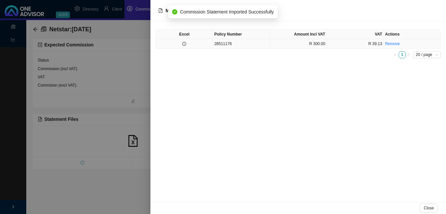
click at [192, 45] on td at bounding box center [184, 44] width 57 height 10
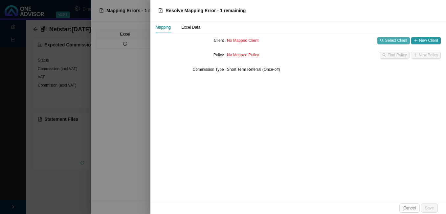
click at [392, 38] on span "Select Client" at bounding box center [397, 40] width 22 height 7
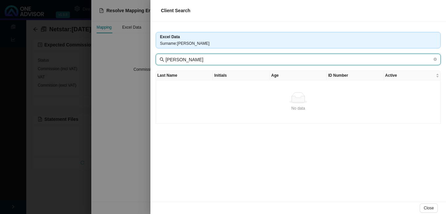
drag, startPoint x: 180, startPoint y: 59, endPoint x: 154, endPoint y: 53, distance: 26.8
click at [154, 53] on div "Excel Data Surname : [PERSON_NAME] [PERSON_NAME] Last Name Initials Age ID Numb…" at bounding box center [299, 111] width 296 height 180
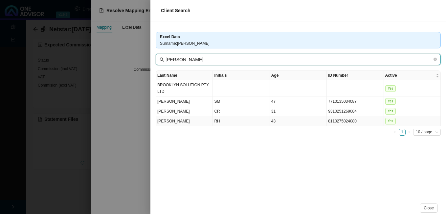
type input "[PERSON_NAME]"
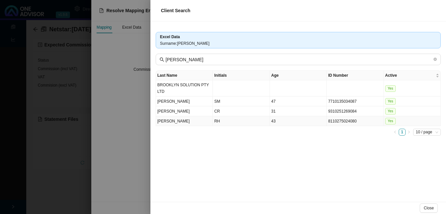
click at [249, 123] on td "RH" at bounding box center [241, 121] width 57 height 10
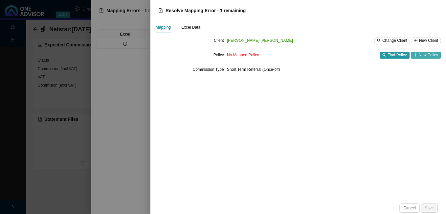
click at [427, 53] on span "New Policy" at bounding box center [428, 55] width 19 height 7
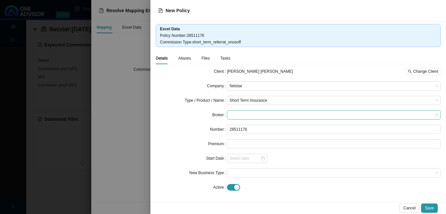
click at [241, 116] on span at bounding box center [334, 114] width 209 height 9
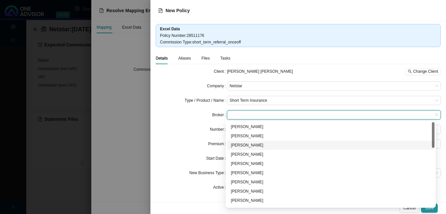
click at [246, 145] on div "[PERSON_NAME]" at bounding box center [331, 145] width 200 height 7
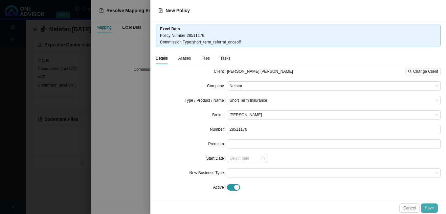
click at [428, 208] on span "Save" at bounding box center [429, 207] width 9 height 7
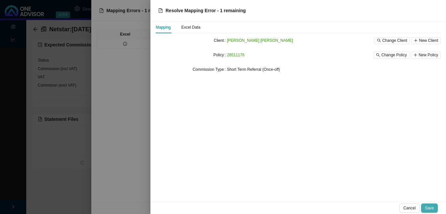
click at [428, 208] on span "Save" at bounding box center [429, 207] width 9 height 7
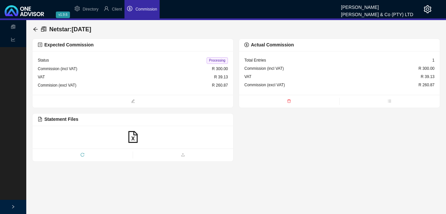
click at [221, 62] on span "Processing" at bounding box center [217, 60] width 21 height 7
click at [34, 27] on icon "arrow-left" at bounding box center [35, 29] width 5 height 5
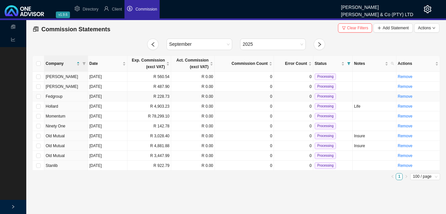
click at [145, 97] on td "R 228.73" at bounding box center [150, 96] width 44 height 10
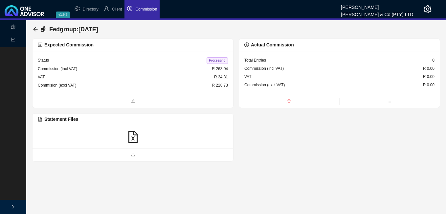
click at [133, 136] on icon "file-excel" at bounding box center [133, 137] width 12 height 12
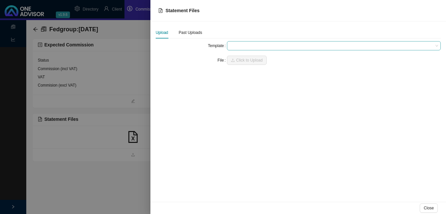
click at [241, 45] on span at bounding box center [334, 45] width 209 height 9
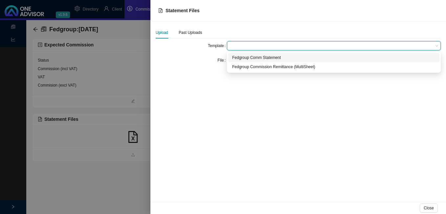
click at [247, 58] on div "Fedgroup Comm Statement" at bounding box center [333, 57] width 203 height 7
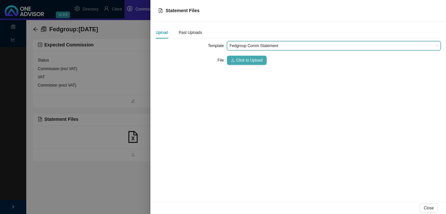
click at [246, 60] on span "Click to Upload" at bounding box center [249, 60] width 27 height 7
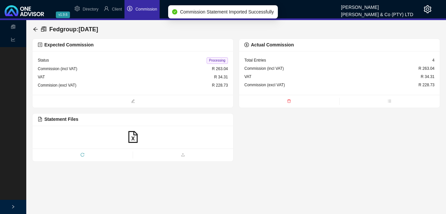
click at [219, 63] on span "Processing" at bounding box center [217, 60] width 21 height 7
click at [35, 29] on icon "arrow-left" at bounding box center [35, 29] width 5 height 5
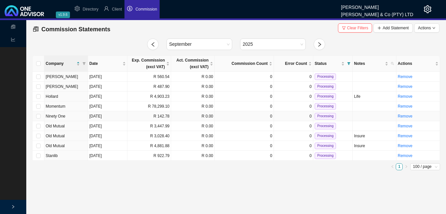
click at [101, 116] on td "[DATE]" at bounding box center [107, 116] width 39 height 10
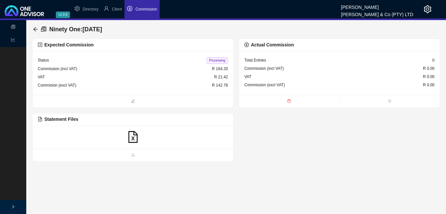
click at [131, 136] on icon "file-excel" at bounding box center [133, 137] width 12 height 12
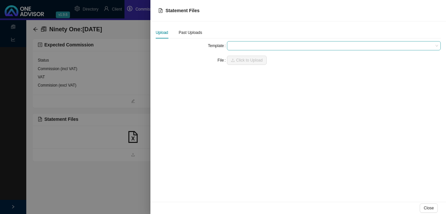
click at [246, 47] on span at bounding box center [334, 45] width 209 height 9
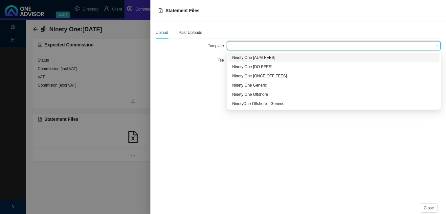
click at [240, 57] on div "Ninety One [AUM FEES]" at bounding box center [333, 57] width 203 height 7
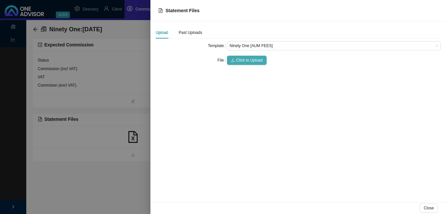
click at [243, 60] on span "Click to Upload" at bounding box center [249, 60] width 27 height 7
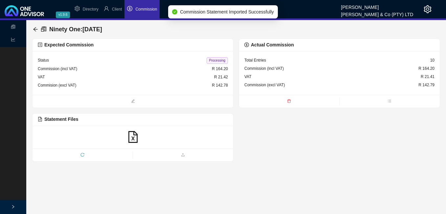
click at [217, 59] on span "Processing" at bounding box center [217, 60] width 21 height 7
click at [34, 28] on icon "arrow-left" at bounding box center [35, 29] width 5 height 5
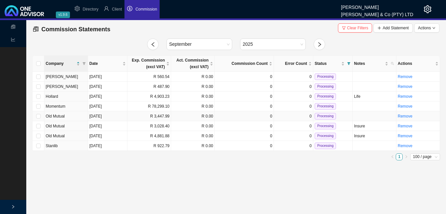
click at [143, 117] on td "R 3,447.99" at bounding box center [150, 116] width 44 height 10
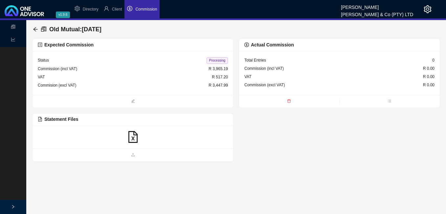
click at [134, 139] on icon "file-excel" at bounding box center [132, 137] width 9 height 12
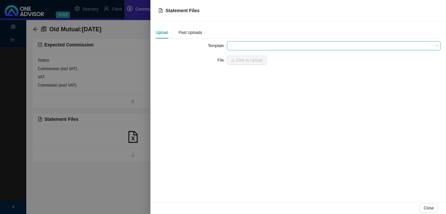
click at [238, 45] on span at bounding box center [334, 45] width 209 height 9
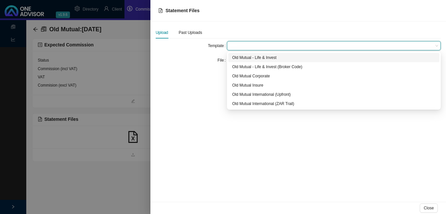
click at [244, 57] on div "Old Mutual - Life & Invest" at bounding box center [333, 57] width 203 height 7
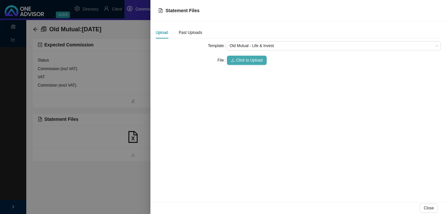
click at [245, 57] on span "Click to Upload" at bounding box center [249, 60] width 27 height 7
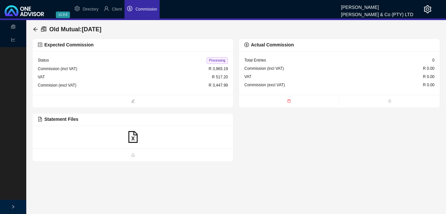
click at [130, 134] on icon "file-excel" at bounding box center [133, 137] width 12 height 12
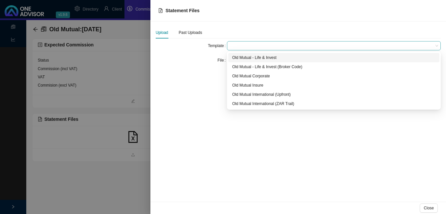
click at [244, 45] on span at bounding box center [334, 45] width 209 height 9
click at [248, 59] on div "Old Mutual - Life & Invest" at bounding box center [333, 57] width 203 height 7
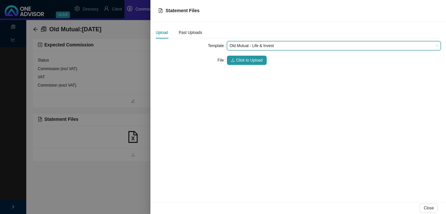
click at [248, 59] on span "Click to Upload" at bounding box center [249, 60] width 27 height 7
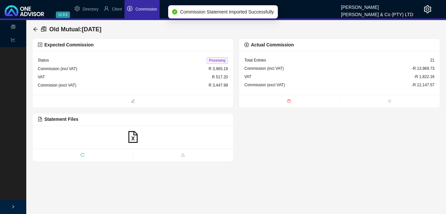
click at [131, 137] on icon "file-excel" at bounding box center [133, 137] width 12 height 12
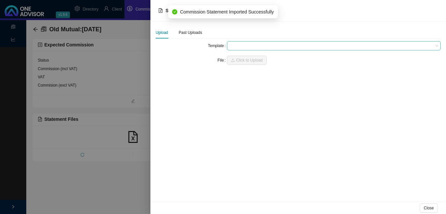
click at [246, 43] on span at bounding box center [334, 45] width 209 height 9
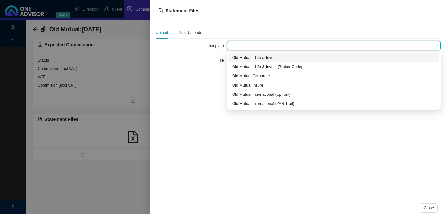
click at [245, 58] on div "Old Mutual - Life & Invest" at bounding box center [333, 57] width 203 height 7
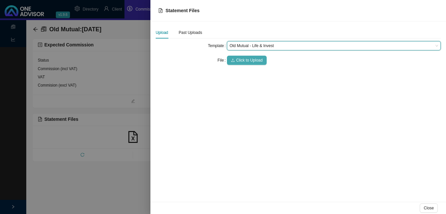
click at [245, 59] on span "Click to Upload" at bounding box center [249, 60] width 27 height 7
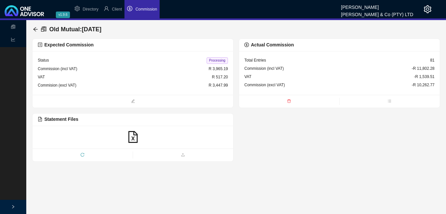
click at [134, 136] on icon "file-excel" at bounding box center [132, 137] width 9 height 12
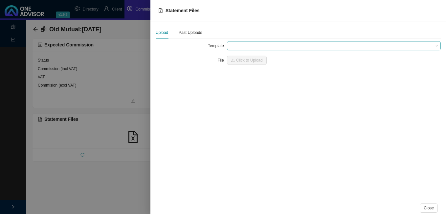
click at [242, 45] on span at bounding box center [334, 45] width 209 height 9
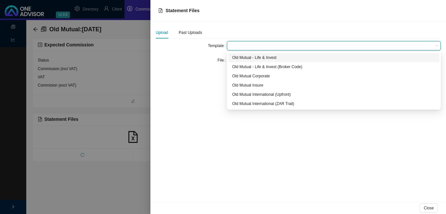
click at [244, 57] on div "Old Mutual - Life & Invest" at bounding box center [333, 57] width 203 height 7
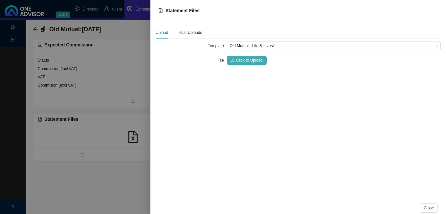
click at [246, 59] on span "Click to Upload" at bounding box center [249, 60] width 27 height 7
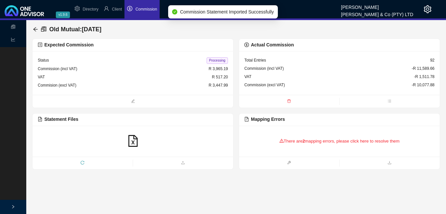
click at [135, 141] on icon "file-excel" at bounding box center [133, 141] width 12 height 12
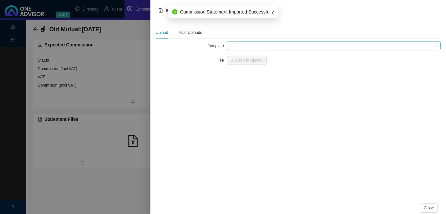
click at [241, 46] on span at bounding box center [334, 45] width 209 height 9
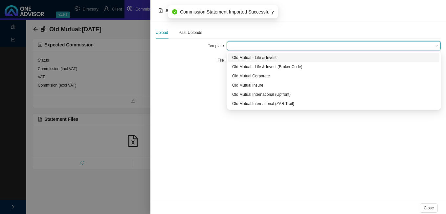
click at [241, 58] on div "Old Mutual - Life & Invest" at bounding box center [333, 57] width 203 height 7
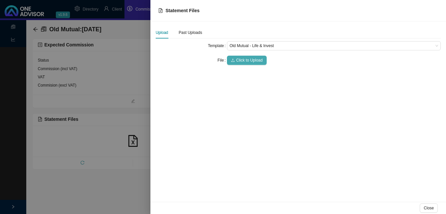
click at [243, 60] on span "Click to Upload" at bounding box center [249, 60] width 27 height 7
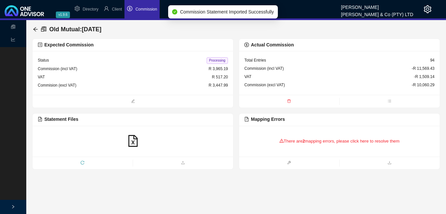
click at [131, 140] on icon "file-excel" at bounding box center [133, 141] width 12 height 12
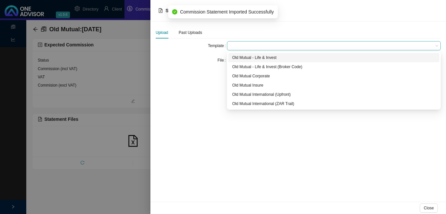
click at [240, 46] on span at bounding box center [334, 45] width 209 height 9
click at [241, 55] on div "Old Mutual - Life & Invest" at bounding box center [333, 57] width 203 height 7
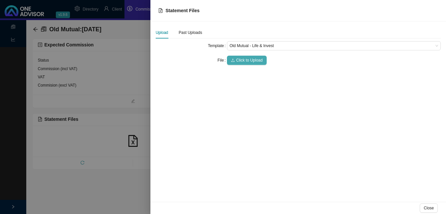
click at [240, 59] on span "Click to Upload" at bounding box center [249, 60] width 27 height 7
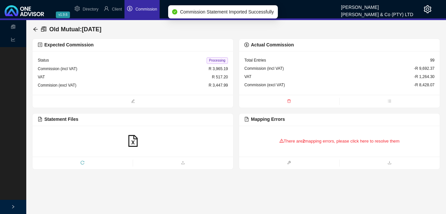
click at [132, 139] on icon "file-excel" at bounding box center [133, 141] width 12 height 12
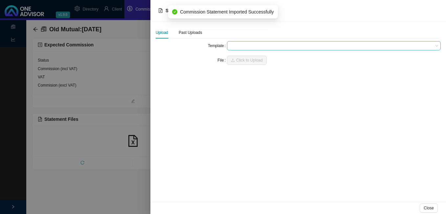
click at [242, 47] on span at bounding box center [334, 45] width 209 height 9
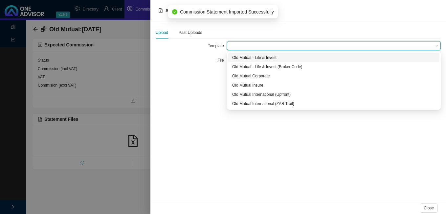
click at [241, 58] on div "Old Mutual - Life & Invest" at bounding box center [333, 57] width 203 height 7
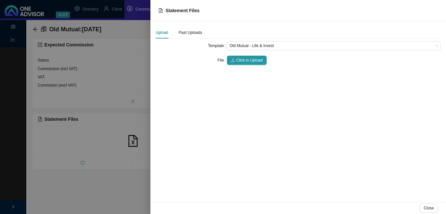
click at [241, 58] on span "Click to Upload" at bounding box center [249, 60] width 27 height 7
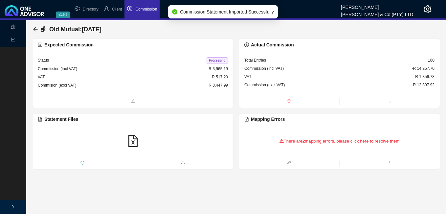
click at [135, 138] on icon "file-excel" at bounding box center [133, 141] width 12 height 12
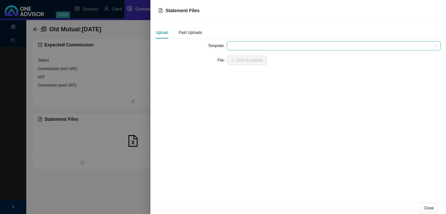
click at [243, 49] on span at bounding box center [334, 45] width 209 height 9
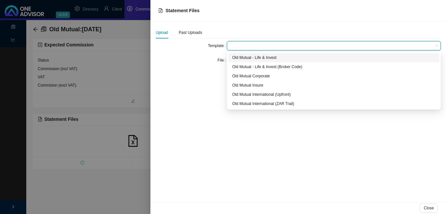
click at [242, 55] on div "Old Mutual - Life & Invest" at bounding box center [333, 57] width 203 height 7
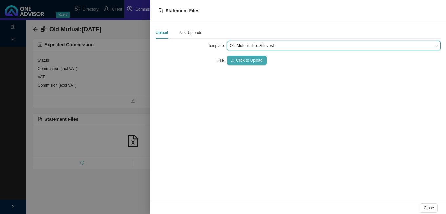
click at [241, 57] on span "Click to Upload" at bounding box center [249, 60] width 27 height 7
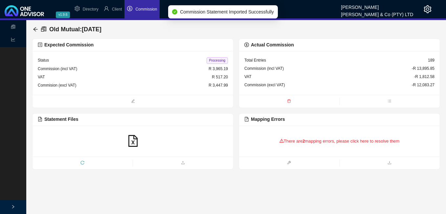
click at [131, 139] on icon "file-excel" at bounding box center [133, 141] width 12 height 12
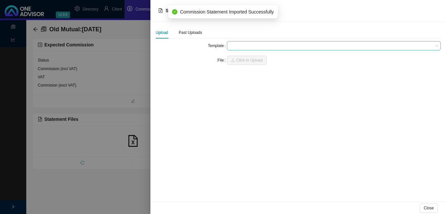
click at [236, 46] on span at bounding box center [334, 45] width 209 height 9
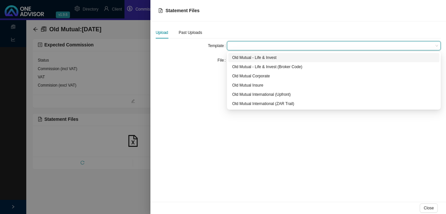
click at [237, 56] on div "Old Mutual - Life & Invest" at bounding box center [333, 57] width 203 height 7
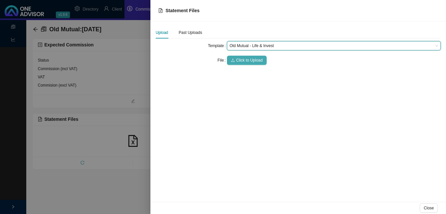
click at [237, 57] on span "Click to Upload" at bounding box center [249, 60] width 27 height 7
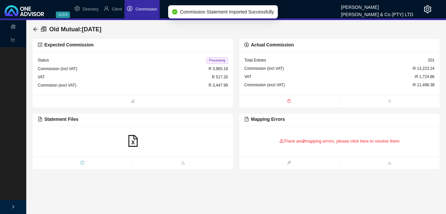
click at [131, 139] on icon "file-excel" at bounding box center [133, 141] width 12 height 12
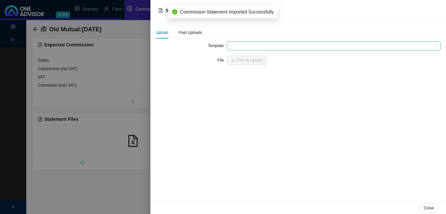
click at [244, 48] on span at bounding box center [334, 45] width 209 height 9
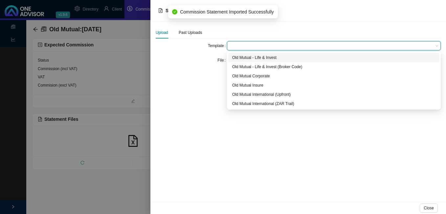
click at [244, 57] on div "Old Mutual - Life & Invest" at bounding box center [333, 57] width 203 height 7
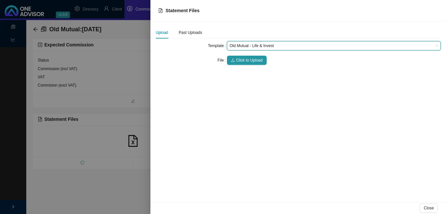
click at [244, 57] on span "Click to Upload" at bounding box center [249, 60] width 27 height 7
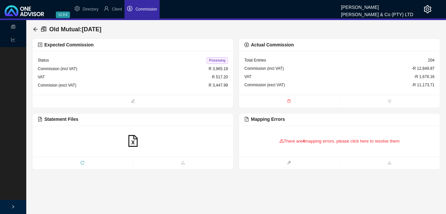
click at [137, 142] on icon "file-excel" at bounding box center [132, 141] width 9 height 12
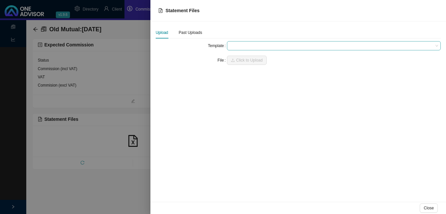
click at [243, 43] on span at bounding box center [334, 45] width 209 height 9
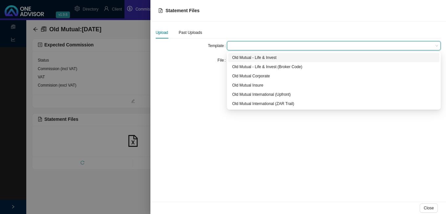
click at [243, 57] on div "Old Mutual - Life & Invest" at bounding box center [333, 57] width 203 height 7
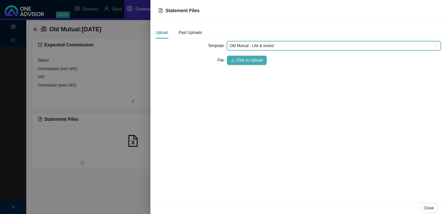
click at [243, 58] on span "Click to Upload" at bounding box center [249, 60] width 27 height 7
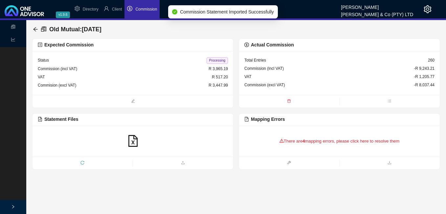
click at [128, 137] on icon "file-excel" at bounding box center [133, 141] width 12 height 12
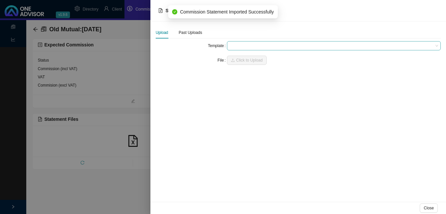
click at [238, 44] on span at bounding box center [334, 45] width 209 height 9
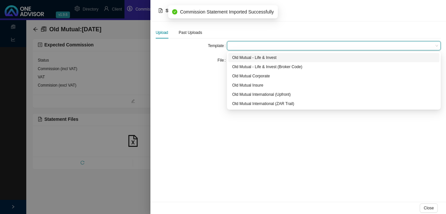
click at [242, 57] on div "Old Mutual - Life & Invest" at bounding box center [333, 57] width 203 height 7
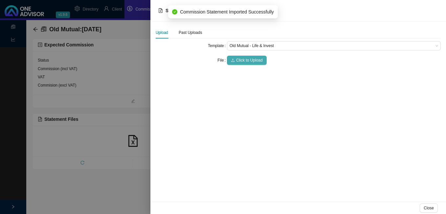
click at [242, 58] on span "Click to Upload" at bounding box center [249, 60] width 27 height 7
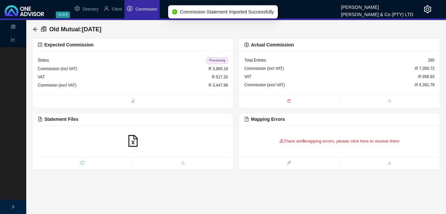
click at [135, 143] on icon "file-excel" at bounding box center [133, 141] width 12 height 12
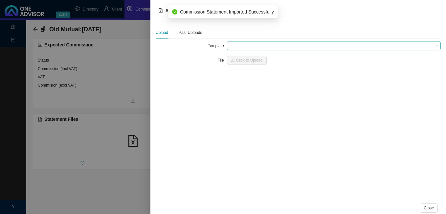
click at [238, 43] on span at bounding box center [334, 45] width 209 height 9
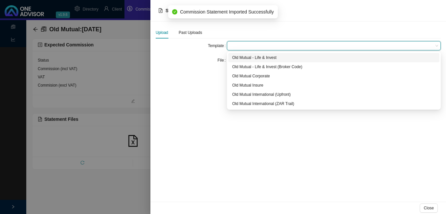
click at [239, 57] on div "Old Mutual - Life & Invest" at bounding box center [333, 57] width 203 height 7
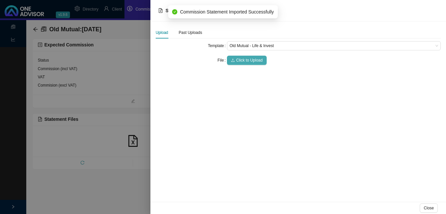
click at [239, 58] on span "Click to Upload" at bounding box center [249, 60] width 27 height 7
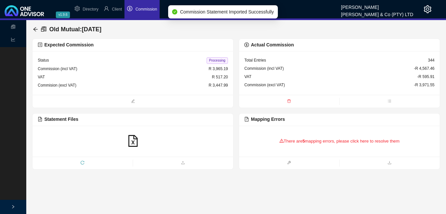
click at [133, 139] on icon "file-excel" at bounding box center [133, 141] width 12 height 12
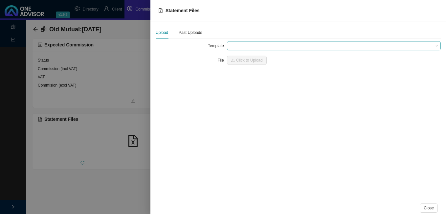
click at [236, 46] on span at bounding box center [334, 45] width 209 height 9
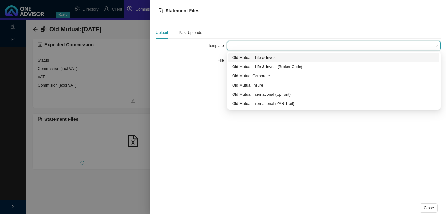
click at [238, 58] on div "Old Mutual - Life & Invest" at bounding box center [333, 57] width 203 height 7
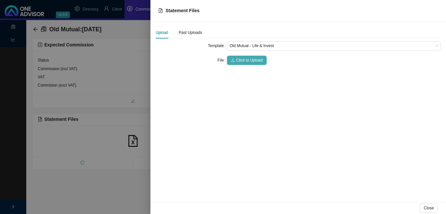
click at [239, 58] on span "Click to Upload" at bounding box center [249, 60] width 27 height 7
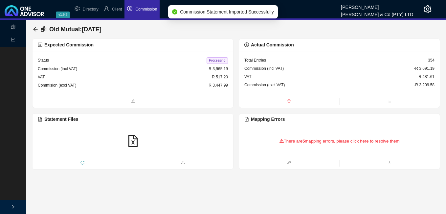
click at [131, 139] on icon "file-excel" at bounding box center [133, 141] width 12 height 12
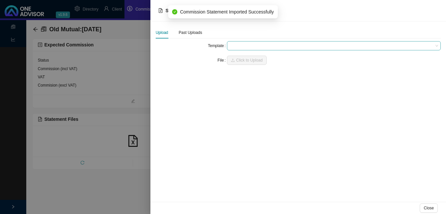
click at [240, 45] on span at bounding box center [334, 45] width 209 height 9
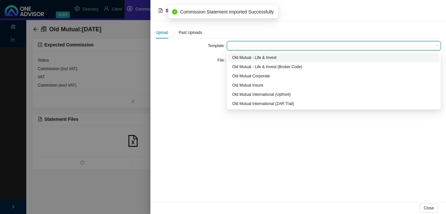
click at [244, 59] on div "Old Mutual - Life & Invest" at bounding box center [333, 57] width 203 height 7
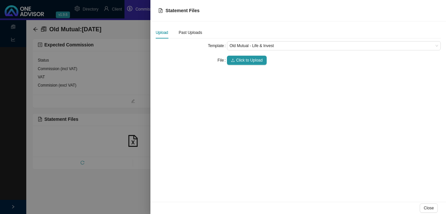
click at [244, 59] on span "Click to Upload" at bounding box center [249, 60] width 27 height 7
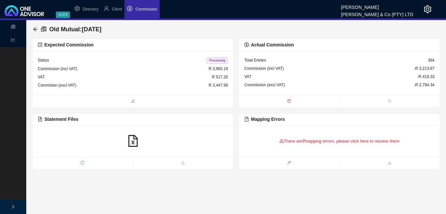
click at [133, 140] on icon "file-excel" at bounding box center [133, 141] width 12 height 12
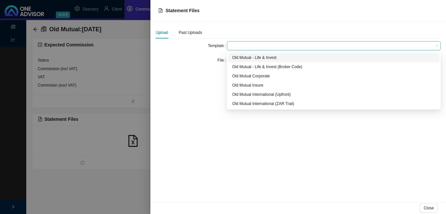
click at [231, 47] on span at bounding box center [334, 45] width 209 height 9
click at [235, 56] on div "Old Mutual - Life & Invest" at bounding box center [333, 57] width 203 height 7
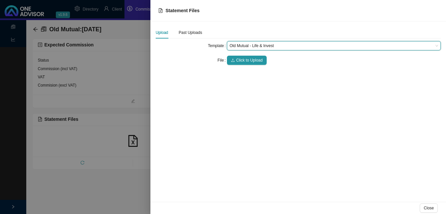
click at [235, 56] on button "Click to Upload" at bounding box center [247, 60] width 40 height 9
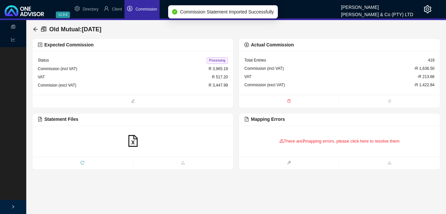
click at [136, 143] on icon "file-excel" at bounding box center [133, 141] width 12 height 12
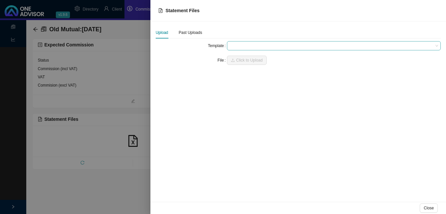
click at [249, 47] on span at bounding box center [334, 45] width 209 height 9
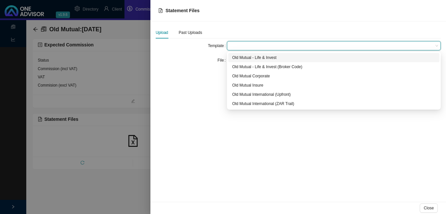
click at [248, 60] on div "Old Mutual - Life & Invest" at bounding box center [333, 57] width 203 height 7
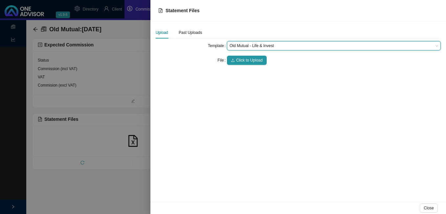
click at [248, 60] on span "Click to Upload" at bounding box center [249, 60] width 27 height 7
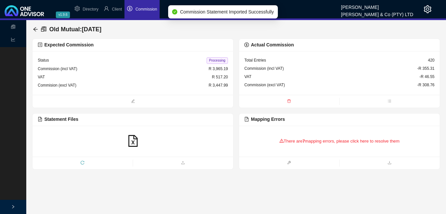
click at [134, 139] on icon "file-excel" at bounding box center [133, 141] width 12 height 12
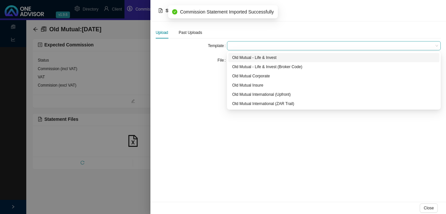
drag, startPoint x: 248, startPoint y: 46, endPoint x: 245, endPoint y: 50, distance: 4.6
click at [247, 46] on span at bounding box center [334, 45] width 209 height 9
click at [245, 56] on div "Old Mutual - Life & Invest" at bounding box center [333, 57] width 203 height 7
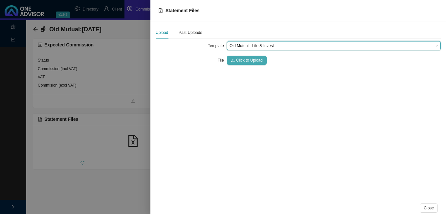
click at [243, 60] on span "Click to Upload" at bounding box center [249, 60] width 27 height 7
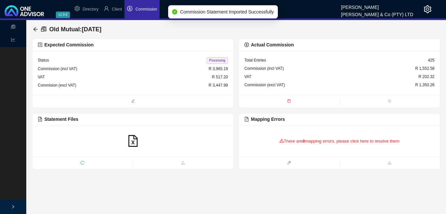
click at [131, 141] on icon "file-excel" at bounding box center [133, 141] width 12 height 12
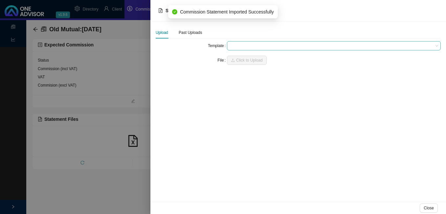
click at [239, 45] on span at bounding box center [334, 45] width 209 height 9
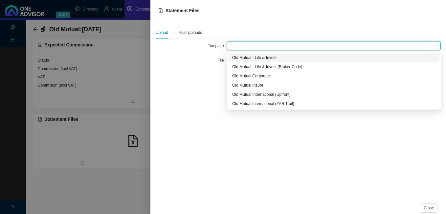
click at [239, 56] on div "Old Mutual - Life & Invest" at bounding box center [333, 57] width 203 height 7
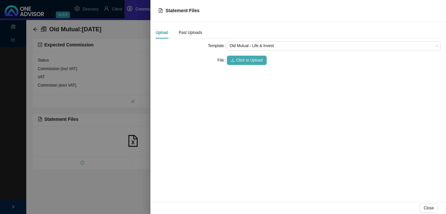
click at [238, 59] on span "Click to Upload" at bounding box center [249, 60] width 27 height 7
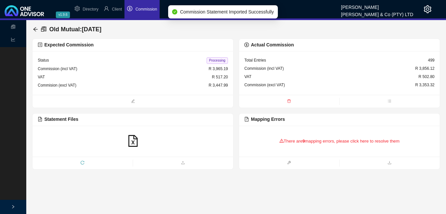
click at [291, 143] on div "There are 9 mapping errors, please click here to resolve them" at bounding box center [340, 141] width 190 height 20
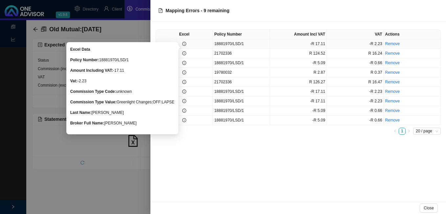
click at [183, 44] on icon "info-circle" at bounding box center [184, 44] width 4 height 4
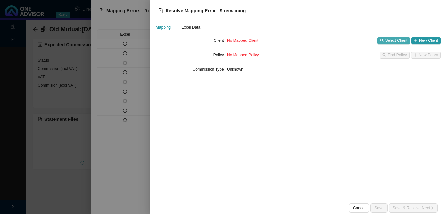
click at [401, 40] on span "Select Client" at bounding box center [397, 40] width 22 height 7
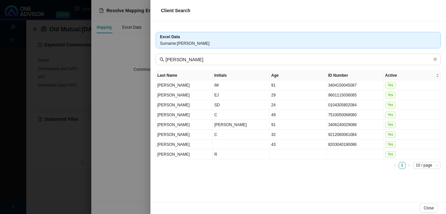
click at [138, 138] on div at bounding box center [223, 107] width 446 height 214
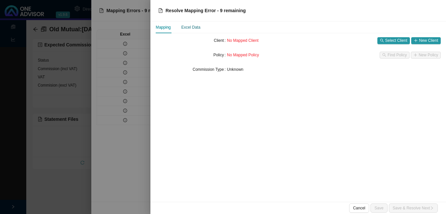
click at [195, 27] on div "Excel Data" at bounding box center [190, 27] width 19 height 7
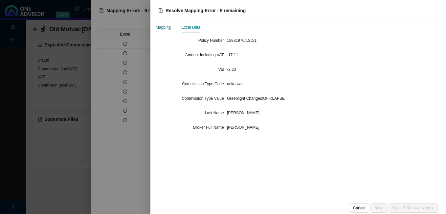
click at [167, 27] on div "Mapping" at bounding box center [163, 27] width 15 height 7
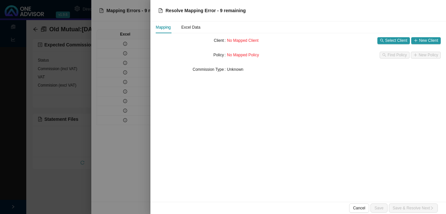
click at [130, 56] on div at bounding box center [223, 107] width 446 height 214
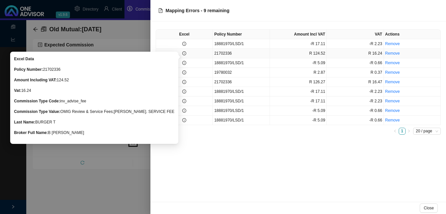
click at [186, 55] on icon "info-circle" at bounding box center [184, 53] width 4 height 4
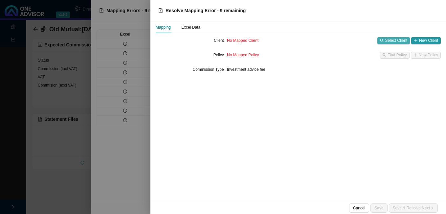
click at [393, 44] on button "Select Client" at bounding box center [394, 40] width 33 height 7
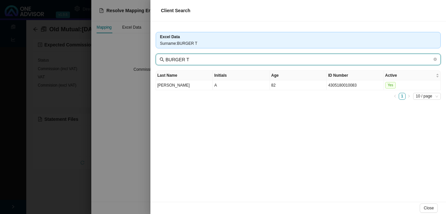
drag, startPoint x: 183, startPoint y: 59, endPoint x: 227, endPoint y: 65, distance: 44.8
click at [227, 65] on div "Excel Data Surname : BURGER T BURGER T Last Name Initials Age ID Number Active …" at bounding box center [299, 111] width 296 height 180
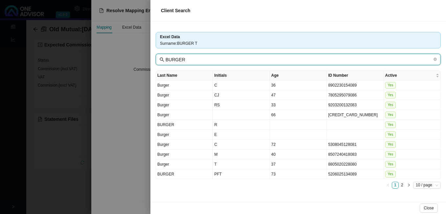
type input "BURGER"
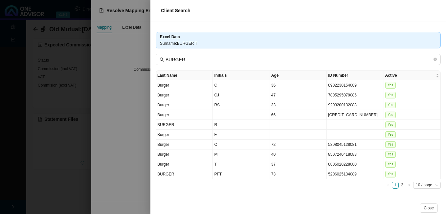
click at [125, 138] on div at bounding box center [223, 107] width 446 height 214
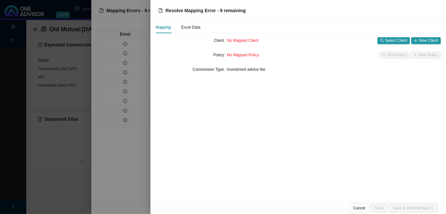
click at [124, 138] on div at bounding box center [223, 107] width 446 height 214
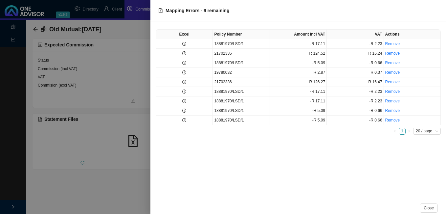
click at [87, 71] on div at bounding box center [223, 107] width 446 height 214
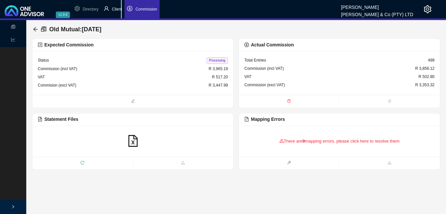
click at [122, 8] on span "Client" at bounding box center [117, 9] width 10 height 5
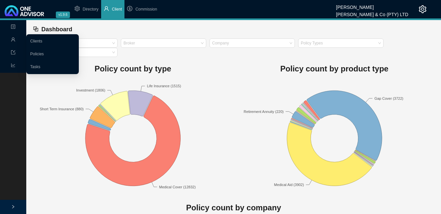
click at [15, 39] on icon "user" at bounding box center [13, 39] width 5 height 5
drag, startPoint x: 35, startPoint y: 39, endPoint x: 39, endPoint y: 44, distance: 6.0
click at [35, 40] on link "Clients" at bounding box center [36, 41] width 12 height 5
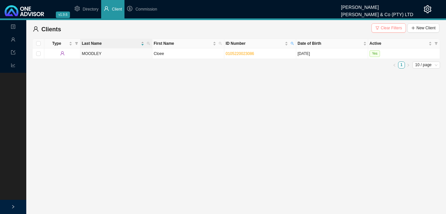
click at [387, 27] on span "Clear Filters" at bounding box center [391, 28] width 21 height 7
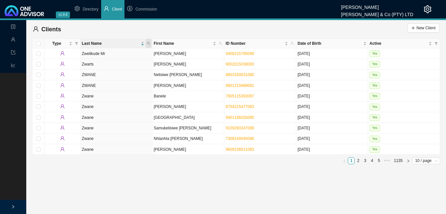
click at [148, 41] on span at bounding box center [149, 43] width 6 height 9
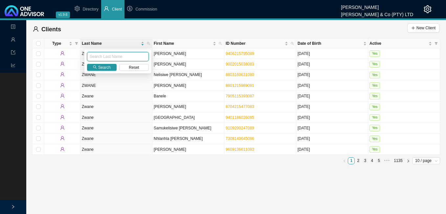
click at [122, 54] on input "text" at bounding box center [118, 56] width 62 height 9
type input "BURGER"
click at [111, 66] on button "Search" at bounding box center [102, 67] width 30 height 7
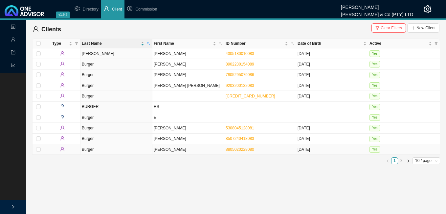
click at [191, 149] on td "[PERSON_NAME]" at bounding box center [189, 149] width 72 height 11
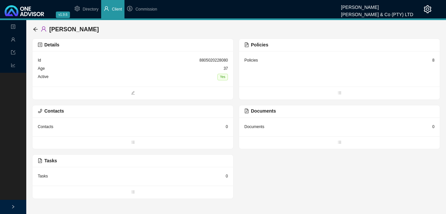
click at [435, 59] on div "8" at bounding box center [434, 60] width 2 height 7
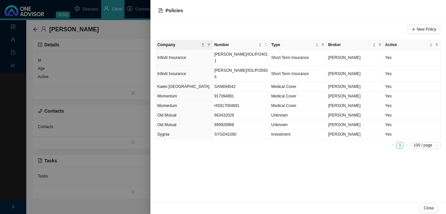
click at [144, 124] on div at bounding box center [223, 107] width 446 height 214
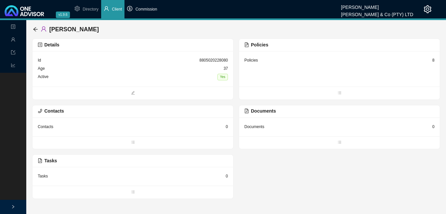
click at [149, 8] on span "Commission" at bounding box center [146, 9] width 22 height 5
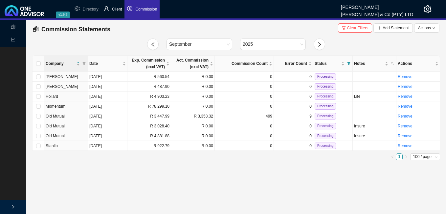
click at [121, 11] on span "Client" at bounding box center [117, 9] width 10 height 5
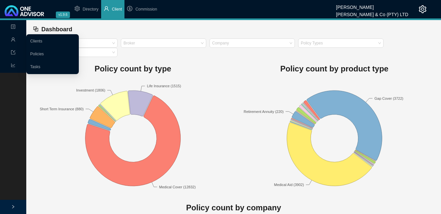
click at [17, 39] on span "Management" at bounding box center [26, 39] width 31 height 5
click at [40, 40] on link "Clients" at bounding box center [36, 41] width 12 height 5
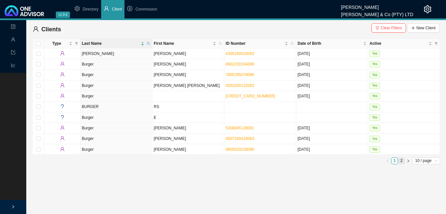
click at [403, 161] on link "2" at bounding box center [402, 160] width 6 height 6
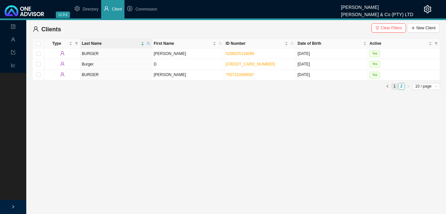
click at [394, 85] on li "1" at bounding box center [394, 86] width 7 height 7
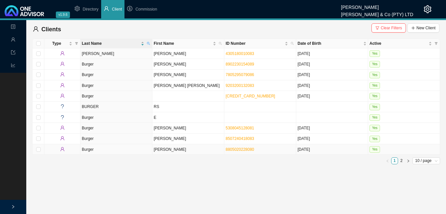
click at [275, 150] on td "8805020228080" at bounding box center [261, 149] width 72 height 11
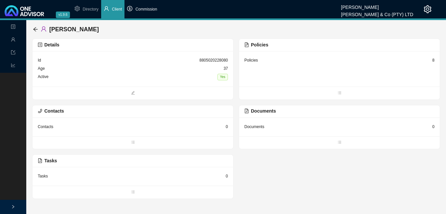
click at [143, 9] on span "Commission" at bounding box center [146, 9] width 22 height 5
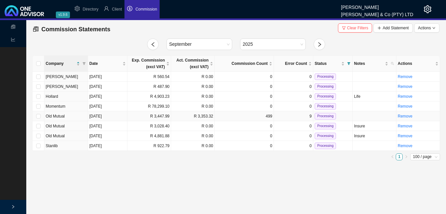
click at [118, 117] on td "[DATE]" at bounding box center [107, 116] width 39 height 10
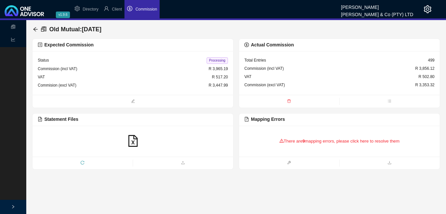
click at [375, 139] on div "There are 9 mapping errors, please click here to resolve them" at bounding box center [340, 141] width 190 height 20
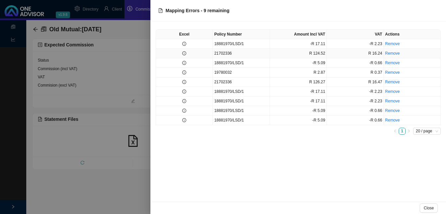
click at [191, 55] on td at bounding box center [184, 54] width 57 height 10
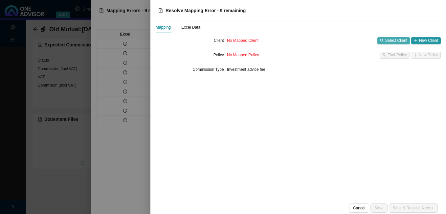
click at [386, 39] on button "Select Client" at bounding box center [394, 40] width 33 height 7
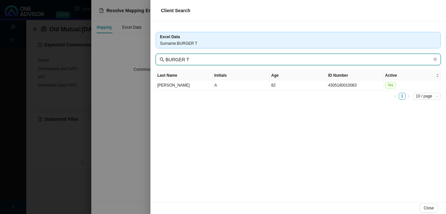
drag, startPoint x: 182, startPoint y: 57, endPoint x: 221, endPoint y: 58, distance: 38.8
click at [221, 58] on input "BURGER T" at bounding box center [299, 59] width 267 height 7
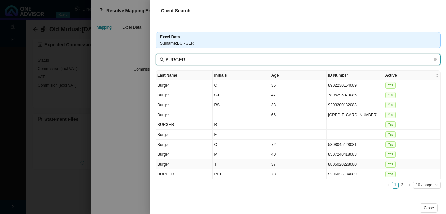
type input "BURGER"
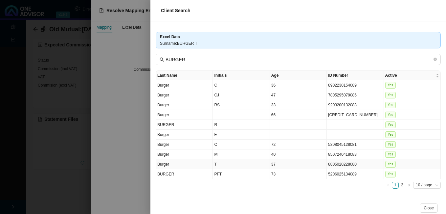
click at [360, 164] on td "8805020228080" at bounding box center [355, 164] width 57 height 10
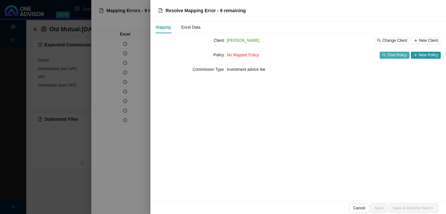
click at [404, 54] on span "Find Policy" at bounding box center [397, 55] width 19 height 7
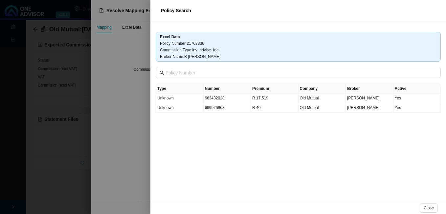
click at [129, 125] on div at bounding box center [223, 107] width 446 height 214
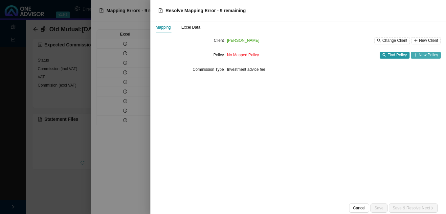
click at [426, 55] on span "New Policy" at bounding box center [428, 55] width 19 height 7
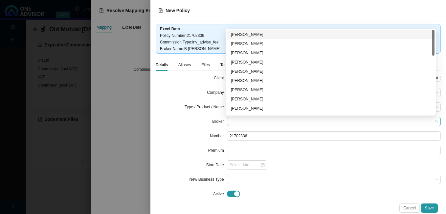
click at [247, 120] on span at bounding box center [334, 121] width 209 height 9
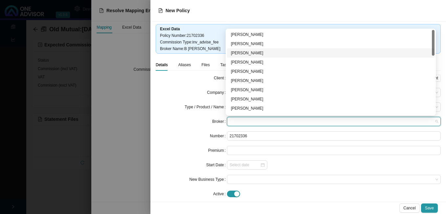
click at [262, 52] on div "[PERSON_NAME]" at bounding box center [331, 53] width 200 height 7
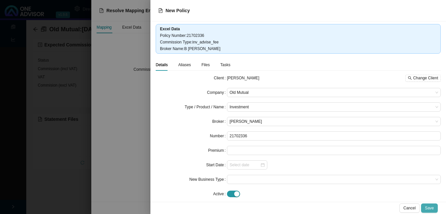
click at [430, 207] on span "Save" at bounding box center [429, 207] width 9 height 7
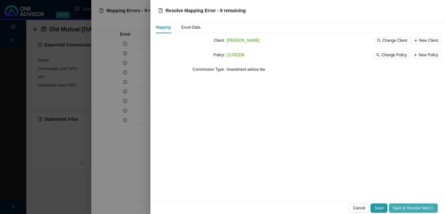
click at [430, 206] on span "Save & Resolve Next" at bounding box center [413, 207] width 41 height 7
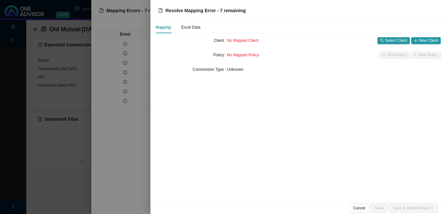
click at [124, 64] on div at bounding box center [223, 107] width 446 height 214
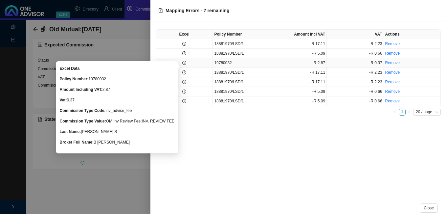
click at [186, 64] on icon "info-circle" at bounding box center [184, 63] width 4 height 4
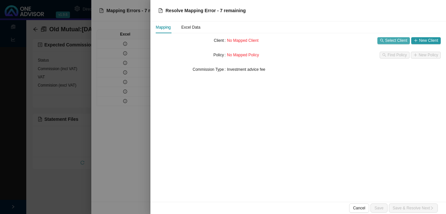
click at [390, 39] on span "Select Client" at bounding box center [397, 40] width 22 height 7
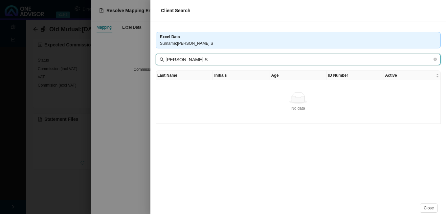
drag, startPoint x: 180, startPoint y: 57, endPoint x: 218, endPoint y: 57, distance: 37.8
click at [218, 57] on input "[PERSON_NAME] S" at bounding box center [299, 59] width 267 height 7
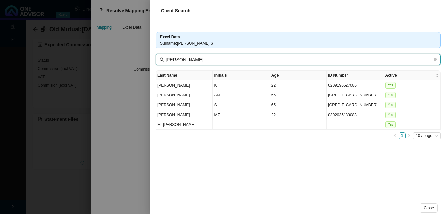
type input "[PERSON_NAME]"
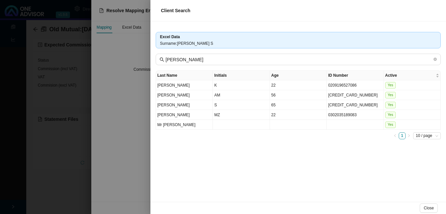
click at [115, 136] on div at bounding box center [223, 107] width 446 height 214
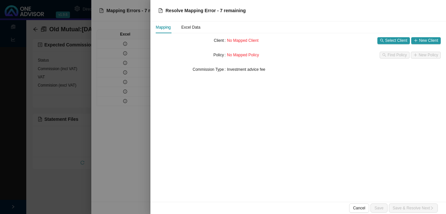
drag, startPoint x: 98, startPoint y: 131, endPoint x: 98, endPoint y: 128, distance: 3.7
click at [98, 130] on div at bounding box center [223, 107] width 446 height 214
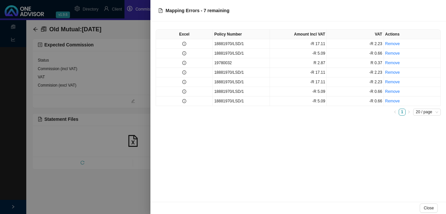
click at [100, 120] on div at bounding box center [223, 107] width 446 height 214
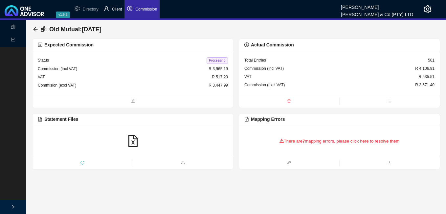
click at [119, 9] on span "Client" at bounding box center [117, 9] width 10 height 5
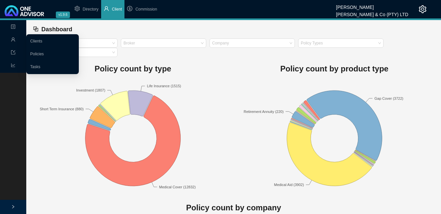
click at [14, 37] on span "user" at bounding box center [13, 41] width 5 height 12
click at [39, 39] on link "Clients" at bounding box center [36, 41] width 12 height 5
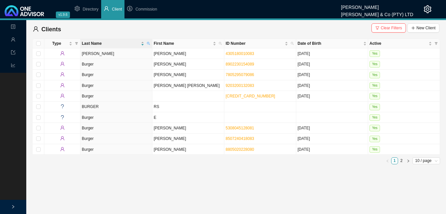
drag, startPoint x: 392, startPoint y: 27, endPoint x: 391, endPoint y: 31, distance: 3.7
click at [393, 27] on span "Clear Filters" at bounding box center [391, 28] width 21 height 7
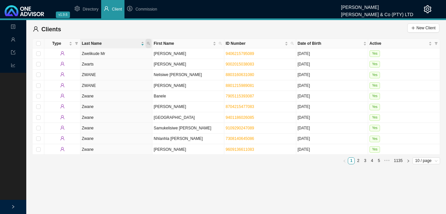
click at [147, 41] on span at bounding box center [149, 43] width 6 height 9
click at [137, 59] on input "text" at bounding box center [118, 56] width 62 height 9
click at [136, 59] on input "text" at bounding box center [118, 56] width 62 height 9
type input "[PERSON_NAME]"
click at [96, 67] on icon "search" at bounding box center [95, 67] width 4 height 4
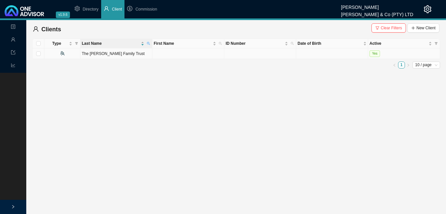
click at [86, 54] on td "The [PERSON_NAME] Family Trust" at bounding box center [117, 53] width 72 height 11
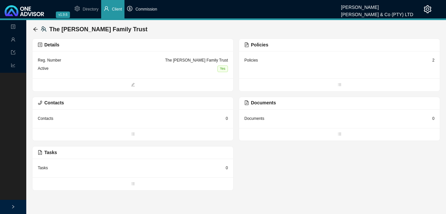
click at [140, 9] on span "Commission" at bounding box center [146, 9] width 22 height 5
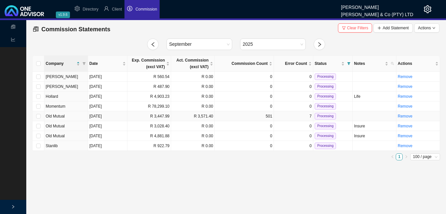
click at [99, 115] on td "[DATE]" at bounding box center [107, 116] width 39 height 10
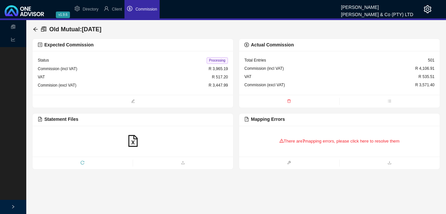
click at [308, 140] on div "There are 7 mapping errors, please click here to resolve them" at bounding box center [340, 141] width 190 height 20
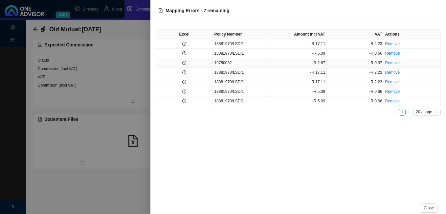
click at [187, 62] on td at bounding box center [184, 63] width 57 height 10
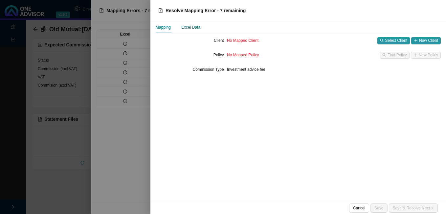
click at [192, 25] on div "Excel Data" at bounding box center [190, 27] width 19 height 7
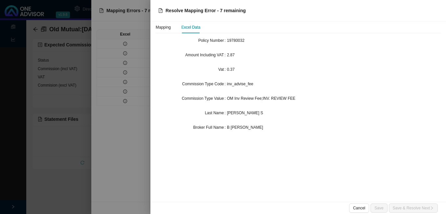
click at [68, 102] on div at bounding box center [223, 107] width 446 height 214
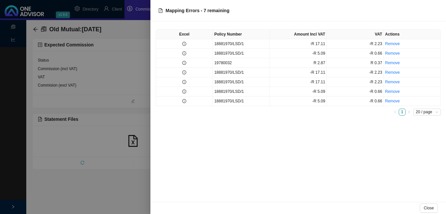
click at [117, 11] on div at bounding box center [223, 107] width 446 height 214
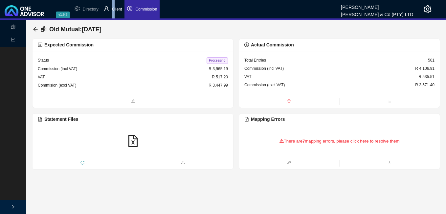
click at [113, 10] on span "Client" at bounding box center [117, 9] width 10 height 5
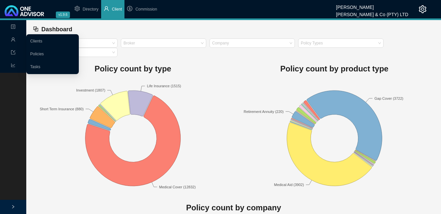
click at [15, 37] on span "Management" at bounding box center [26, 39] width 31 height 5
click at [34, 39] on link "Clients" at bounding box center [36, 41] width 12 height 5
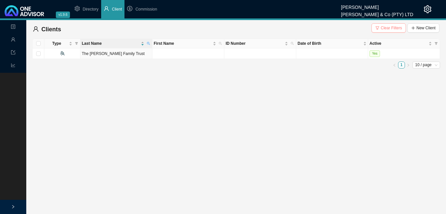
click at [383, 28] on span "Clear Filters" at bounding box center [391, 28] width 21 height 7
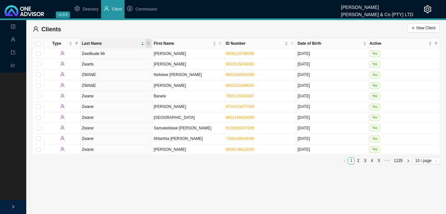
click at [150, 41] on span at bounding box center [149, 43] width 6 height 9
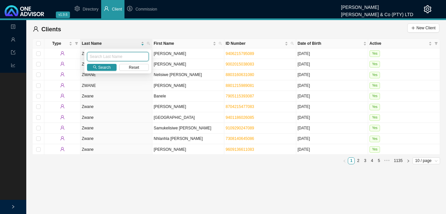
click at [135, 52] on input "text" at bounding box center [118, 56] width 62 height 9
type input "[PERSON_NAME]"
click at [106, 68] on span "Search" at bounding box center [104, 67] width 12 height 7
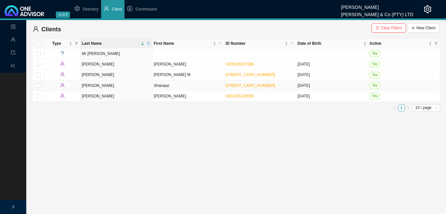
click at [182, 88] on td "Shanaaz" at bounding box center [189, 85] width 72 height 11
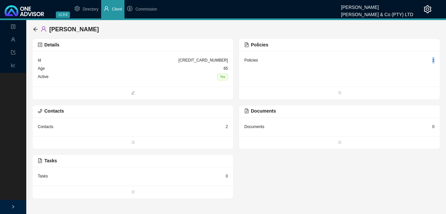
click at [434, 61] on div "1" at bounding box center [434, 60] width 2 height 7
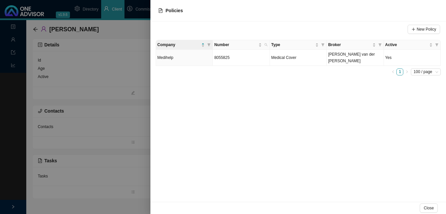
click at [115, 102] on div at bounding box center [223, 107] width 446 height 214
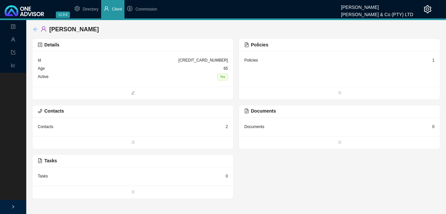
click at [35, 30] on icon "arrow-left" at bounding box center [35, 29] width 5 height 5
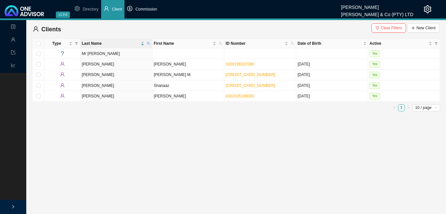
click at [147, 9] on span "Commission" at bounding box center [146, 9] width 22 height 5
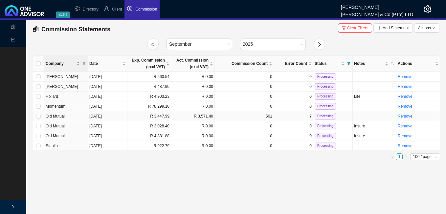
click at [172, 117] on td "R 3,571.40" at bounding box center [193, 116] width 44 height 10
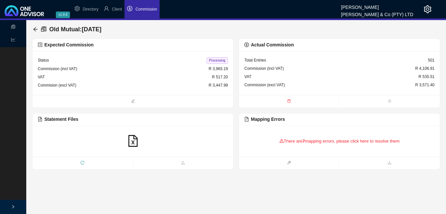
click at [305, 141] on b "7" at bounding box center [304, 140] width 2 height 5
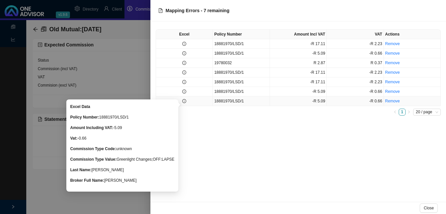
click at [185, 101] on icon "info-circle" at bounding box center [184, 101] width 4 height 4
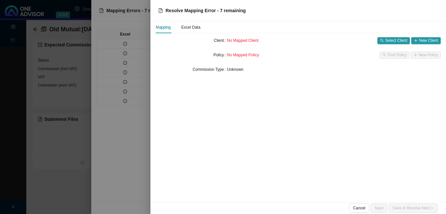
click at [138, 99] on div at bounding box center [223, 107] width 446 height 214
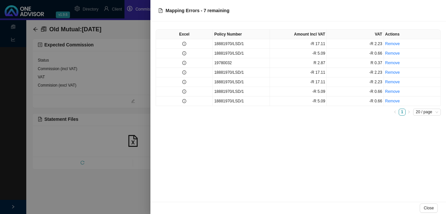
click at [86, 98] on div at bounding box center [223, 107] width 446 height 214
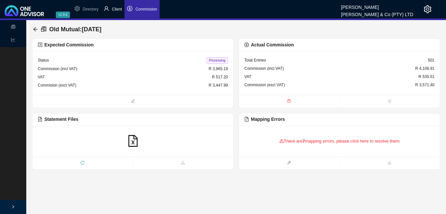
click at [113, 8] on span "Client" at bounding box center [117, 9] width 10 height 5
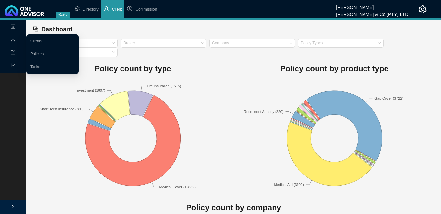
click at [14, 39] on icon "user" at bounding box center [13, 39] width 5 height 5
click at [32, 39] on link "Clients" at bounding box center [36, 41] width 12 height 5
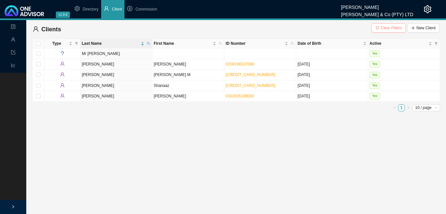
click at [387, 28] on span "Clear Filters" at bounding box center [391, 28] width 21 height 7
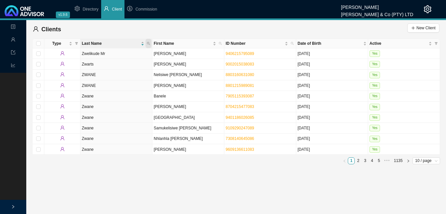
click at [148, 42] on icon "search" at bounding box center [148, 43] width 3 height 3
click at [96, 65] on button "Search" at bounding box center [102, 67] width 30 height 7
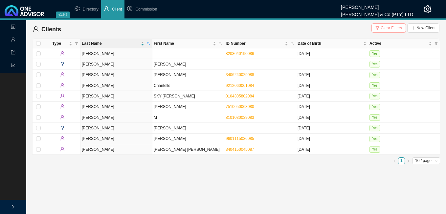
click at [391, 27] on span "Clear Filters" at bounding box center [391, 28] width 21 height 7
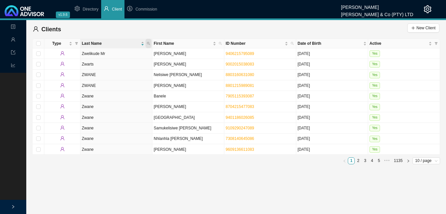
click at [148, 41] on span at bounding box center [149, 43] width 6 height 9
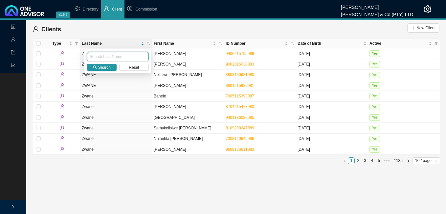
click at [129, 58] on input "text" at bounding box center [118, 56] width 62 height 9
click at [104, 67] on span "Search" at bounding box center [104, 67] width 12 height 7
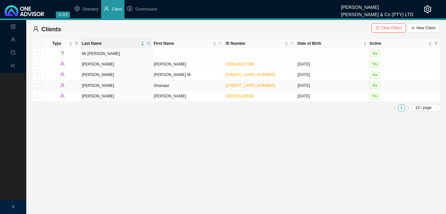
click at [109, 82] on td "[PERSON_NAME]" at bounding box center [117, 85] width 72 height 11
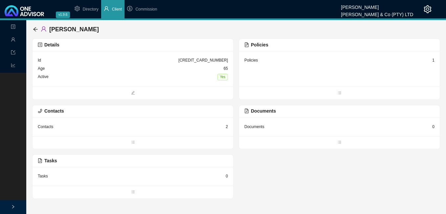
click at [433, 59] on div "1" at bounding box center [434, 60] width 2 height 7
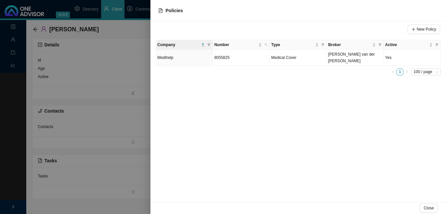
click at [128, 96] on div at bounding box center [223, 107] width 446 height 214
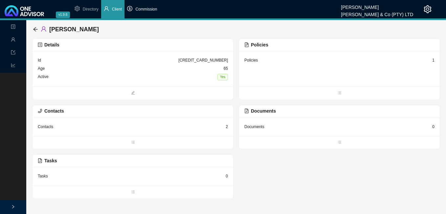
click at [144, 9] on span "Commission" at bounding box center [146, 9] width 22 height 5
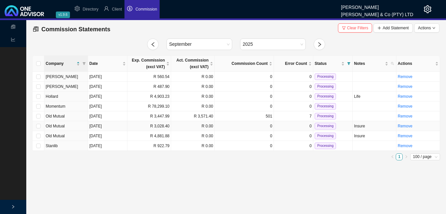
click at [163, 123] on td "R 3,028.40" at bounding box center [150, 126] width 44 height 10
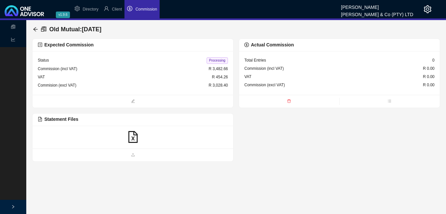
click at [130, 136] on icon "file-excel" at bounding box center [133, 137] width 12 height 12
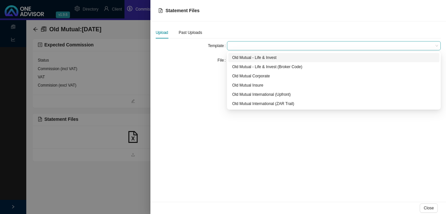
click at [234, 45] on span at bounding box center [334, 45] width 209 height 9
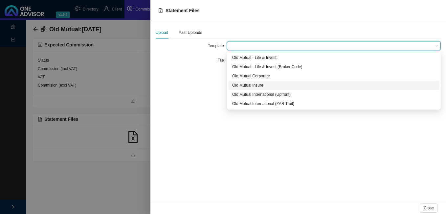
click at [239, 85] on div "Old Mutual Insure" at bounding box center [333, 85] width 203 height 7
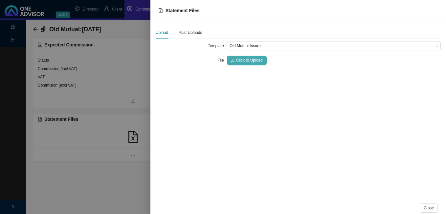
click at [246, 60] on span "Click to Upload" at bounding box center [249, 60] width 27 height 7
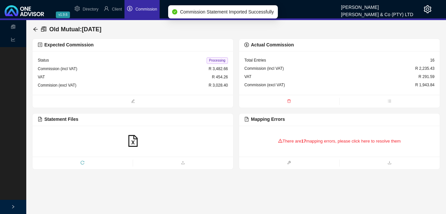
click at [295, 143] on div "There are 17 mapping errors, please click here to resolve them" at bounding box center [340, 141] width 190 height 20
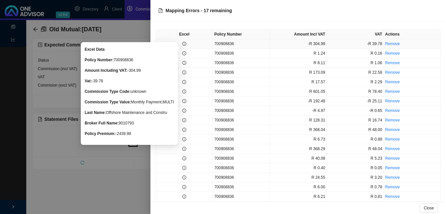
click at [182, 43] on icon "info-circle" at bounding box center [184, 44] width 4 height 4
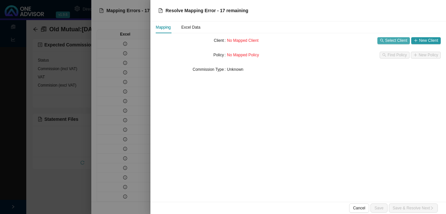
click at [391, 41] on span "Select Client" at bounding box center [397, 40] width 22 height 7
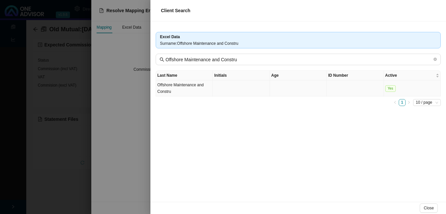
click at [190, 90] on td "Offshore Maintenance and Constru" at bounding box center [184, 88] width 57 height 16
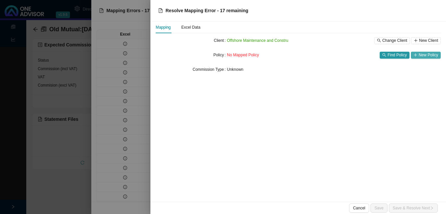
click at [420, 56] on span "New Policy" at bounding box center [428, 55] width 19 height 7
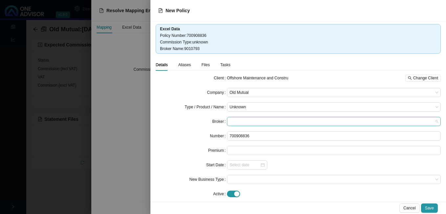
click at [267, 121] on span at bounding box center [334, 121] width 209 height 9
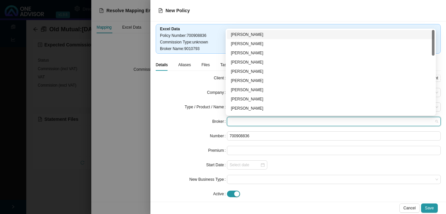
click at [181, 114] on form "Client Offshore Maintenance and Constru Change Client Company Old Mutual Type /…" at bounding box center [298, 135] width 285 height 125
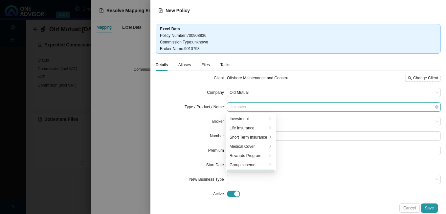
click at [242, 104] on span "Unknown" at bounding box center [334, 107] width 209 height 9
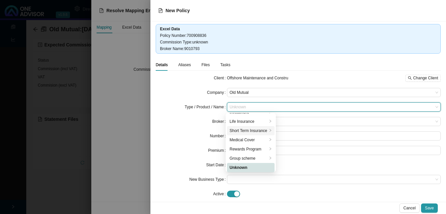
click at [250, 128] on div "Short Term Insurance" at bounding box center [249, 130] width 38 height 7
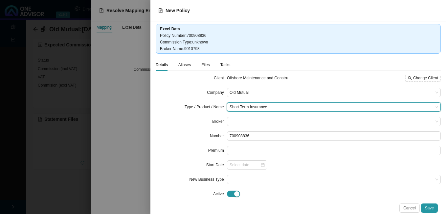
click at [173, 141] on form "Client Offshore Maintenance and Constru Change Client Company Old Mutual Type /…" at bounding box center [298, 135] width 285 height 125
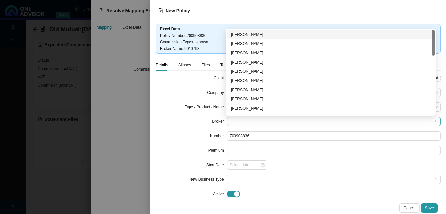
click at [242, 123] on span at bounding box center [334, 121] width 209 height 9
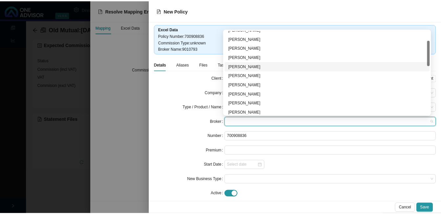
scroll to position [99, 0]
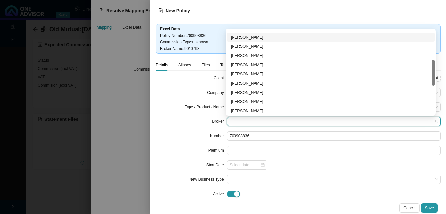
click at [271, 102] on div "[PERSON_NAME]" at bounding box center [331, 101] width 200 height 7
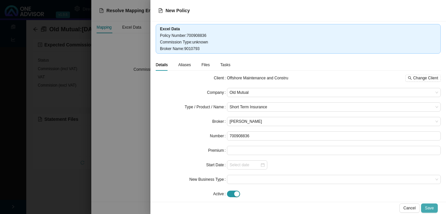
click at [431, 206] on span "Save" at bounding box center [429, 207] width 9 height 7
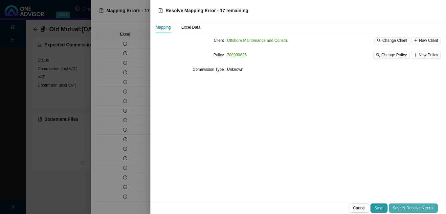
click at [430, 205] on span "Save & Resolve Next" at bounding box center [413, 207] width 41 height 7
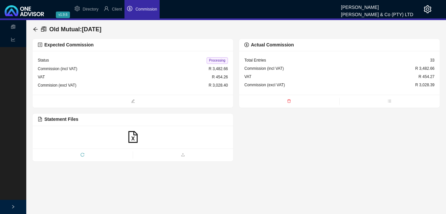
click at [219, 57] on span "Processing" at bounding box center [217, 60] width 21 height 7
click at [36, 28] on icon "arrow-left" at bounding box center [35, 29] width 5 height 5
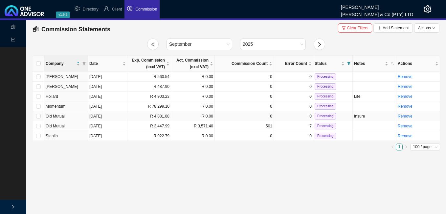
click at [161, 119] on td "R 4,881.88" at bounding box center [150, 116] width 44 height 10
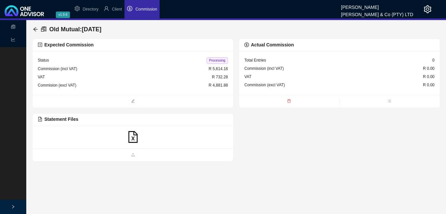
click at [135, 140] on icon "file-excel" at bounding box center [133, 137] width 12 height 12
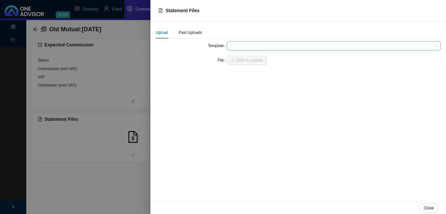
click at [238, 43] on span at bounding box center [334, 45] width 209 height 9
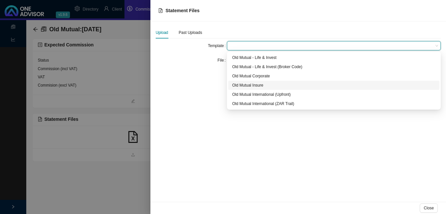
click at [253, 84] on div "Old Mutual Insure" at bounding box center [333, 85] width 203 height 7
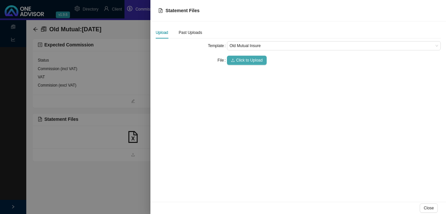
click at [243, 58] on span "Click to Upload" at bounding box center [249, 60] width 27 height 7
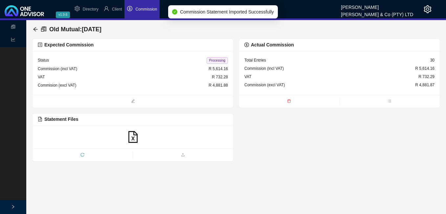
click at [216, 60] on span "Processing" at bounding box center [217, 60] width 21 height 7
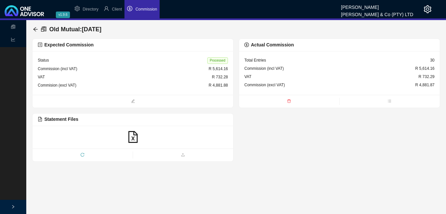
click at [36, 26] on div "Old Mutual : [DATE]" at bounding box center [68, 29] width 71 height 12
click at [34, 29] on icon "arrow-left" at bounding box center [35, 29] width 4 height 4
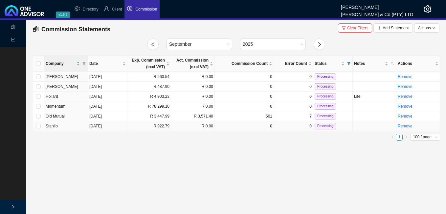
click at [144, 128] on td "R 922.79" at bounding box center [150, 126] width 44 height 10
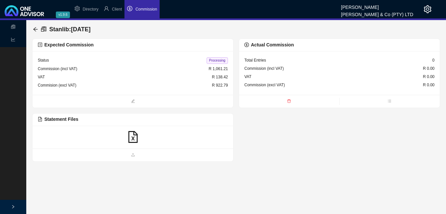
click at [135, 137] on icon "file-excel" at bounding box center [133, 137] width 12 height 12
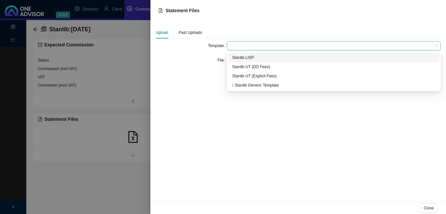
click at [238, 44] on span at bounding box center [334, 45] width 209 height 9
click at [239, 57] on div "Stanlib LISP" at bounding box center [333, 57] width 203 height 7
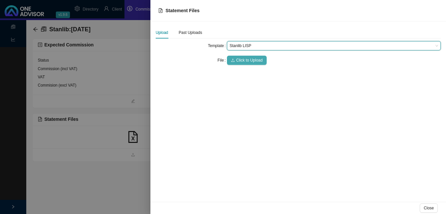
click at [240, 61] on span "Click to Upload" at bounding box center [249, 60] width 27 height 7
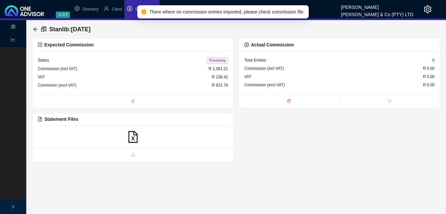
click at [138, 136] on icon "file-excel" at bounding box center [133, 137] width 12 height 12
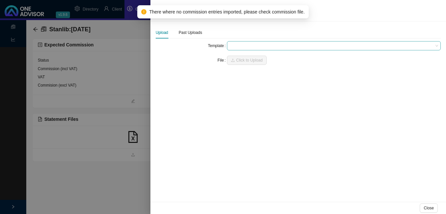
click at [232, 43] on span at bounding box center [334, 45] width 209 height 9
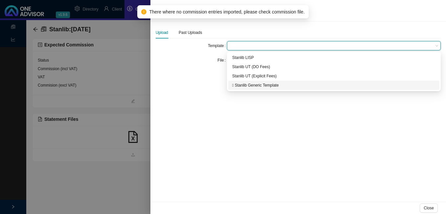
click at [253, 85] on div " Stanlib Generic Template" at bounding box center [333, 85] width 203 height 7
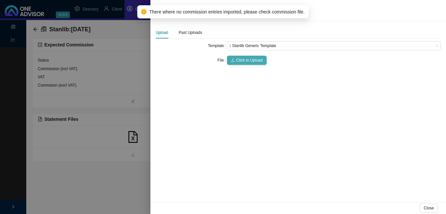
click at [241, 57] on span "Click to Upload" at bounding box center [249, 60] width 27 height 7
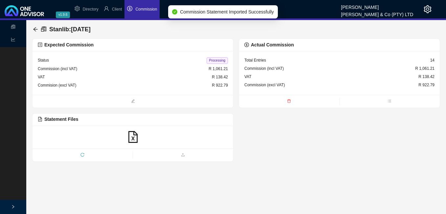
click at [219, 60] on span "Processing" at bounding box center [217, 60] width 21 height 7
click at [36, 31] on icon "arrow-left" at bounding box center [35, 29] width 5 height 5
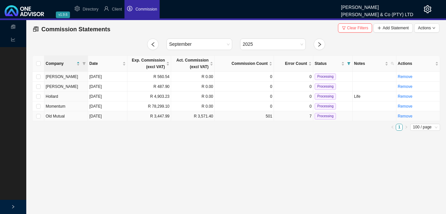
click at [177, 115] on td "R 3,571.40" at bounding box center [193, 116] width 44 height 10
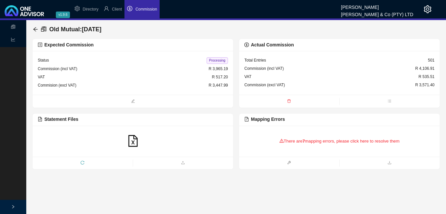
click at [298, 137] on div "There are 7 mapping errors, please click here to resolve them" at bounding box center [340, 141] width 190 height 20
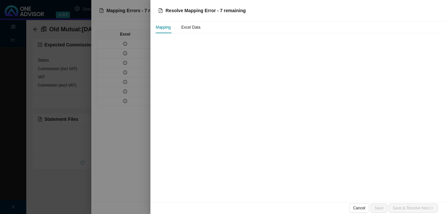
click at [127, 44] on div at bounding box center [223, 107] width 446 height 214
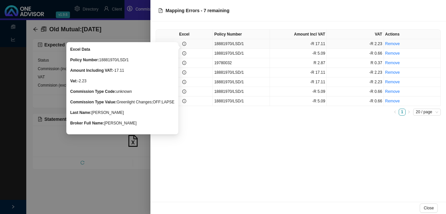
click at [185, 45] on icon "info-circle" at bounding box center [184, 44] width 4 height 4
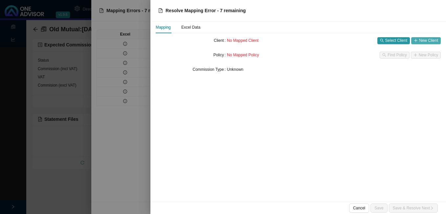
click at [426, 40] on span "New Client" at bounding box center [428, 40] width 19 height 7
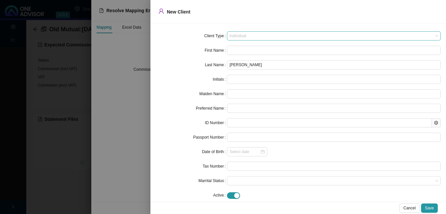
click at [235, 35] on span "Individual" at bounding box center [334, 36] width 209 height 9
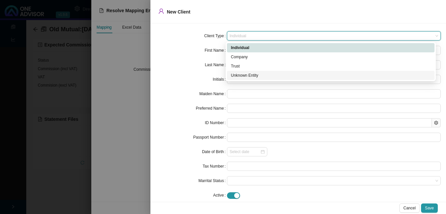
click at [234, 74] on div "Unknown Entity" at bounding box center [331, 75] width 200 height 7
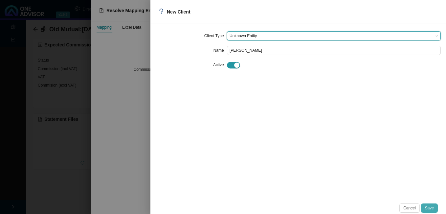
click at [432, 205] on span "Save" at bounding box center [429, 207] width 9 height 7
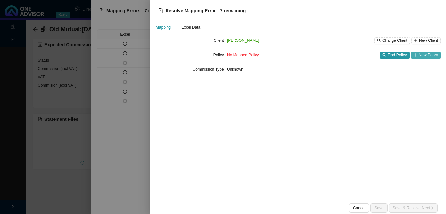
click at [421, 54] on span "New Policy" at bounding box center [428, 55] width 19 height 7
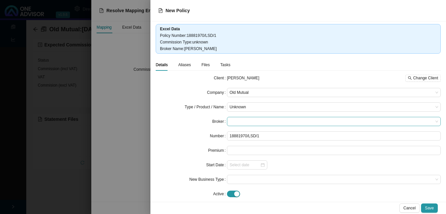
click at [249, 120] on span at bounding box center [334, 121] width 209 height 9
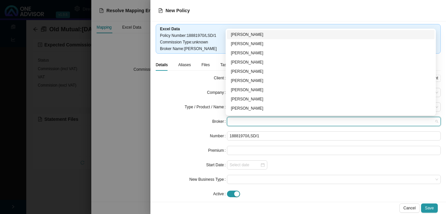
click at [272, 35] on div "[PERSON_NAME]" at bounding box center [331, 34] width 200 height 7
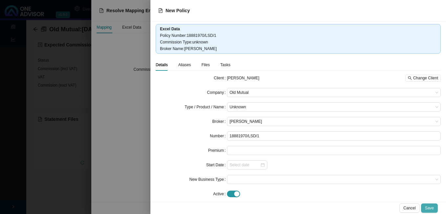
click at [432, 210] on span "Save" at bounding box center [429, 207] width 9 height 7
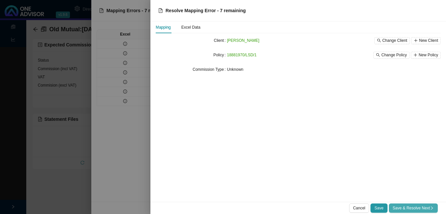
click at [433, 210] on span "Save & Resolve Next" at bounding box center [413, 207] width 41 height 7
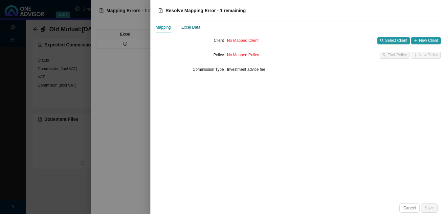
click at [191, 26] on div "Excel Data" at bounding box center [190, 27] width 19 height 7
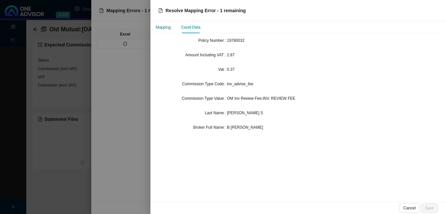
click at [158, 28] on div "Mapping" at bounding box center [163, 27] width 15 height 7
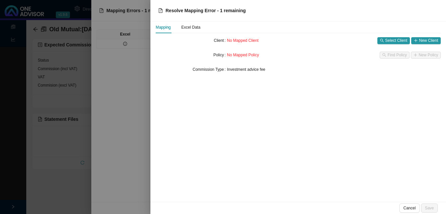
click at [124, 117] on div at bounding box center [223, 107] width 446 height 214
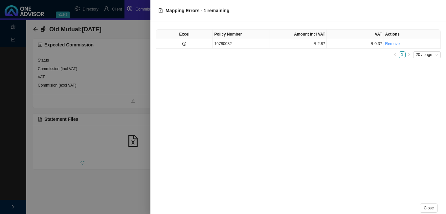
click at [123, 117] on div at bounding box center [223, 107] width 446 height 214
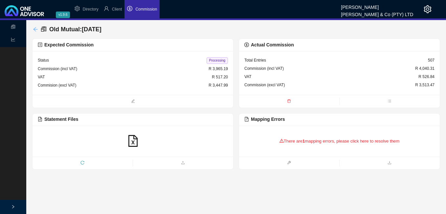
click at [35, 30] on icon "arrow-left" at bounding box center [35, 29] width 5 height 5
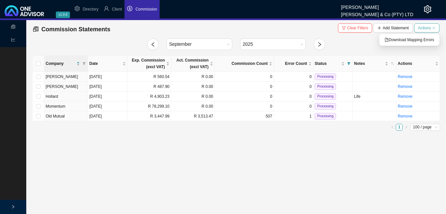
click at [434, 27] on icon "down" at bounding box center [434, 27] width 3 height 3
click at [429, 39] on span "Download Mapping Errors" at bounding box center [410, 39] width 50 height 7
click at [318, 107] on span "Processing" at bounding box center [325, 106] width 21 height 7
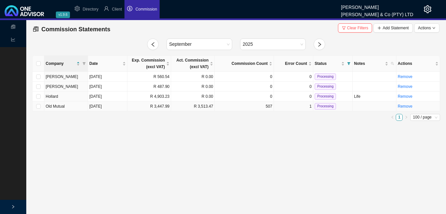
click at [180, 106] on td "R 3,513.47" at bounding box center [193, 106] width 44 height 10
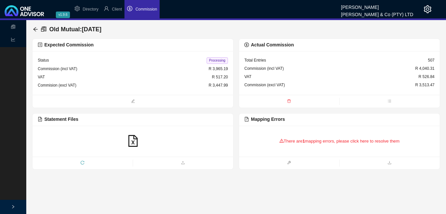
click at [318, 142] on div "There are 1 mapping errors, please click here to resolve them" at bounding box center [340, 141] width 190 height 20
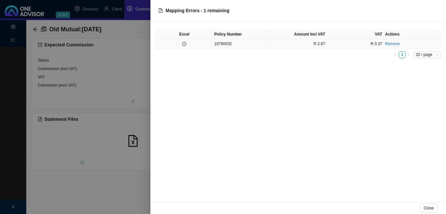
click at [242, 46] on td "19780032" at bounding box center [241, 44] width 57 height 10
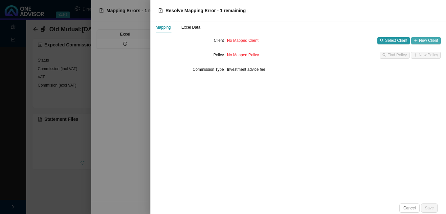
click at [418, 40] on icon "plus" at bounding box center [416, 40] width 4 height 4
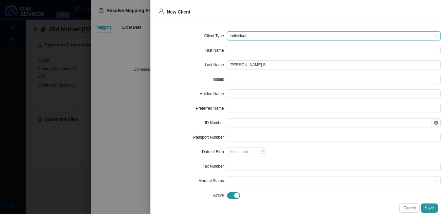
click at [256, 35] on span "Individual" at bounding box center [334, 36] width 209 height 9
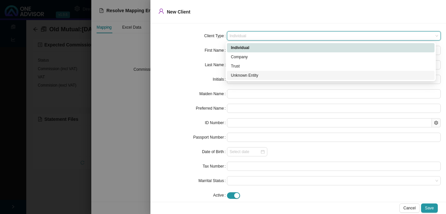
click at [247, 75] on div "Unknown Entity" at bounding box center [331, 75] width 200 height 7
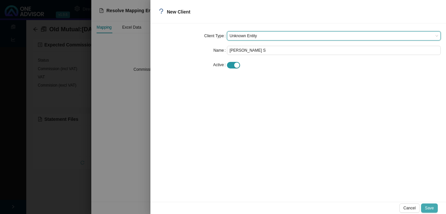
click at [430, 208] on span "Save" at bounding box center [429, 207] width 9 height 7
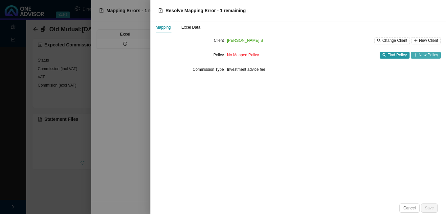
click at [421, 57] on span "New Policy" at bounding box center [428, 55] width 19 height 7
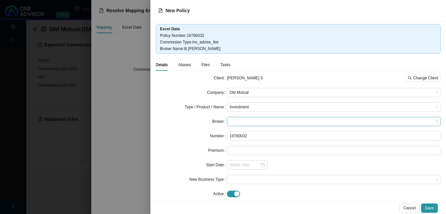
click at [261, 122] on span at bounding box center [334, 121] width 209 height 9
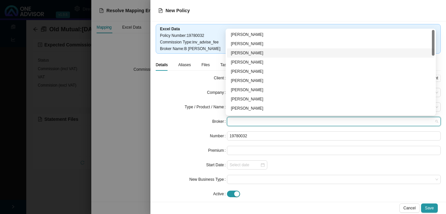
click at [272, 54] on div "[PERSON_NAME]" at bounding box center [331, 53] width 200 height 7
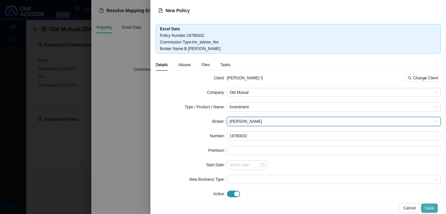
click at [428, 205] on span "Save" at bounding box center [429, 207] width 9 height 7
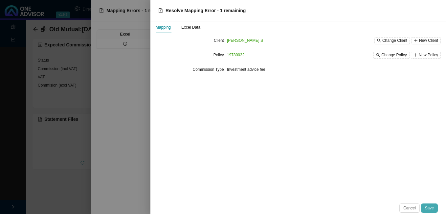
click at [429, 206] on span "Save" at bounding box center [429, 207] width 9 height 7
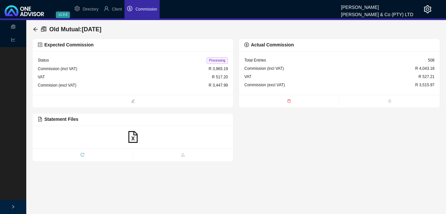
click at [220, 62] on span "Processing" at bounding box center [217, 60] width 21 height 7
click at [34, 28] on icon "arrow-left" at bounding box center [35, 29] width 5 height 5
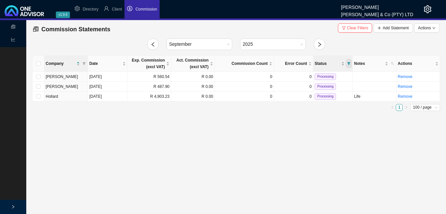
click at [351, 63] on span "Status" at bounding box center [349, 63] width 6 height 9
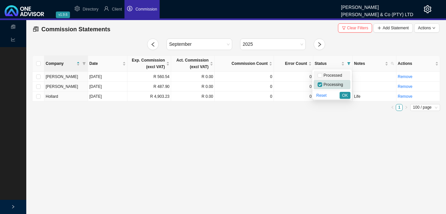
click at [335, 77] on span "Processed" at bounding box center [332, 75] width 20 height 5
click at [344, 95] on span "OK" at bounding box center [346, 95] width 6 height 7
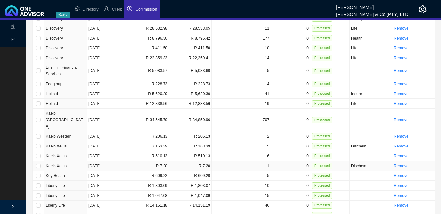
scroll to position [362, 0]
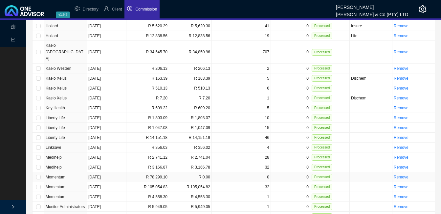
click at [149, 172] on td "R 78,299.10" at bounding box center [148, 177] width 43 height 10
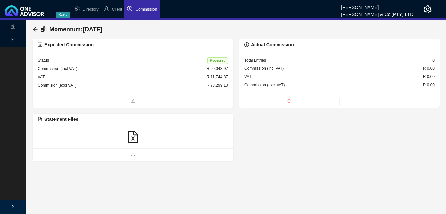
click at [218, 58] on span "Processed" at bounding box center [217, 60] width 21 height 7
click at [34, 28] on icon "arrow-left" at bounding box center [35, 29] width 5 height 5
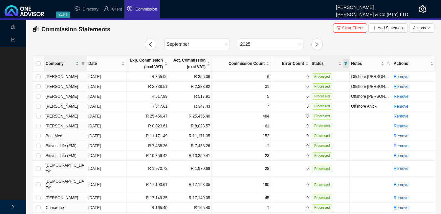
click at [344, 61] on span "Status" at bounding box center [346, 63] width 6 height 9
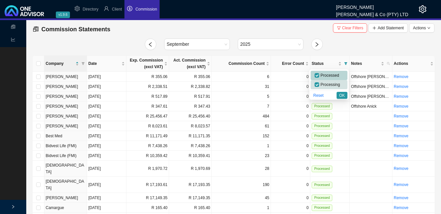
click at [336, 77] on span "Processed" at bounding box center [329, 75] width 20 height 5
click at [341, 93] on span "OK" at bounding box center [343, 95] width 6 height 7
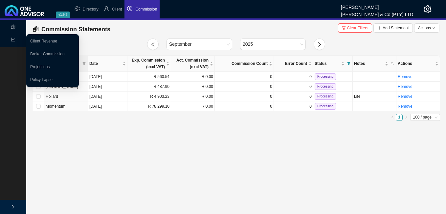
click at [12, 38] on icon "line-chart" at bounding box center [13, 39] width 5 height 5
click at [38, 52] on link "Broker Commission" at bounding box center [47, 54] width 35 height 5
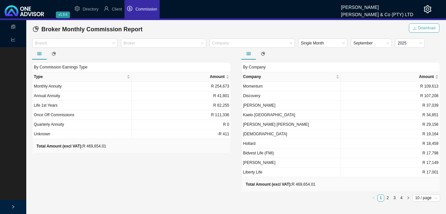
click at [424, 27] on span "Download" at bounding box center [426, 28] width 17 height 7
click at [142, 12] on li "Commission" at bounding box center [142, 9] width 35 height 18
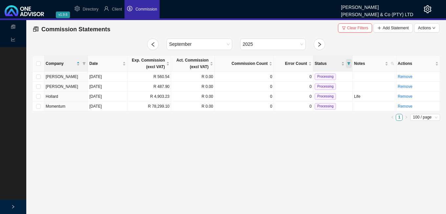
click at [349, 63] on icon "filter" at bounding box center [349, 63] width 3 height 3
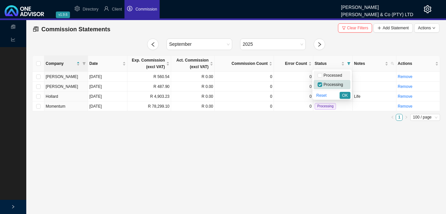
click at [343, 74] on span "Processed" at bounding box center [332, 75] width 29 height 7
click at [344, 95] on span "OK" at bounding box center [346, 95] width 6 height 7
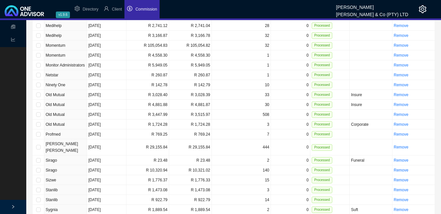
scroll to position [500, 0]
